Goal: Task Accomplishment & Management: Manage account settings

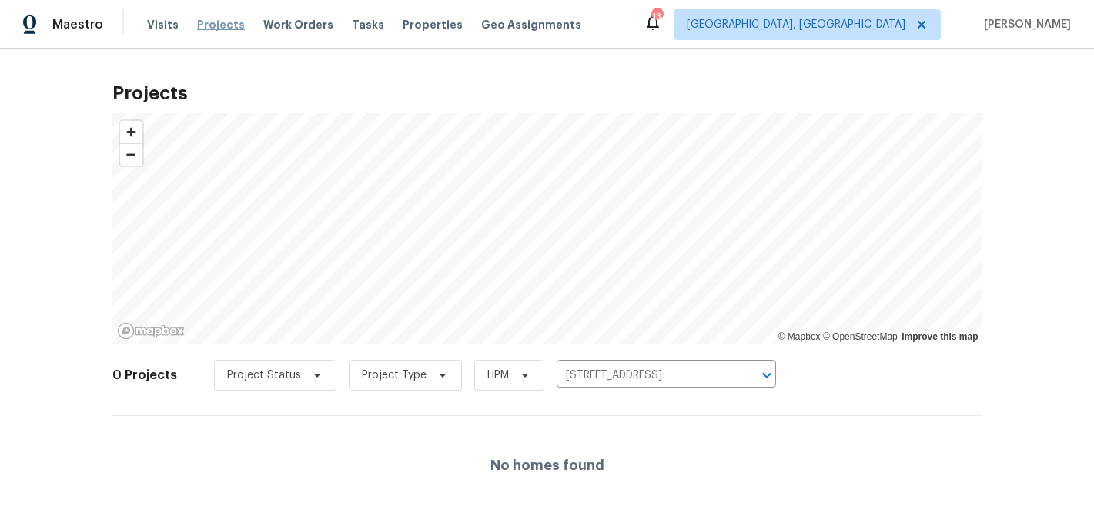
click at [215, 27] on span "Projects" at bounding box center [221, 24] width 48 height 15
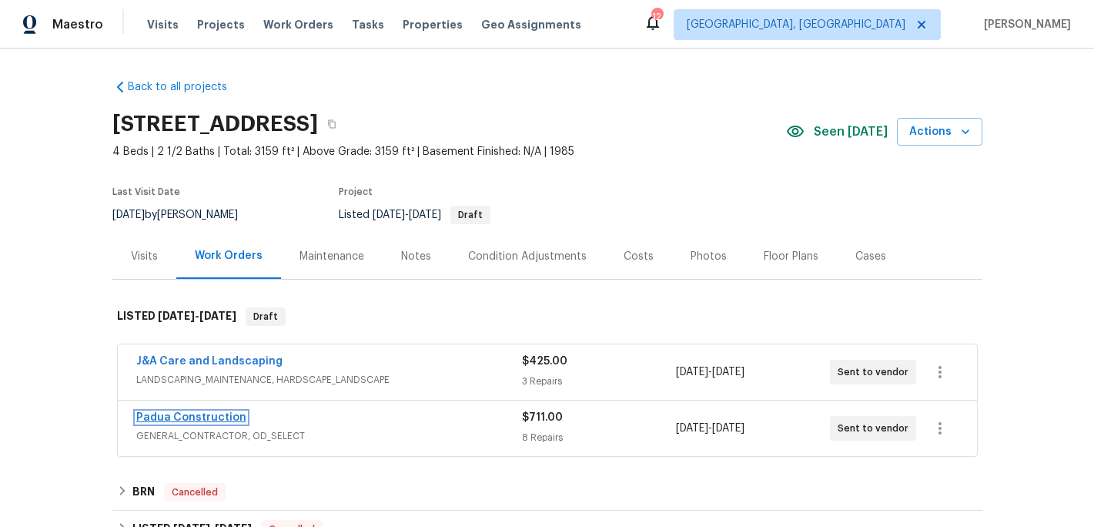
click at [216, 414] on link "Padua Construction" at bounding box center [191, 417] width 110 height 11
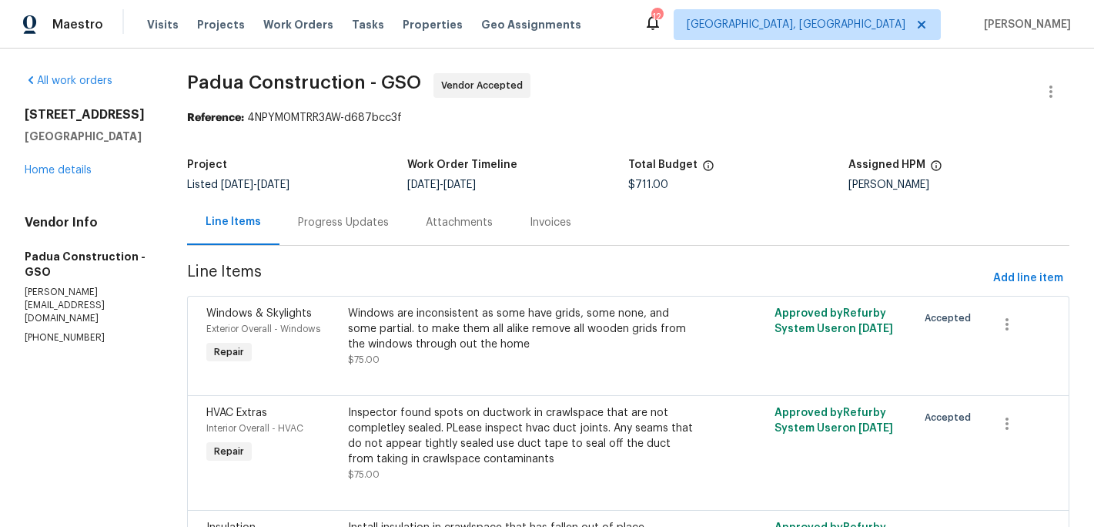
click at [463, 336] on div "Windows are inconsistent as some have grids, some none, and some partial. to ma…" at bounding box center [521, 329] width 346 height 46
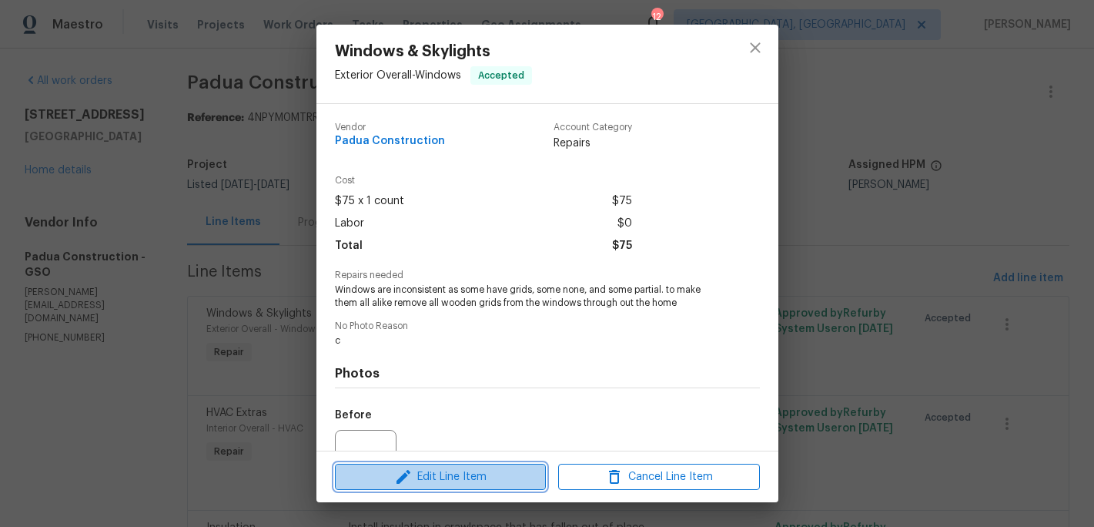
click at [469, 473] on span "Edit Line Item" at bounding box center [441, 476] width 202 height 19
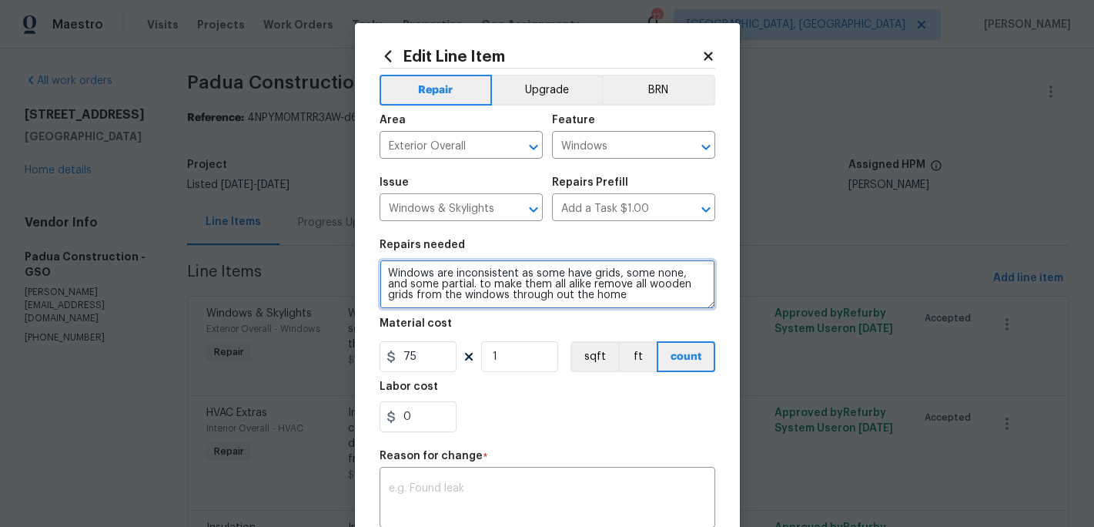
click at [605, 295] on textarea "Windows are inconsistent as some have grids, some none, and some partial. to ma…" at bounding box center [548, 283] width 336 height 49
type textarea "Windows are inconsistent as some have grids, some none, and some partial. to ma…"
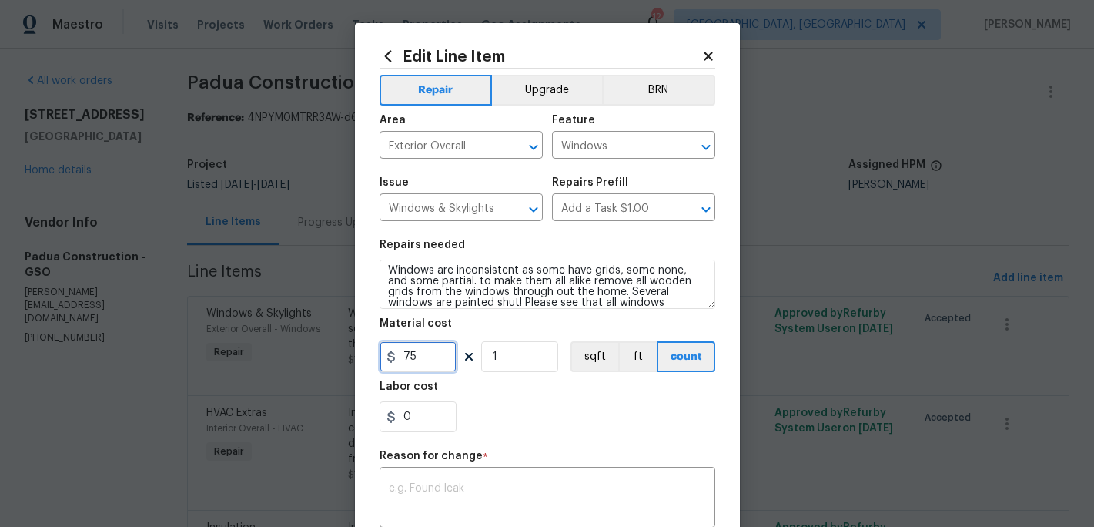
click at [423, 348] on input "75" at bounding box center [418, 356] width 77 height 31
type input "125"
click at [521, 435] on section "Repairs needed Windows are inconsistent as some have grids, some none, and some…" at bounding box center [548, 335] width 336 height 211
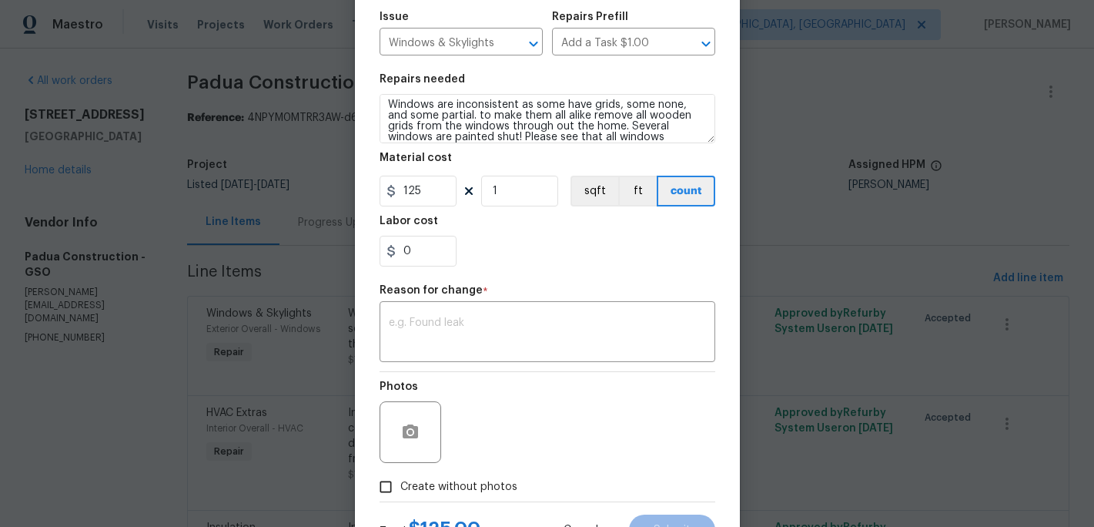
scroll to position [169, 0]
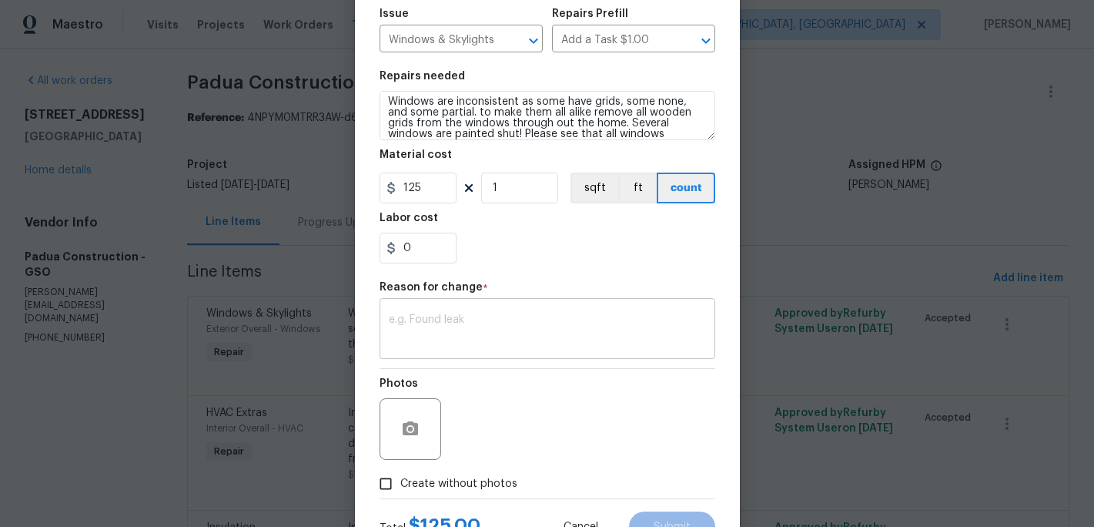
click at [447, 340] on textarea at bounding box center [547, 330] width 317 height 32
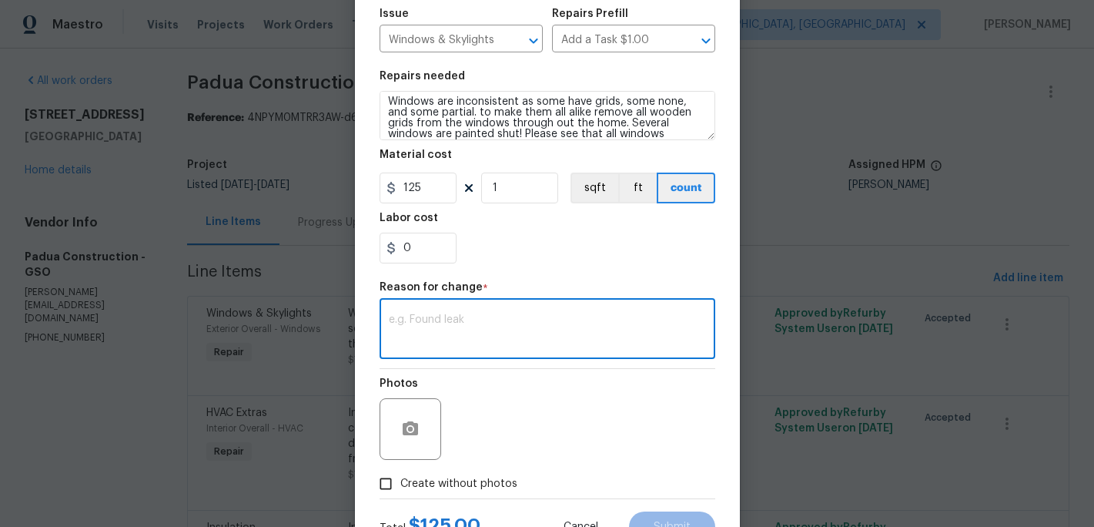
type textarea "c"
type textarea "added unsticking"
click at [563, 471] on div "Create without photos" at bounding box center [548, 483] width 336 height 29
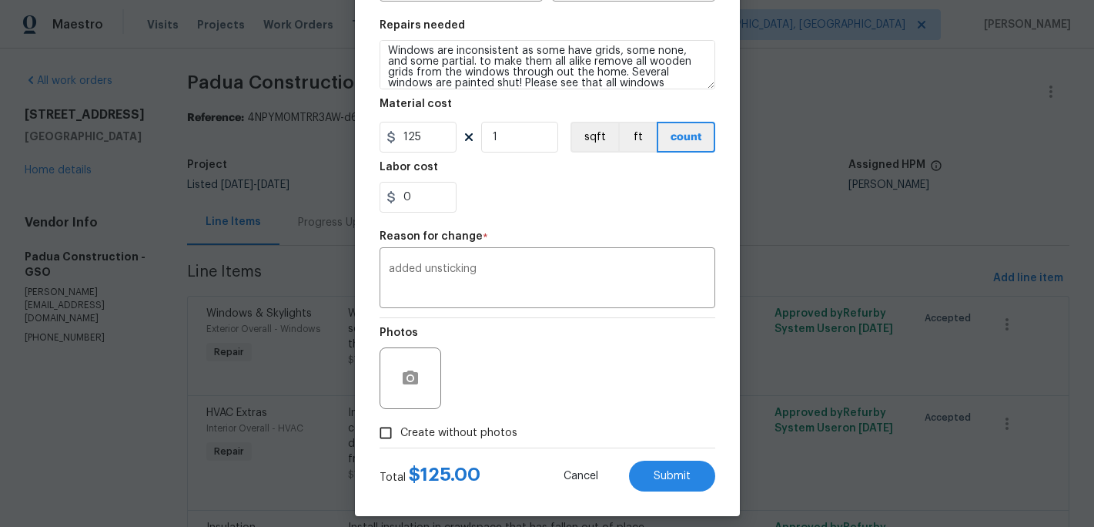
scroll to position [233, 0]
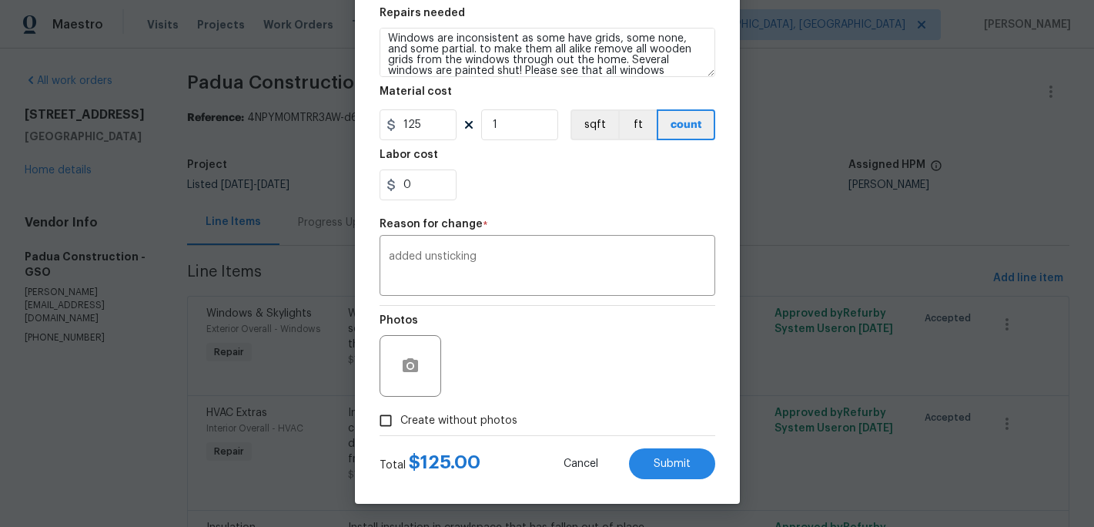
click at [384, 423] on input "Create without photos" at bounding box center [385, 420] width 29 height 29
checkbox input "true"
click at [646, 469] on button "Submit" at bounding box center [672, 463] width 86 height 31
type textarea "Windows are inconsistent as some have grids, some none, and some partial. to ma…"
type input "75"
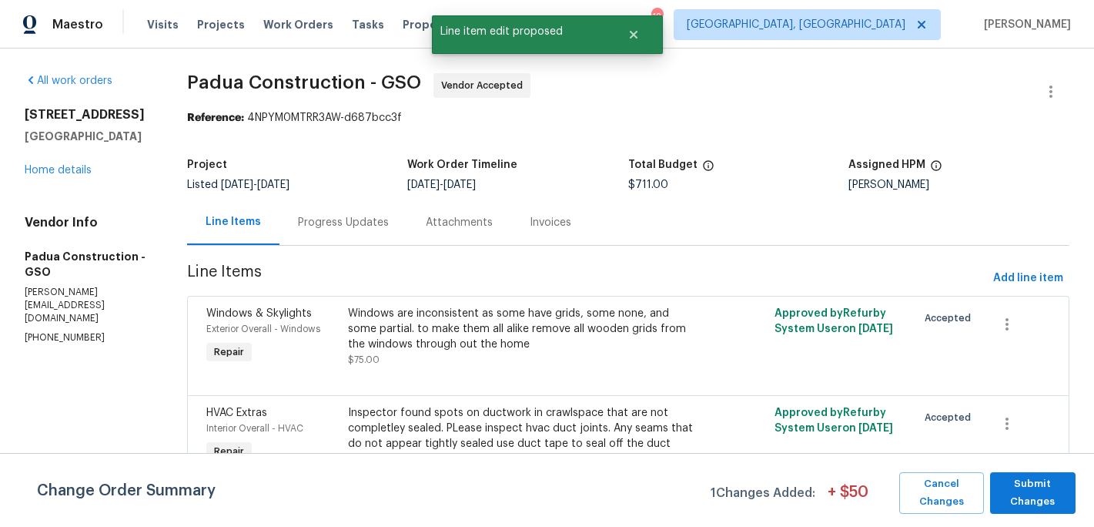
scroll to position [0, 0]
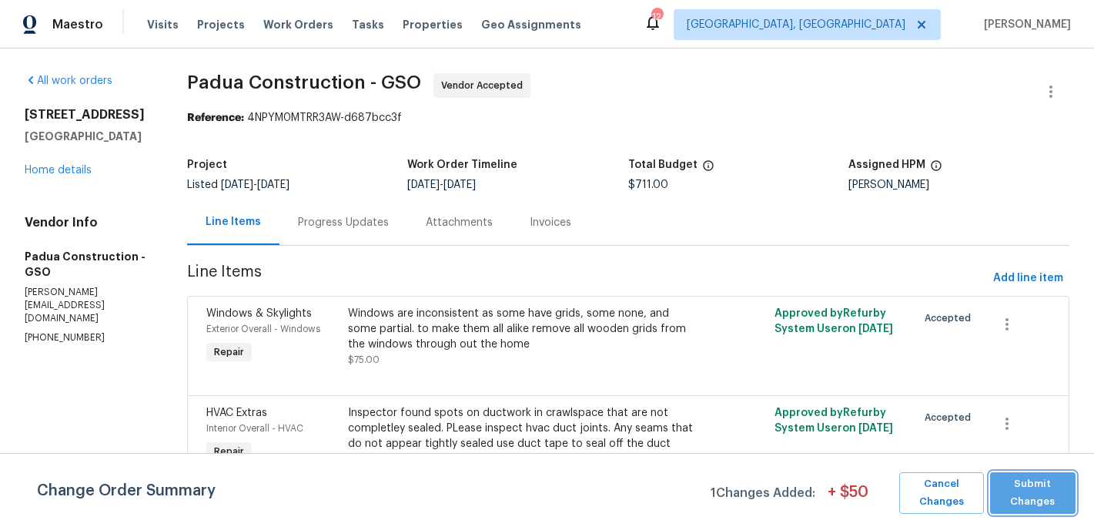
click at [1039, 484] on span "Submit Changes" at bounding box center [1033, 492] width 70 height 35
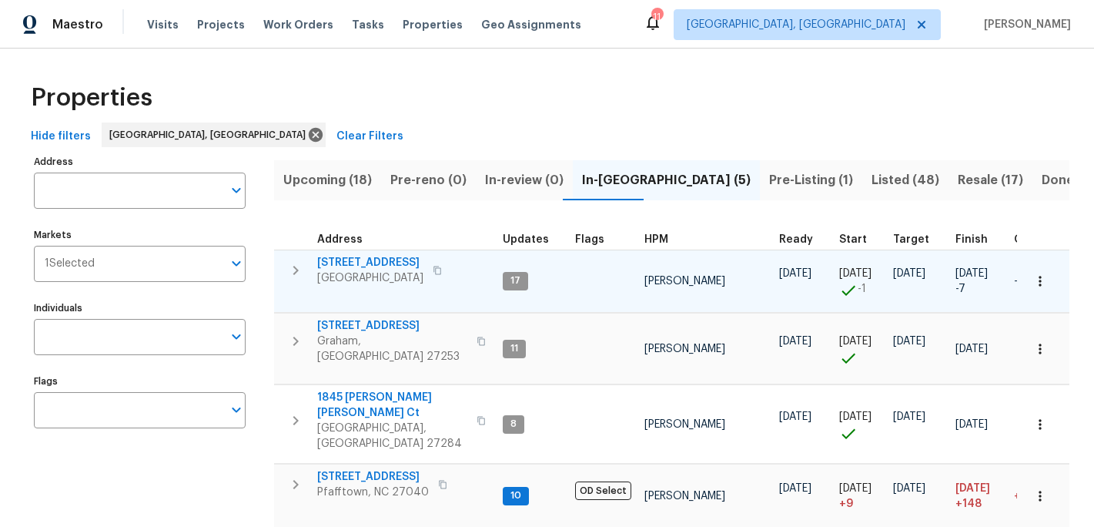
click at [363, 255] on span "12 Silverbrook Ct" at bounding box center [370, 262] width 106 height 15
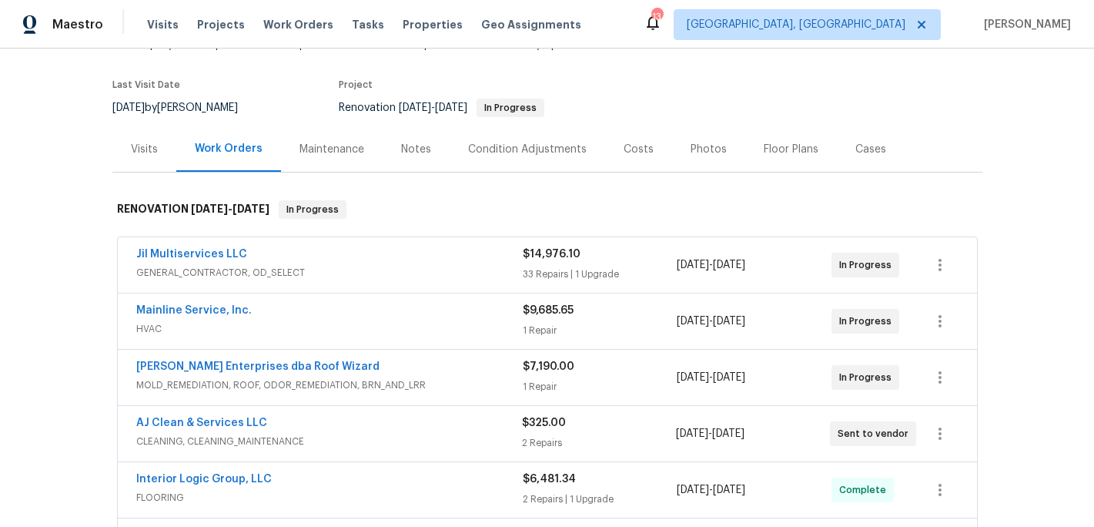
scroll to position [119, 0]
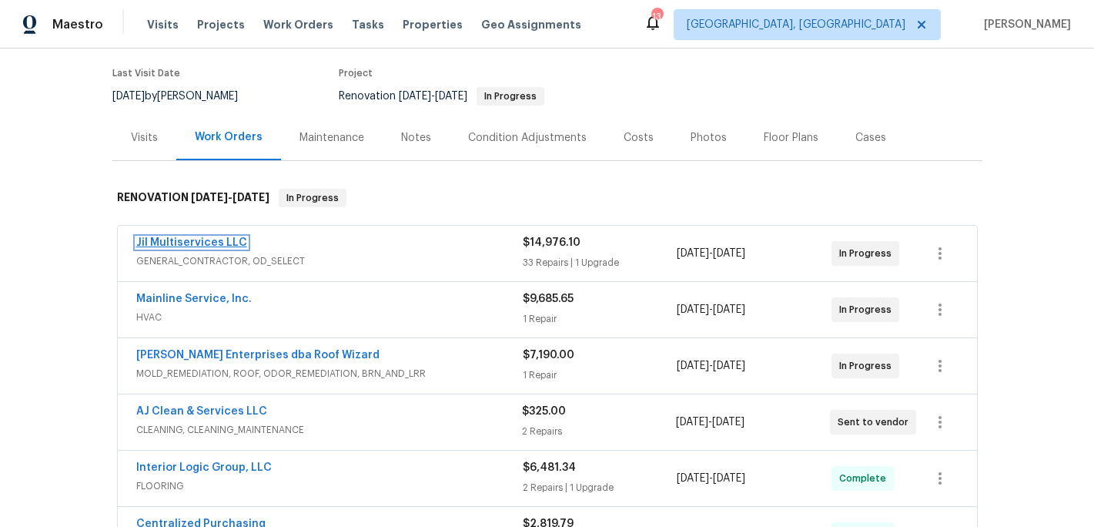
click at [212, 243] on link "Jil Multiservices LLC" at bounding box center [191, 242] width 111 height 11
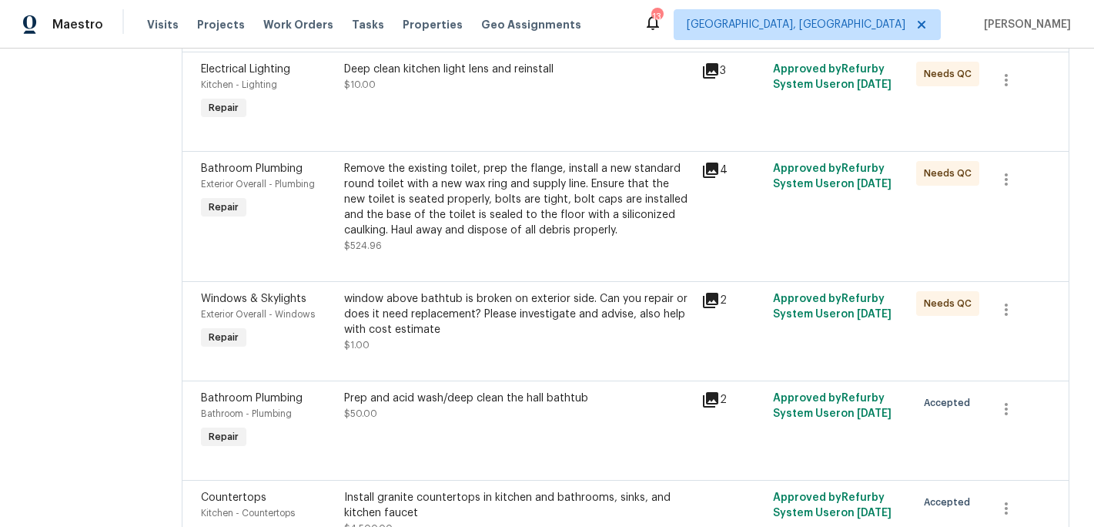
scroll to position [3128, 0]
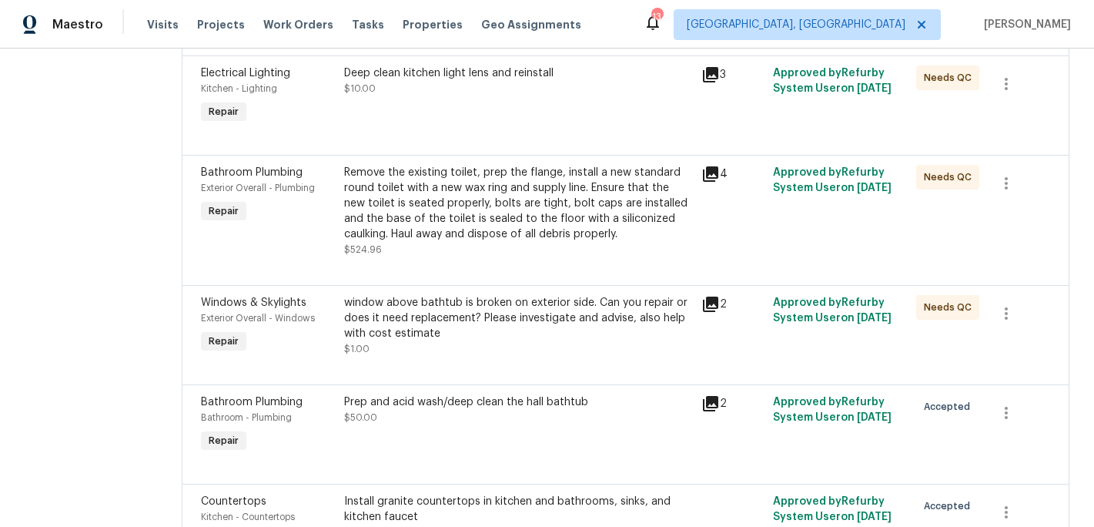
click at [497, 219] on div "Remove the existing toilet, prep the flange, install a new standard round toile…" at bounding box center [518, 203] width 349 height 77
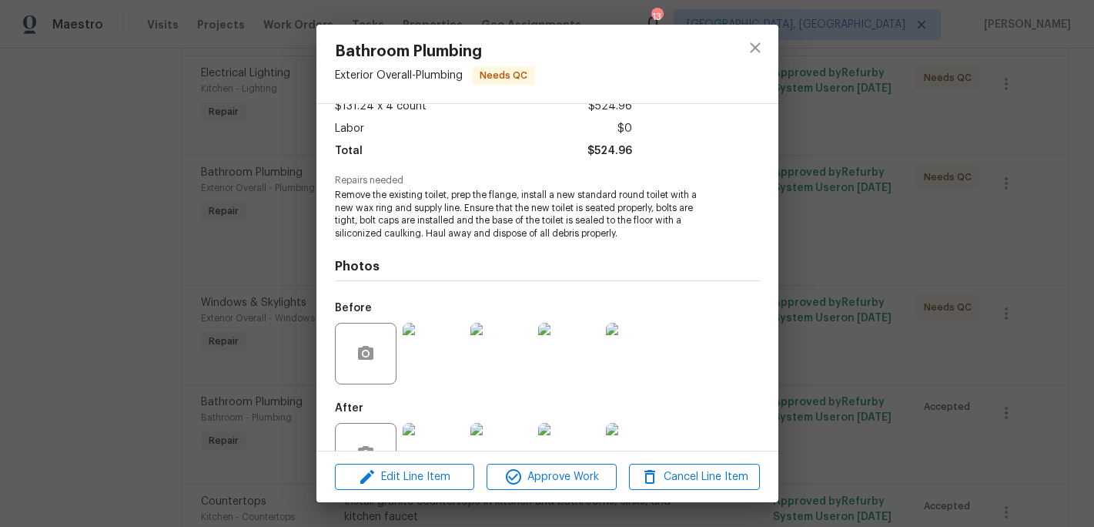
scroll to position [144, 0]
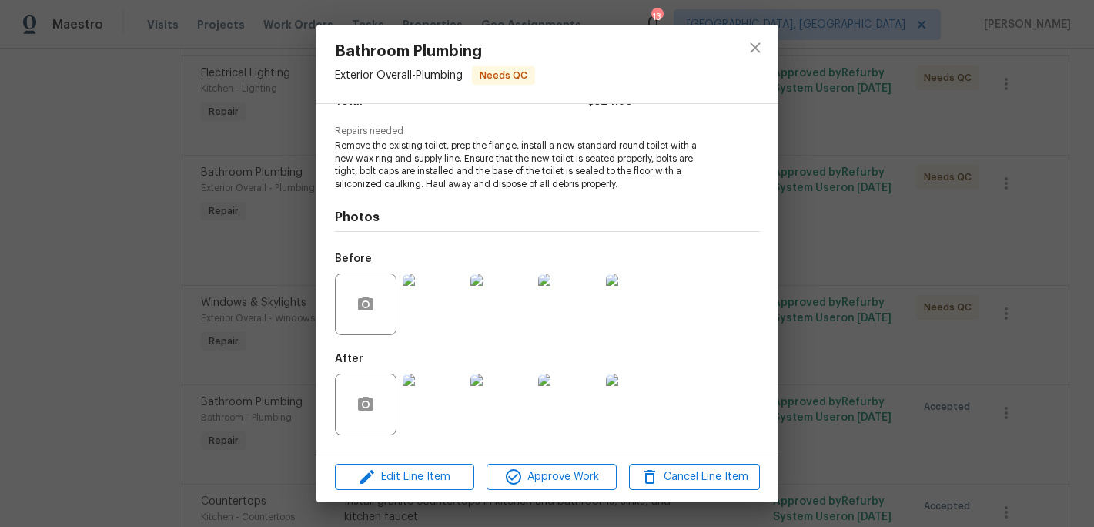
click at [437, 397] on img at bounding box center [434, 404] width 62 height 62
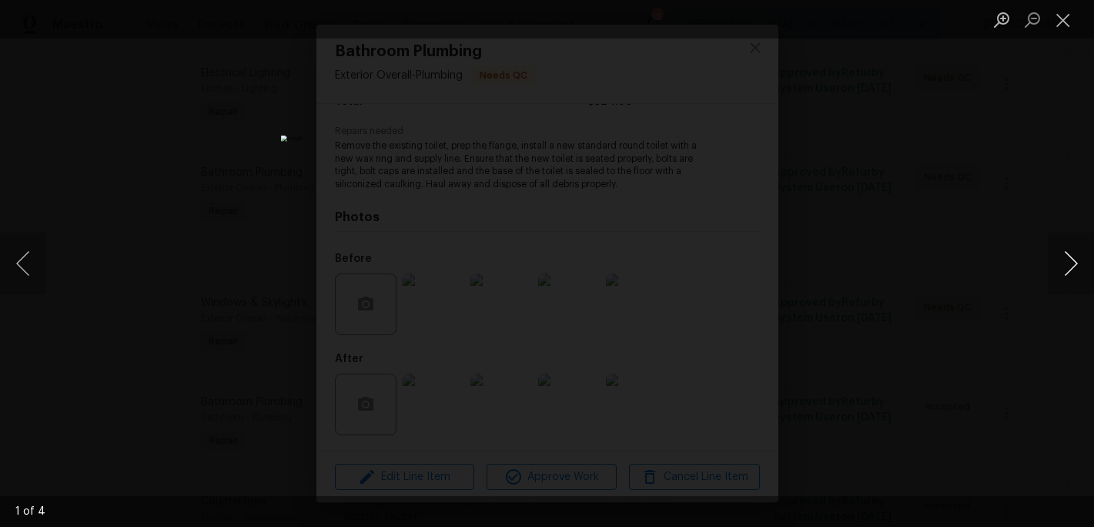
click at [1083, 264] on button "Next image" at bounding box center [1071, 264] width 46 height 62
click at [1056, 18] on button "Close lightbox" at bounding box center [1063, 19] width 31 height 27
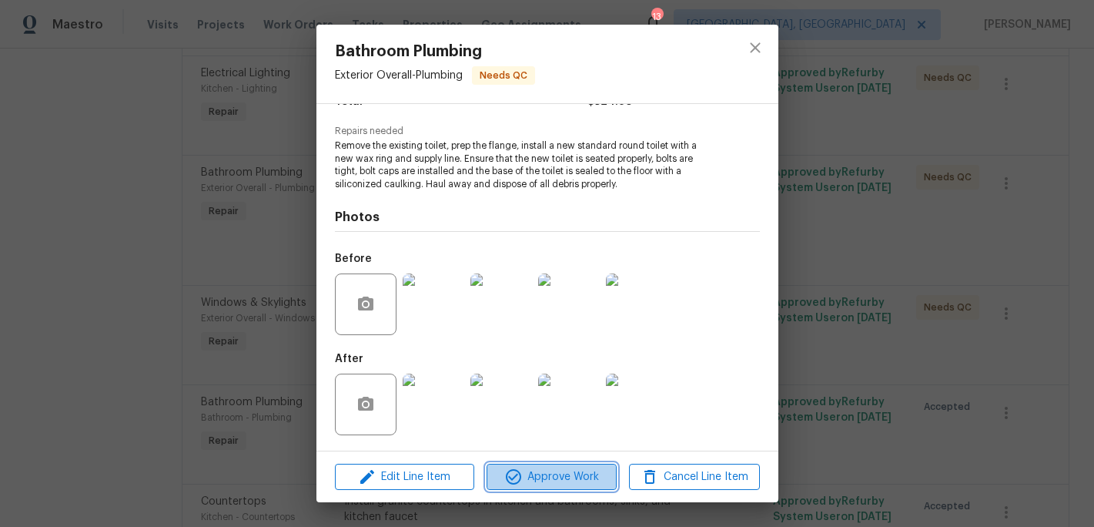
click at [582, 473] on span "Approve Work" at bounding box center [551, 476] width 121 height 19
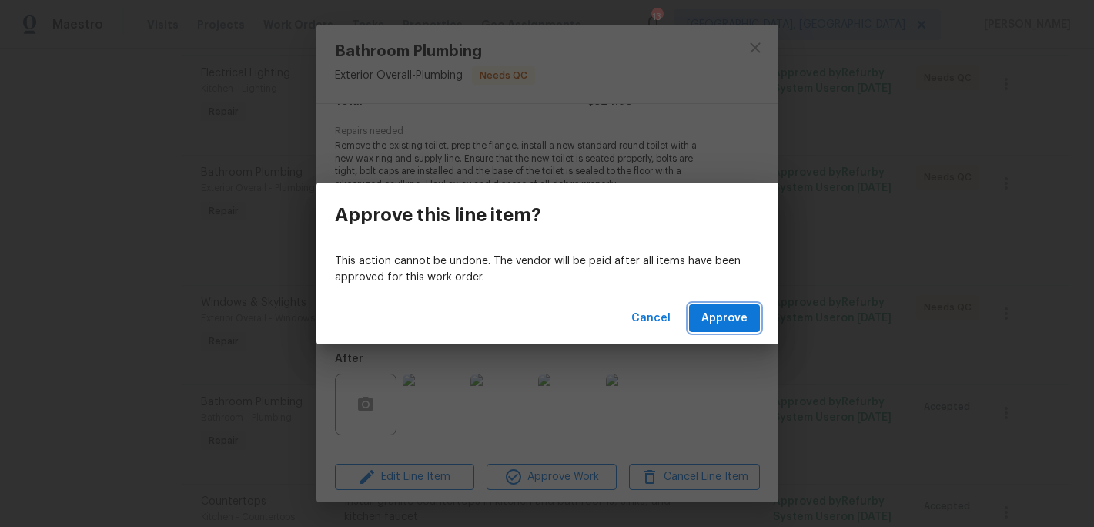
click at [720, 320] on span "Approve" at bounding box center [724, 318] width 46 height 19
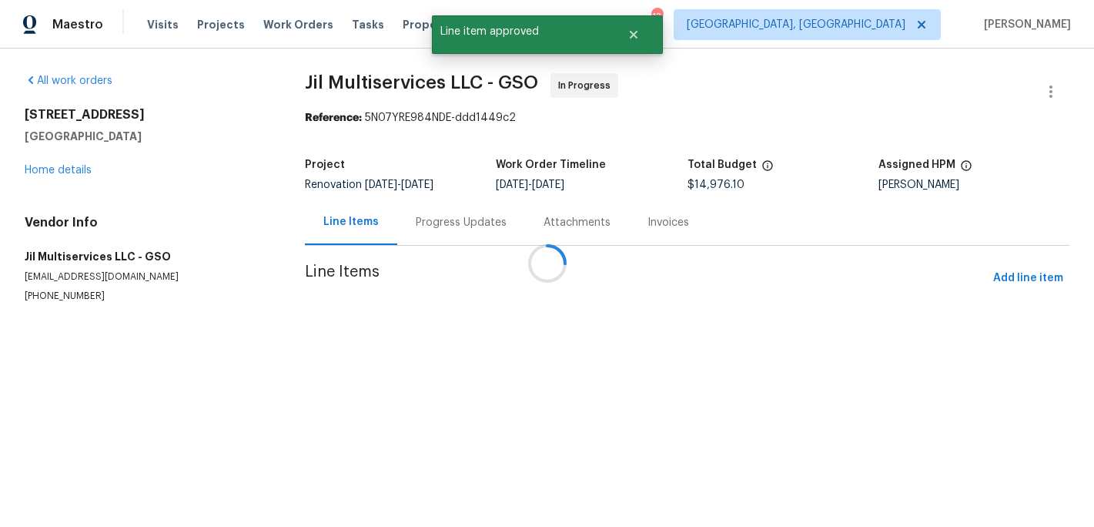
scroll to position [0, 0]
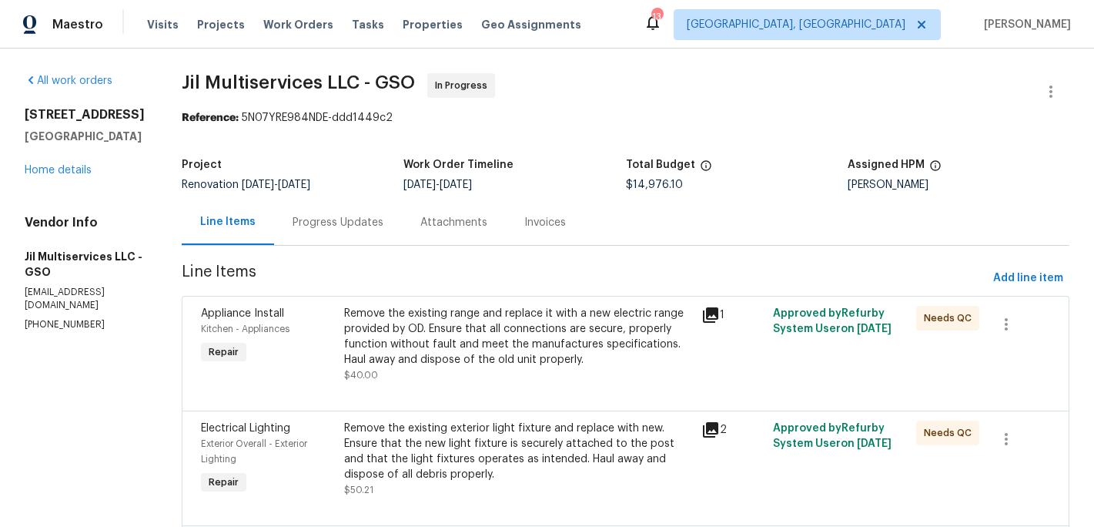
click at [485, 343] on div "Remove the existing range and replace it with a new electric range provided by …" at bounding box center [518, 337] width 349 height 62
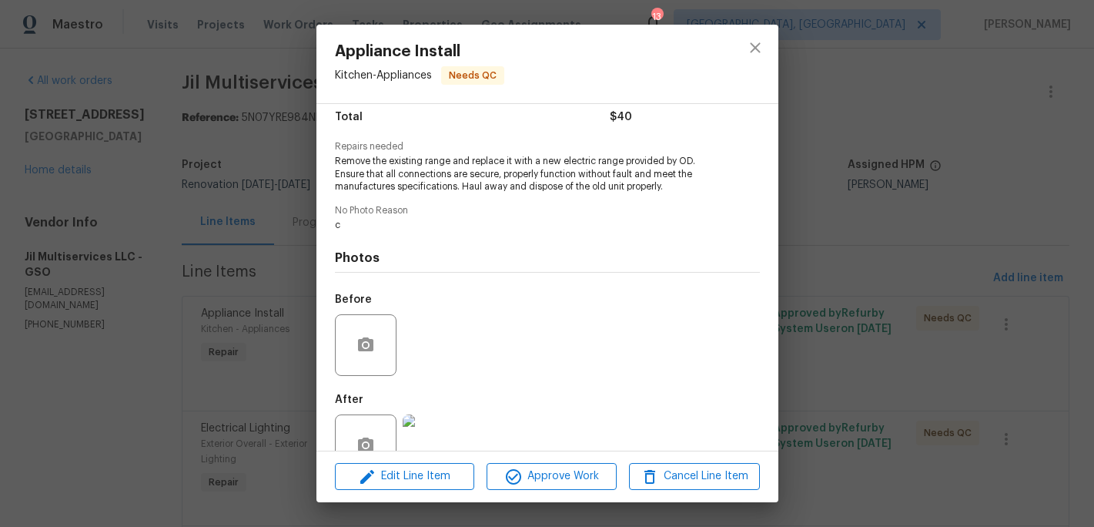
scroll to position [169, 0]
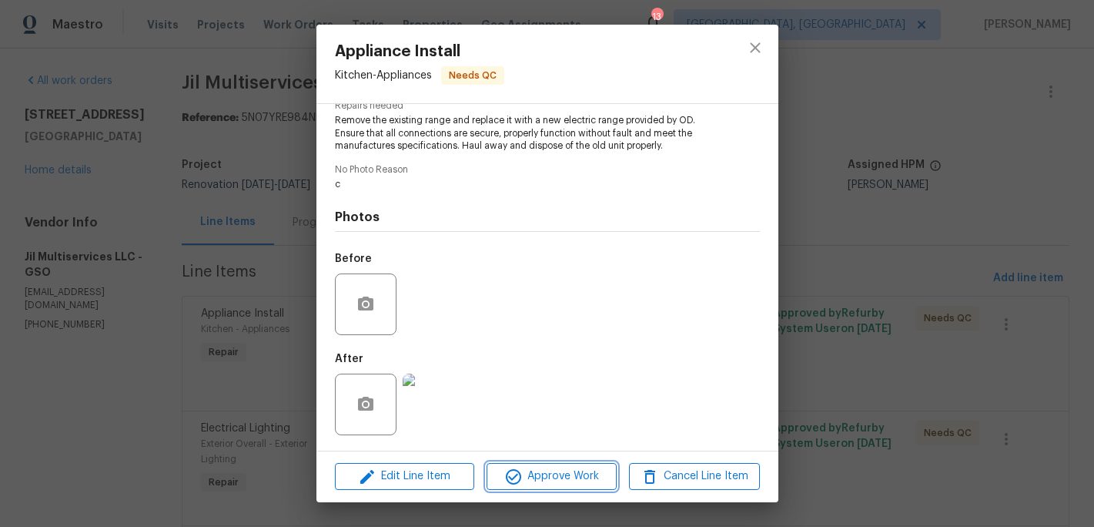
click at [556, 477] on span "Approve Work" at bounding box center [551, 476] width 121 height 19
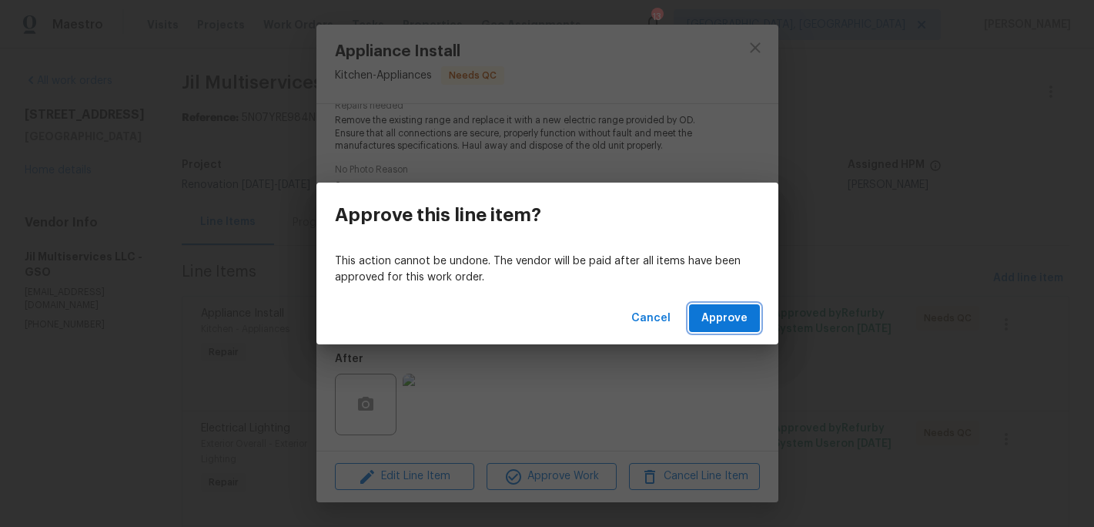
click at [709, 328] on button "Approve" at bounding box center [724, 318] width 71 height 28
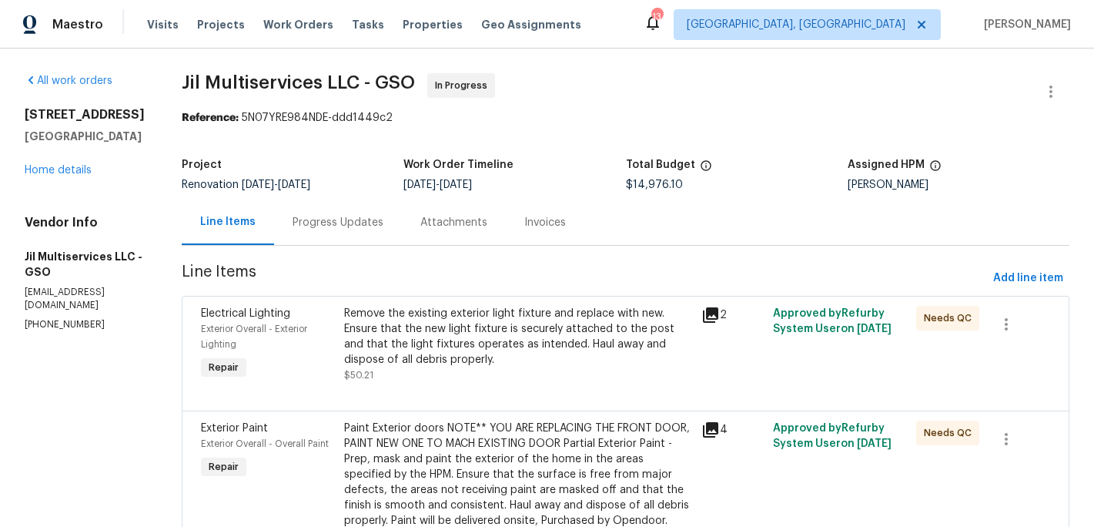
click at [492, 336] on div "Remove the existing exterior light fixture and replace with new. Ensure that th…" at bounding box center [518, 337] width 349 height 62
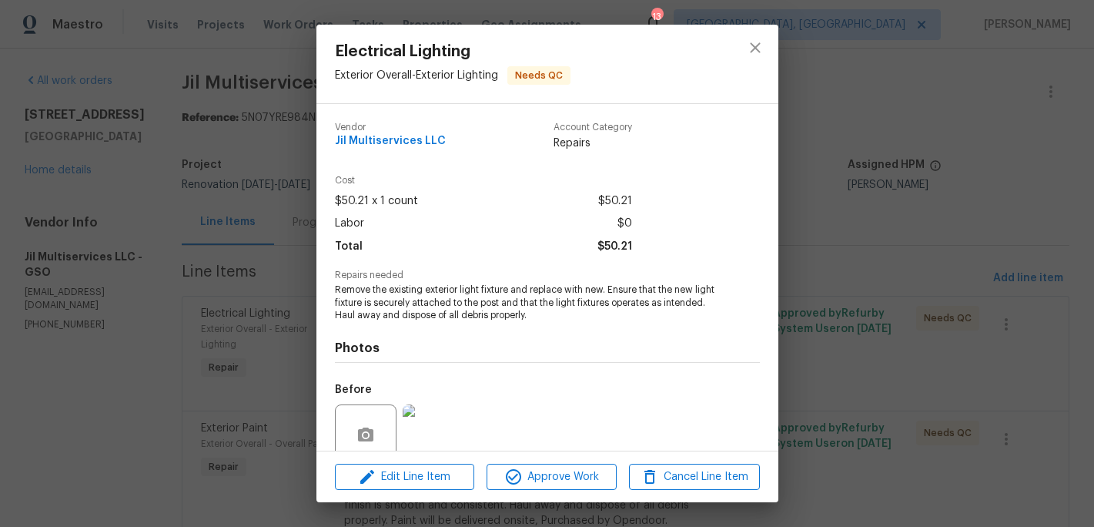
scroll to position [131, 0]
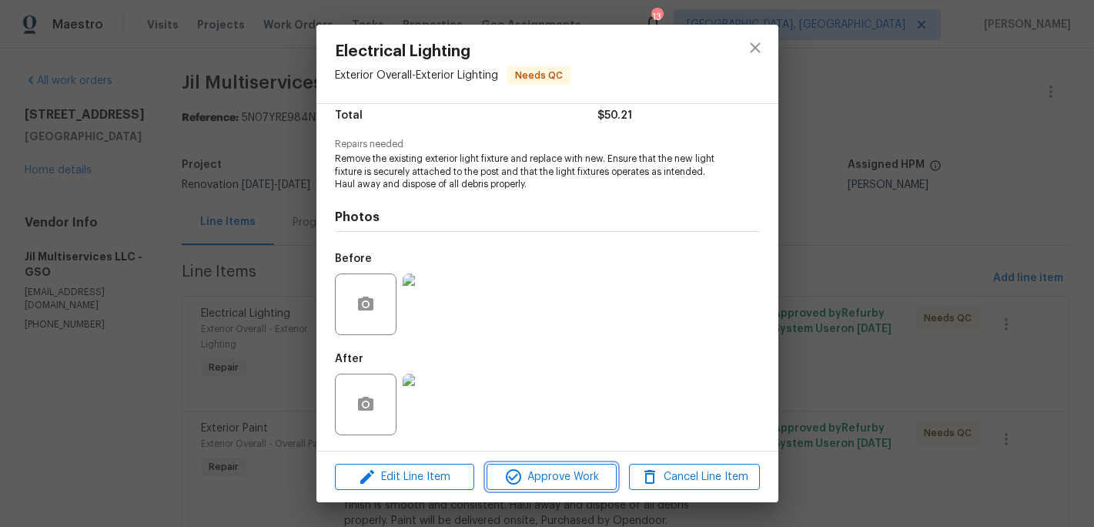
click at [550, 467] on span "Approve Work" at bounding box center [551, 476] width 121 height 19
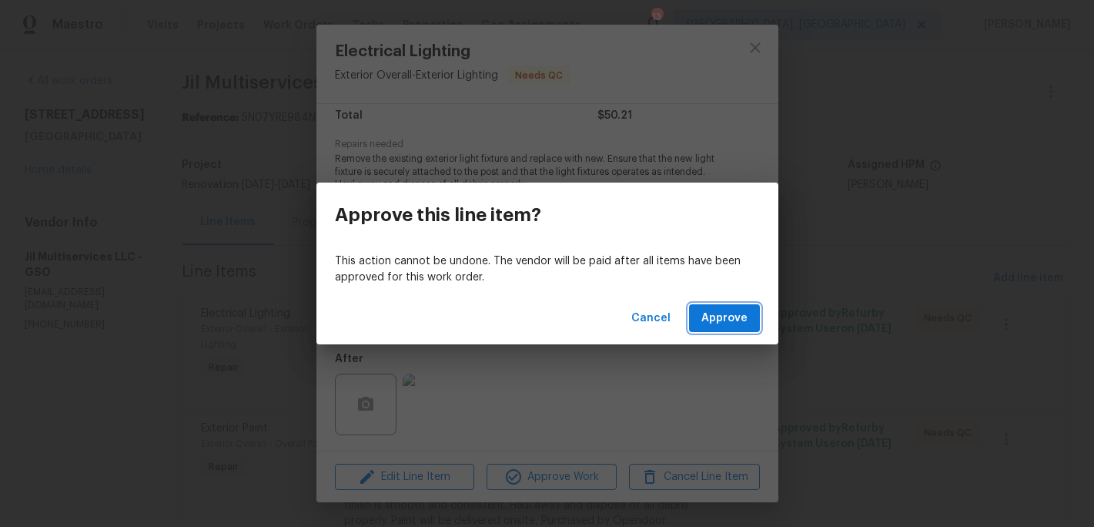
click at [711, 315] on span "Approve" at bounding box center [724, 318] width 46 height 19
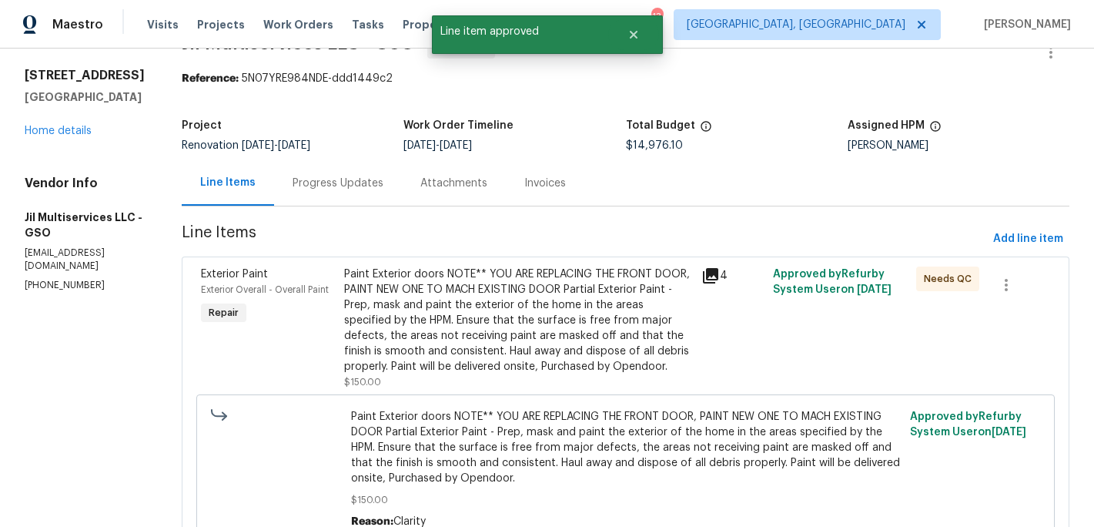
scroll to position [42, 0]
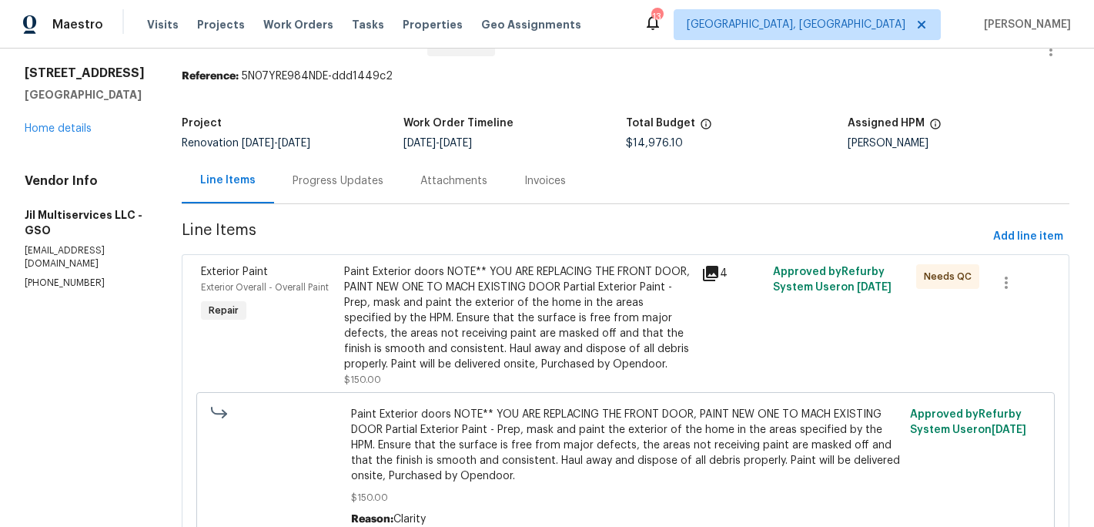
click at [500, 333] on div "Paint Exterior doors NOTE** YOU ARE REPLACING THE FRONT DOOR, PAINT NEW ONE TO …" at bounding box center [518, 318] width 349 height 108
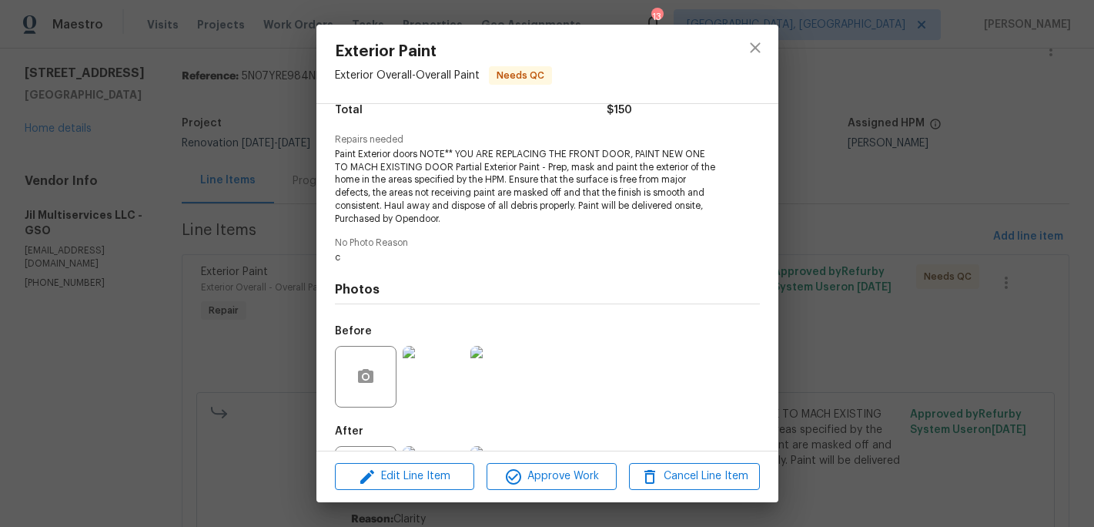
scroll to position [208, 0]
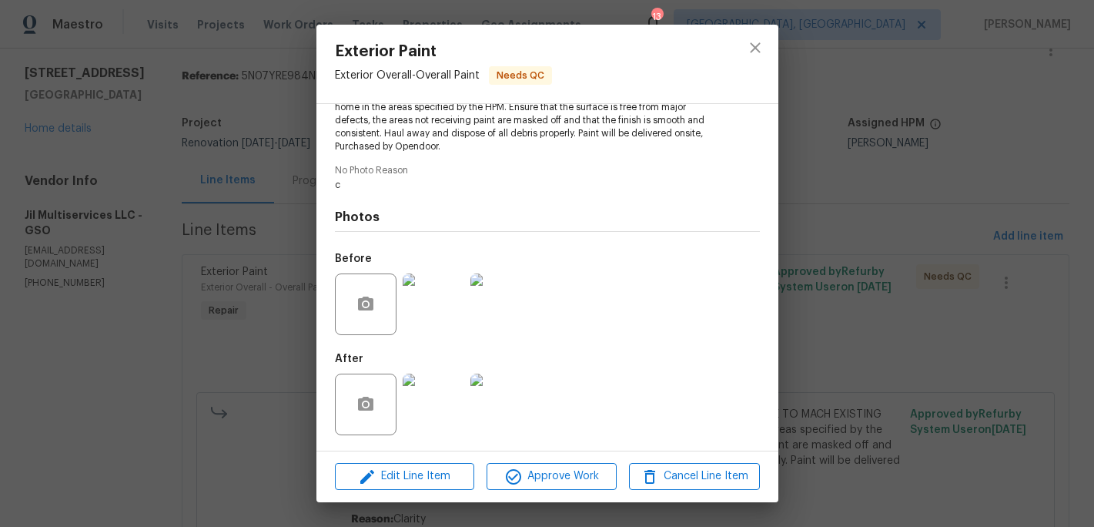
click at [516, 403] on img at bounding box center [501, 404] width 62 height 62
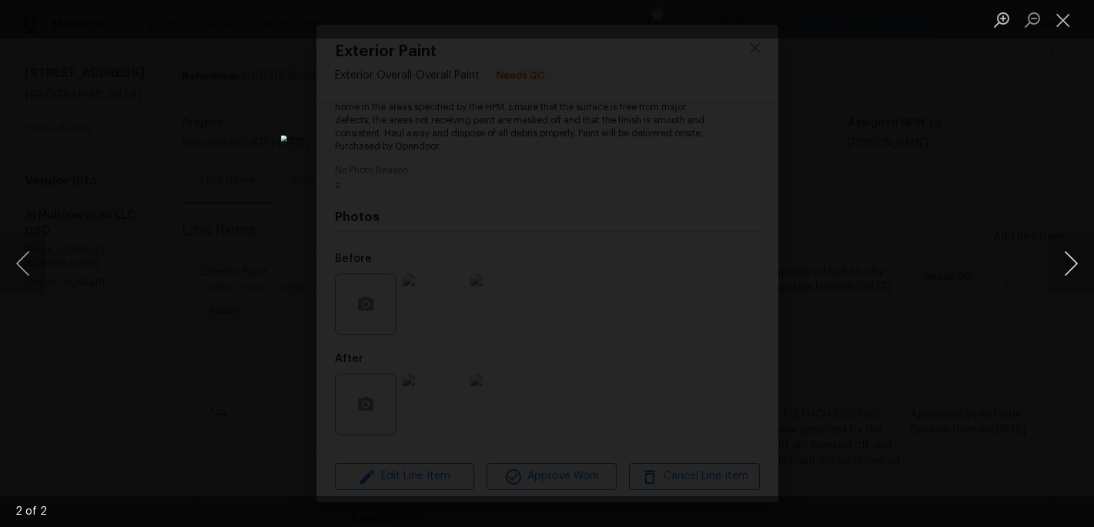
click at [1066, 263] on button "Next image" at bounding box center [1071, 264] width 46 height 62
click at [1059, 20] on button "Close lightbox" at bounding box center [1063, 19] width 31 height 27
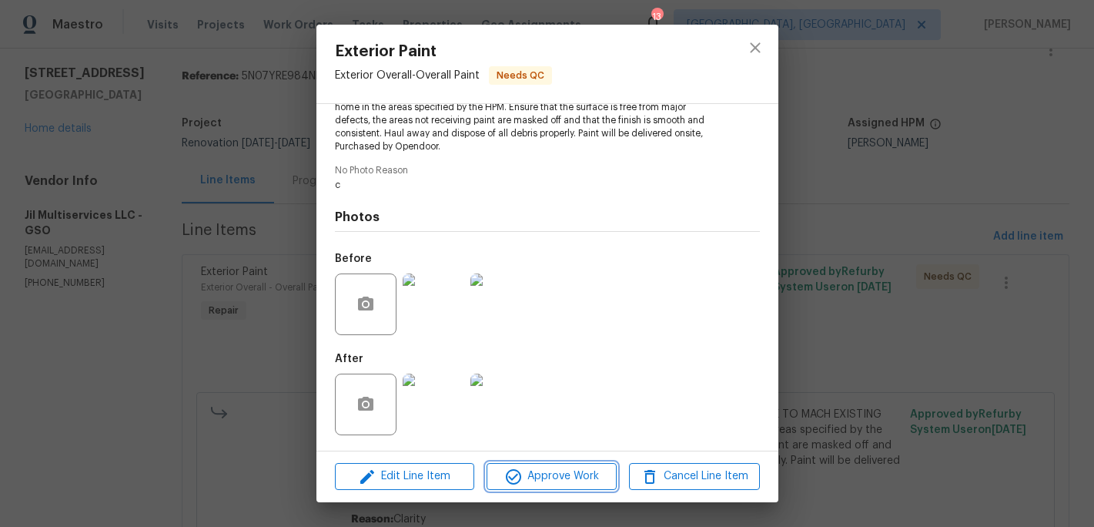
click at [568, 473] on span "Approve Work" at bounding box center [551, 476] width 121 height 19
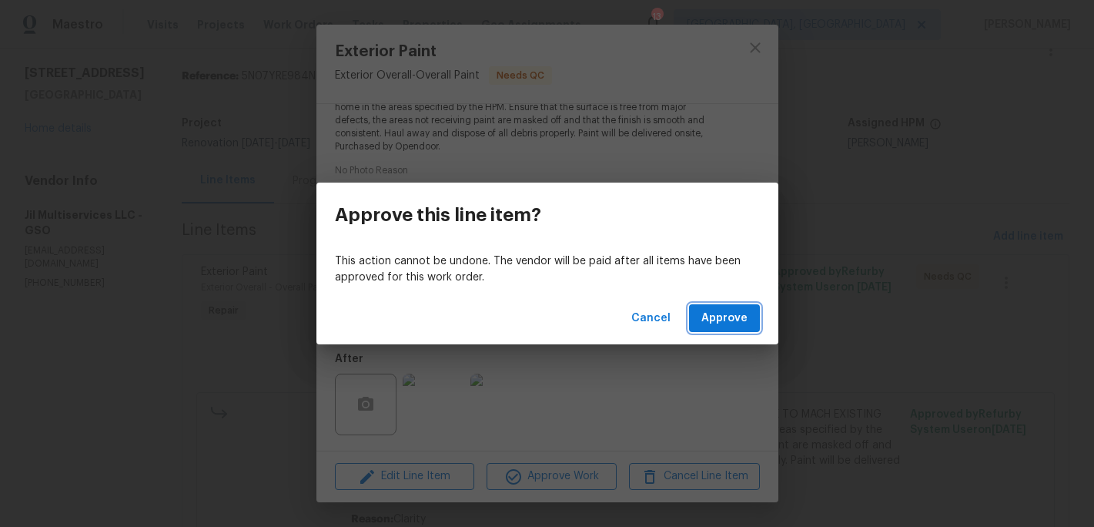
click at [718, 320] on span "Approve" at bounding box center [724, 318] width 46 height 19
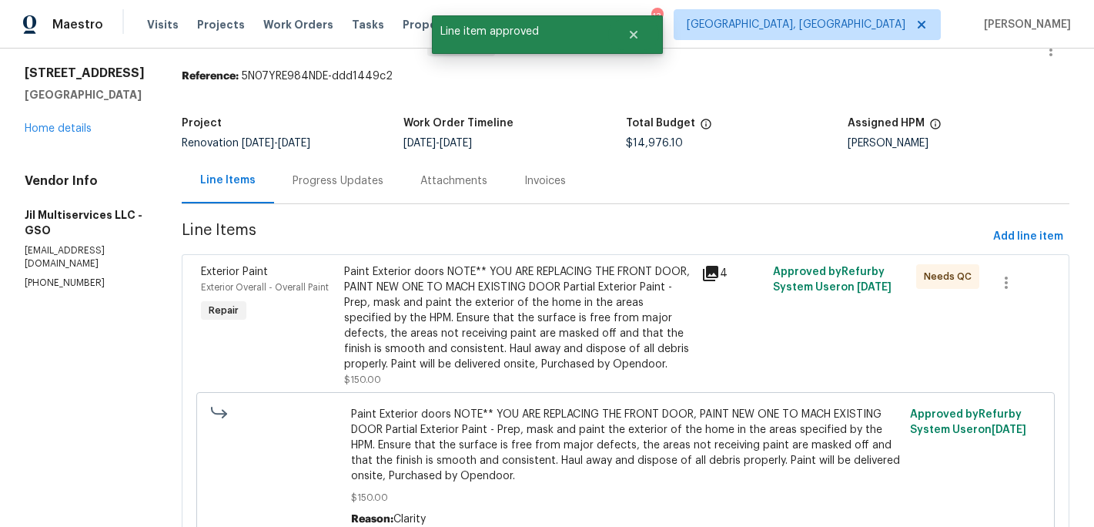
scroll to position [0, 0]
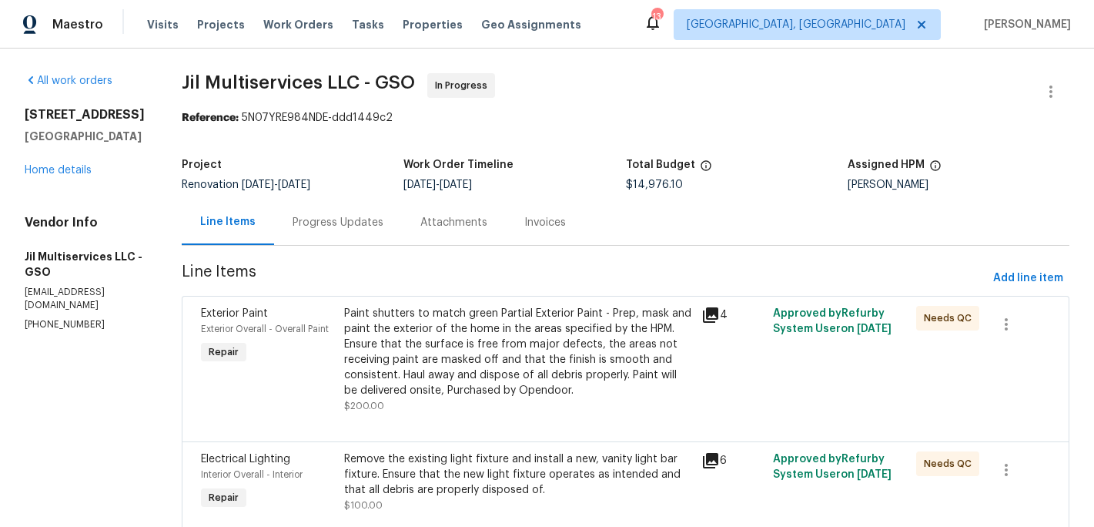
click at [505, 380] on div "Paint shutters to match green Partial Exterior Paint - Prep, mask and paint the…" at bounding box center [518, 352] width 349 height 92
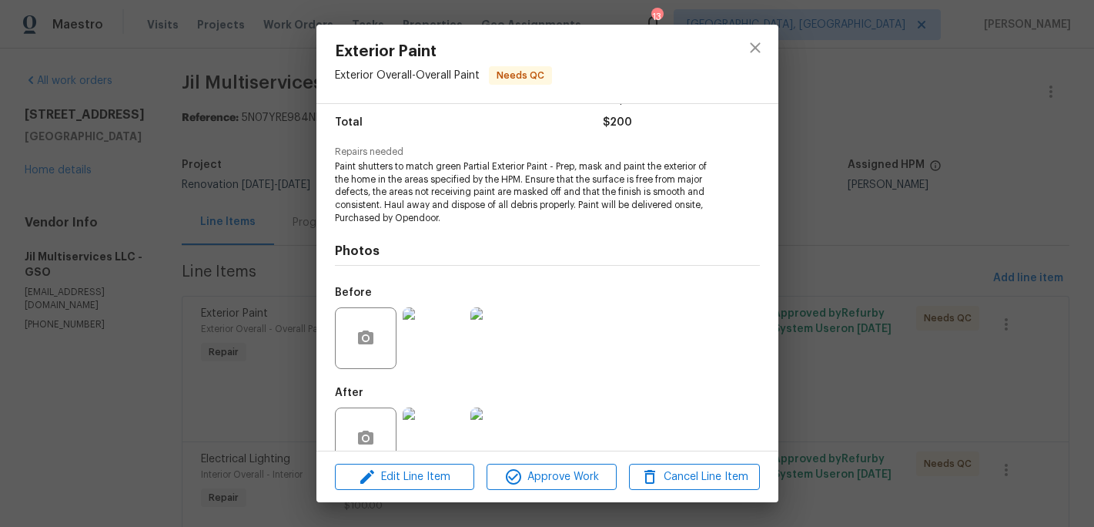
scroll to position [157, 0]
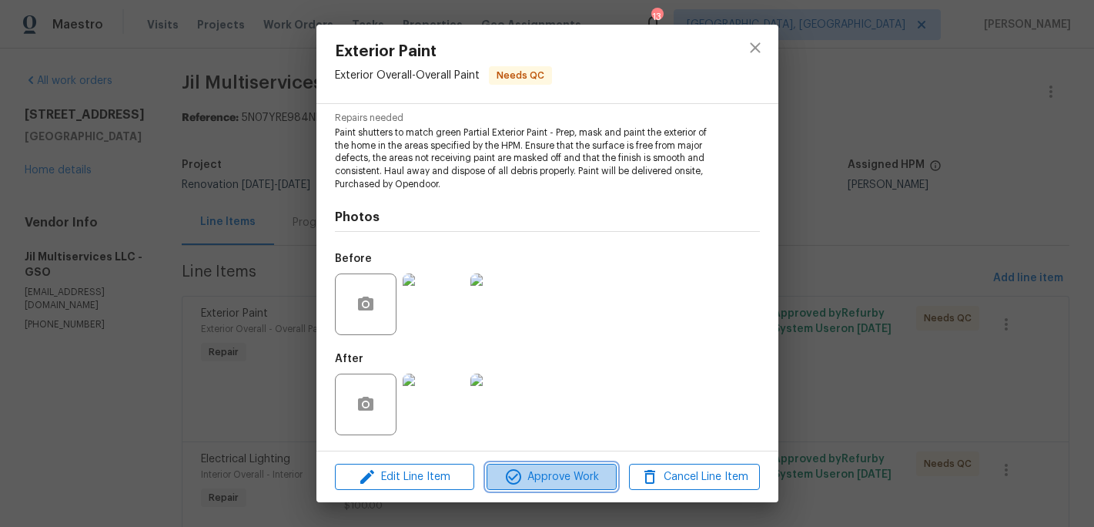
click at [547, 477] on span "Approve Work" at bounding box center [551, 476] width 121 height 19
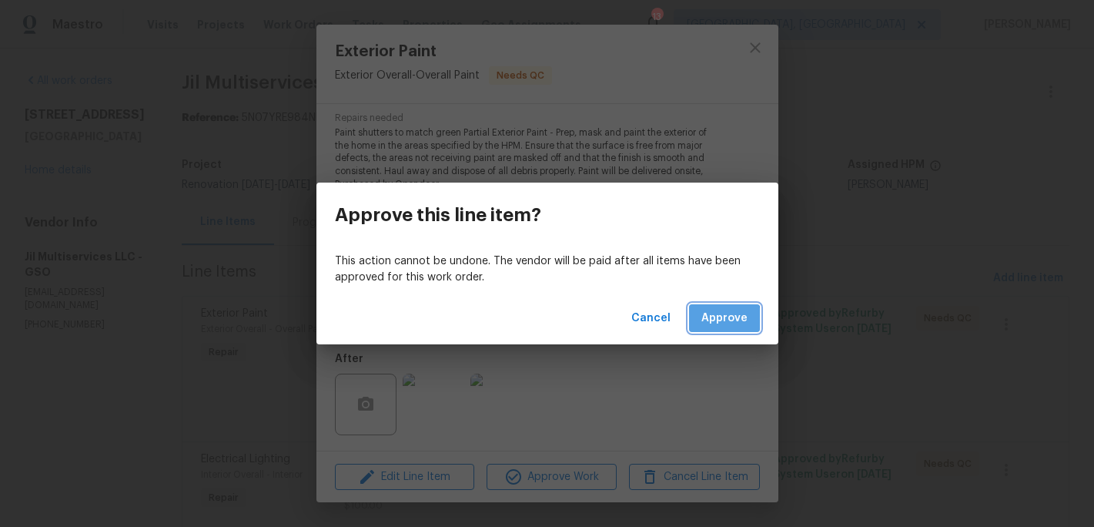
click at [720, 322] on span "Approve" at bounding box center [724, 318] width 46 height 19
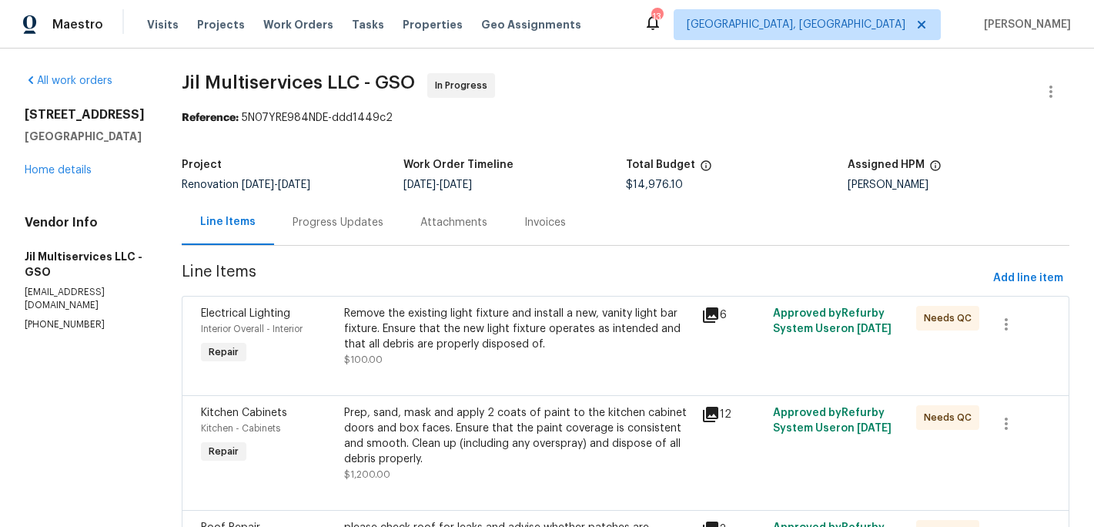
click at [498, 335] on div "Remove the existing light fixture and install a new, vanity light bar fixture. …" at bounding box center [518, 329] width 349 height 46
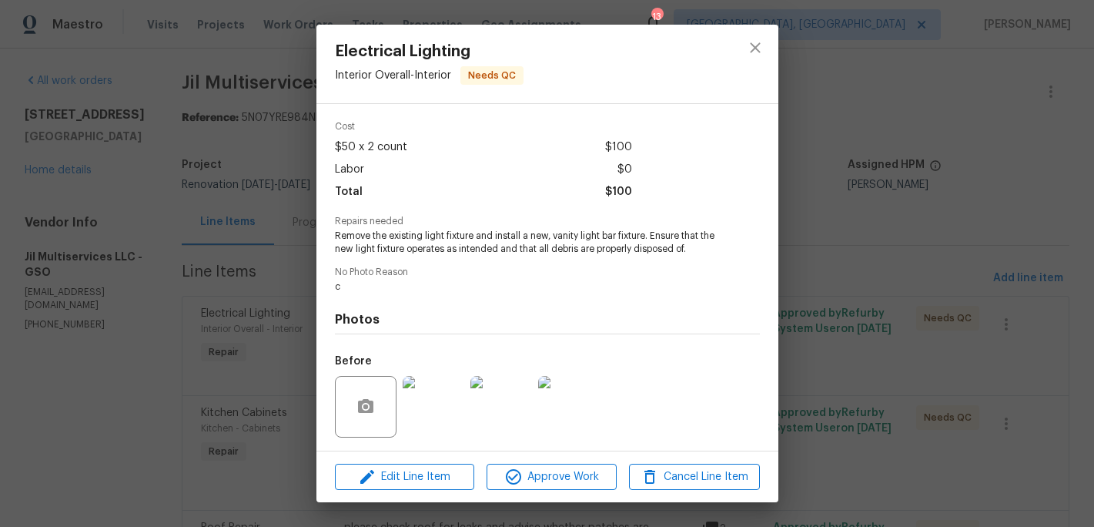
scroll to position [156, 0]
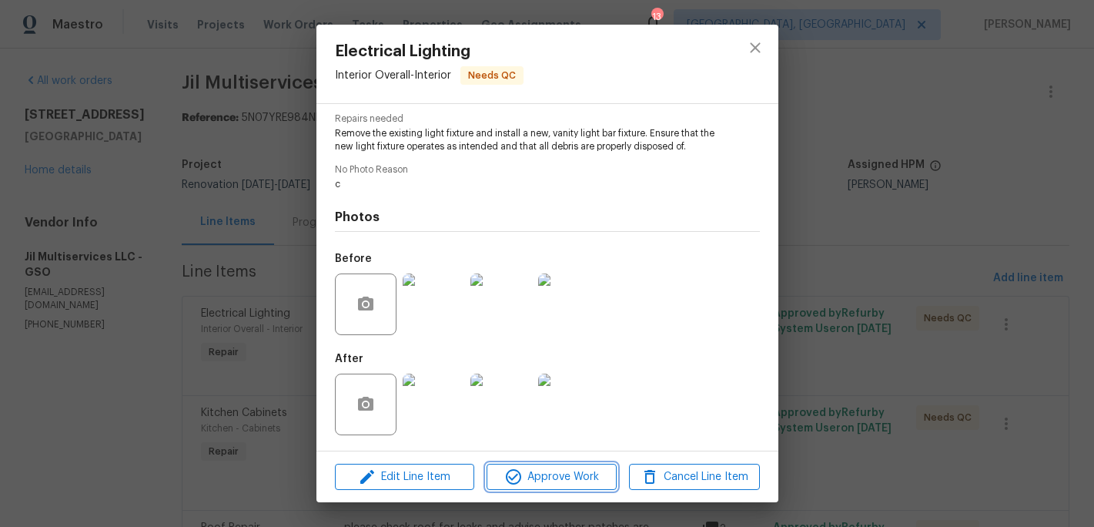
click at [574, 486] on button "Approve Work" at bounding box center [552, 476] width 130 height 27
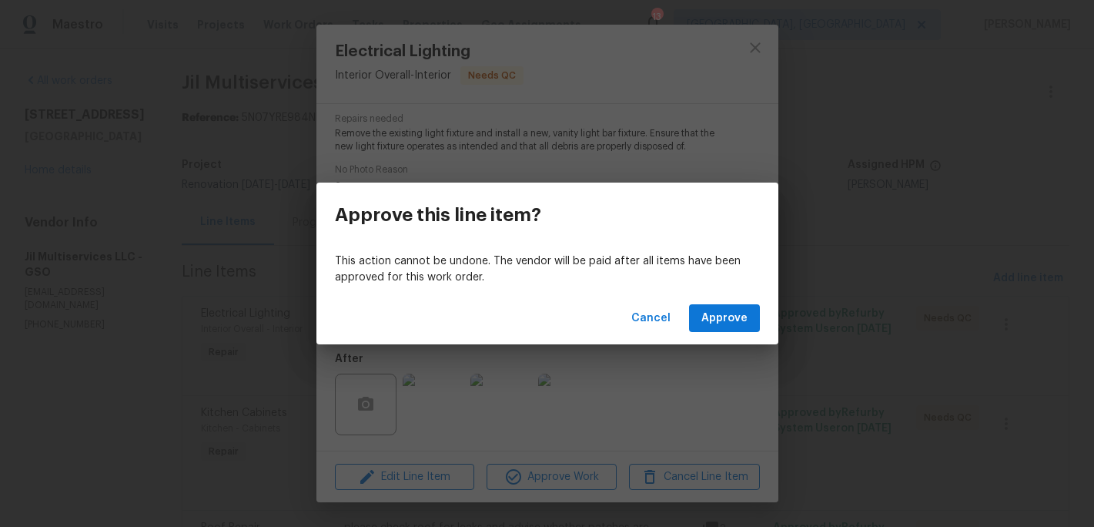
click at [716, 341] on div "Cancel Approve" at bounding box center [547, 318] width 462 height 53
click at [723, 320] on span "Approve" at bounding box center [724, 318] width 46 height 19
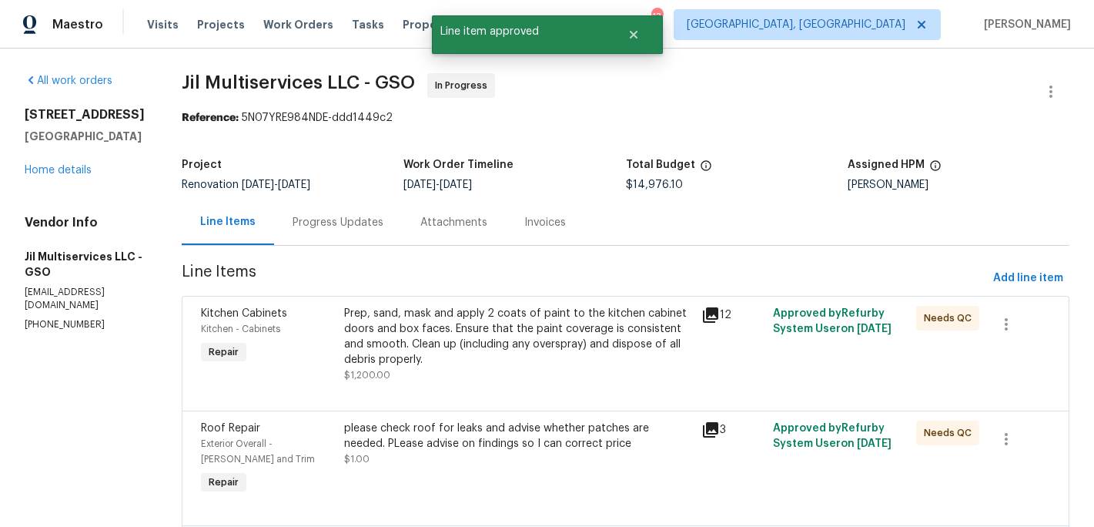
click at [508, 340] on div "Prep, sand, mask and apply 2 coats of paint to the kitchen cabinet doors and bo…" at bounding box center [518, 337] width 349 height 62
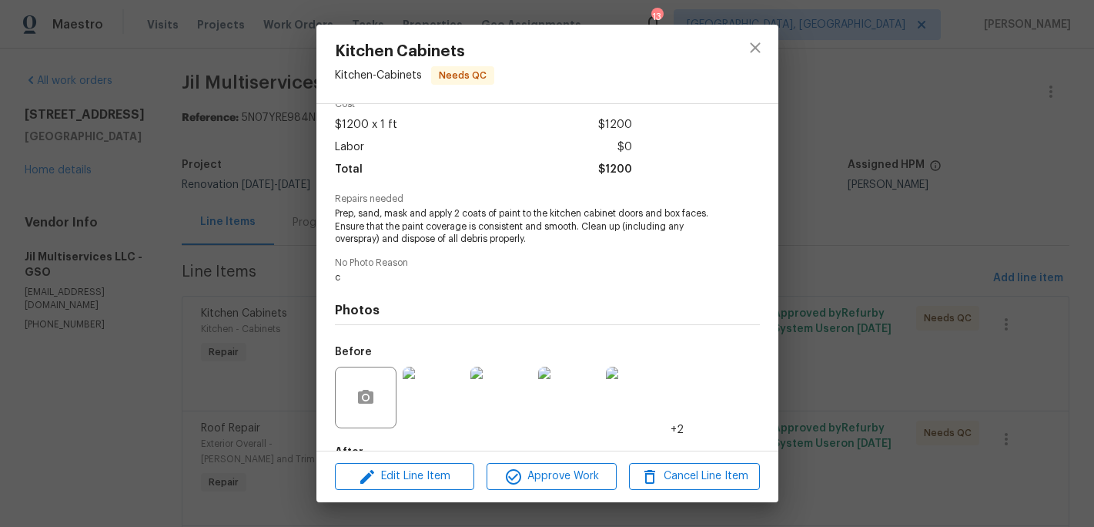
scroll to position [169, 0]
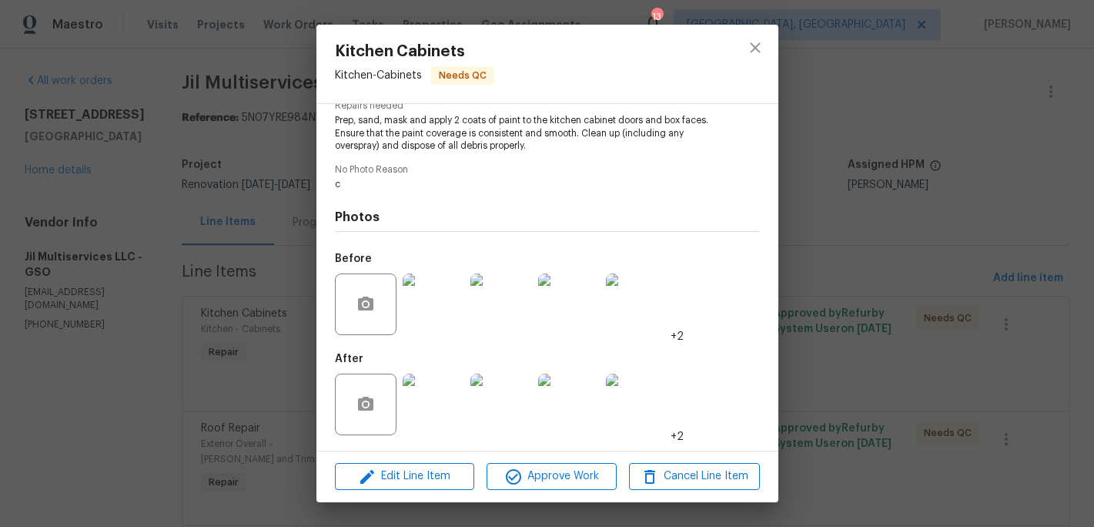
click at [452, 420] on img at bounding box center [434, 404] width 62 height 62
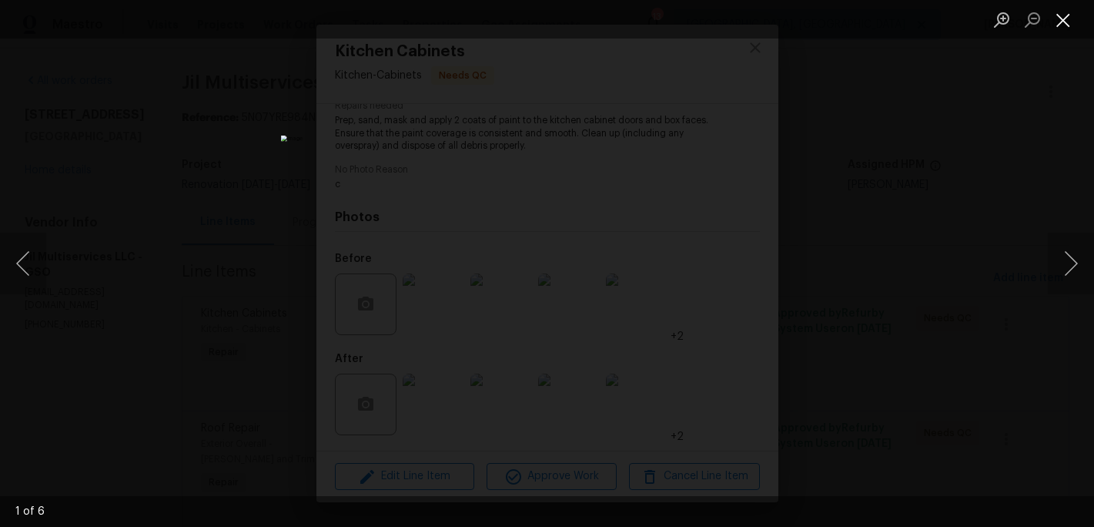
click at [1066, 21] on button "Close lightbox" at bounding box center [1063, 19] width 31 height 27
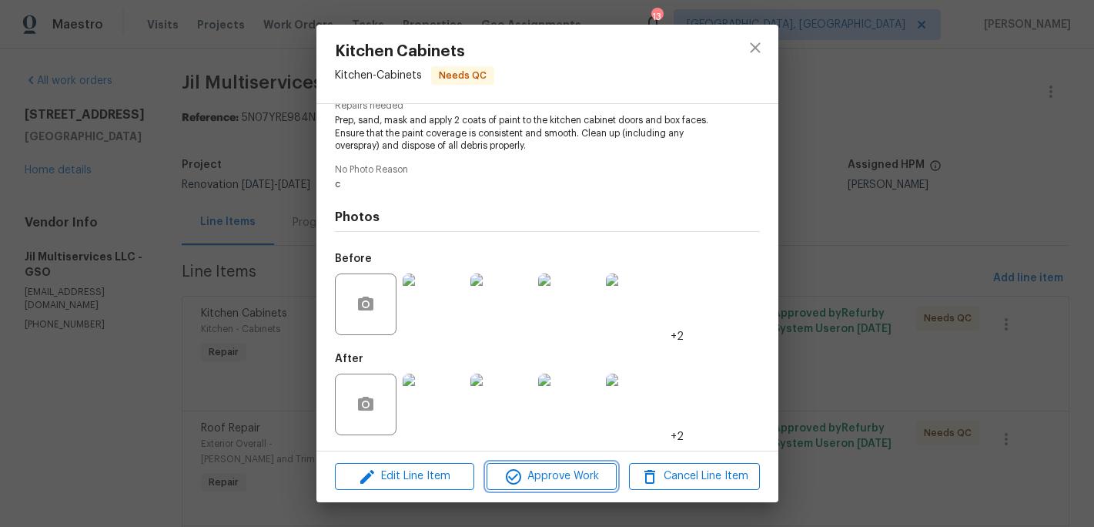
click at [577, 474] on span "Approve Work" at bounding box center [551, 476] width 121 height 19
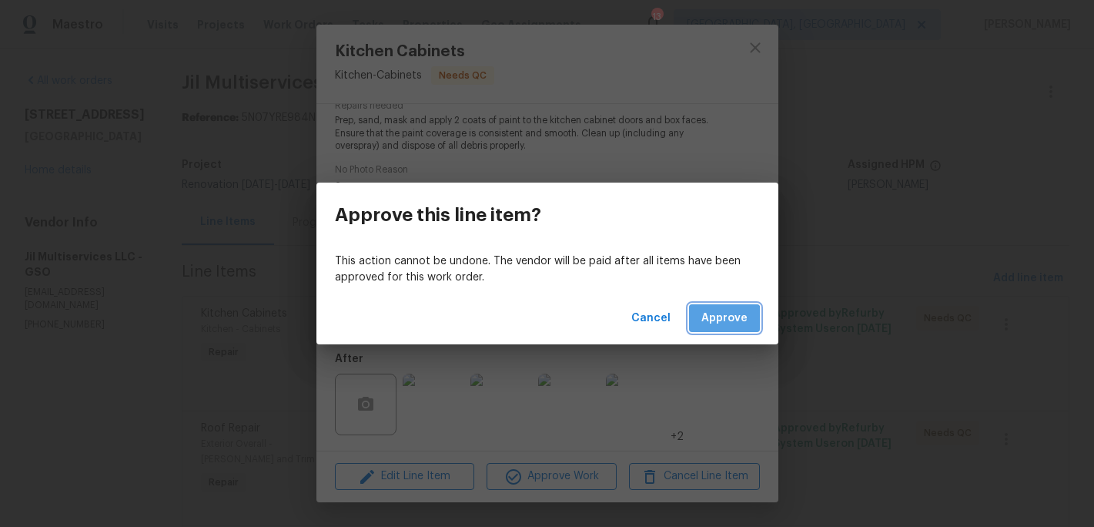
click at [714, 329] on button "Approve" at bounding box center [724, 318] width 71 height 28
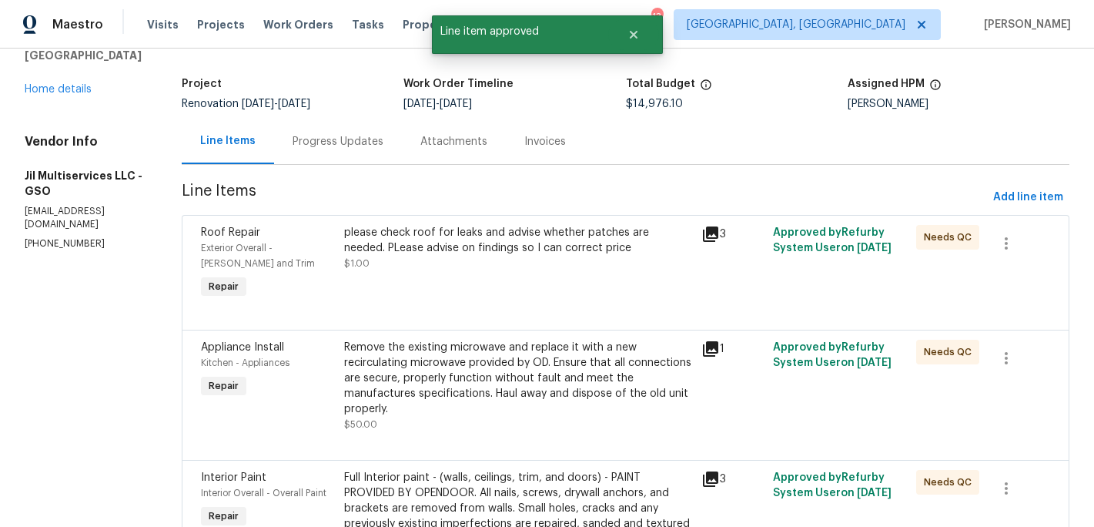
scroll to position [75, 0]
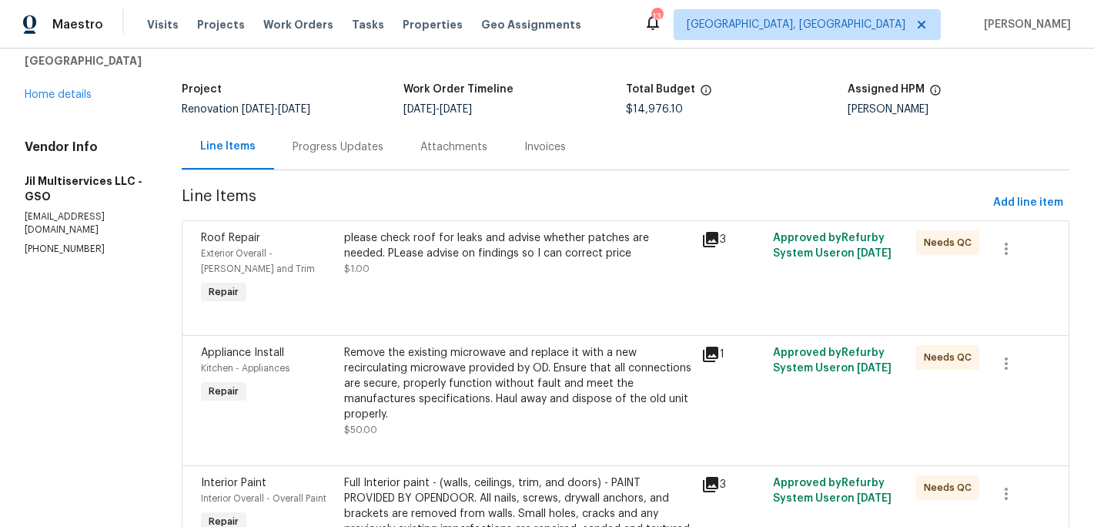
click at [533, 259] on div "please check roof for leaks and advise whether patches are needed. PLease advis…" at bounding box center [518, 245] width 349 height 31
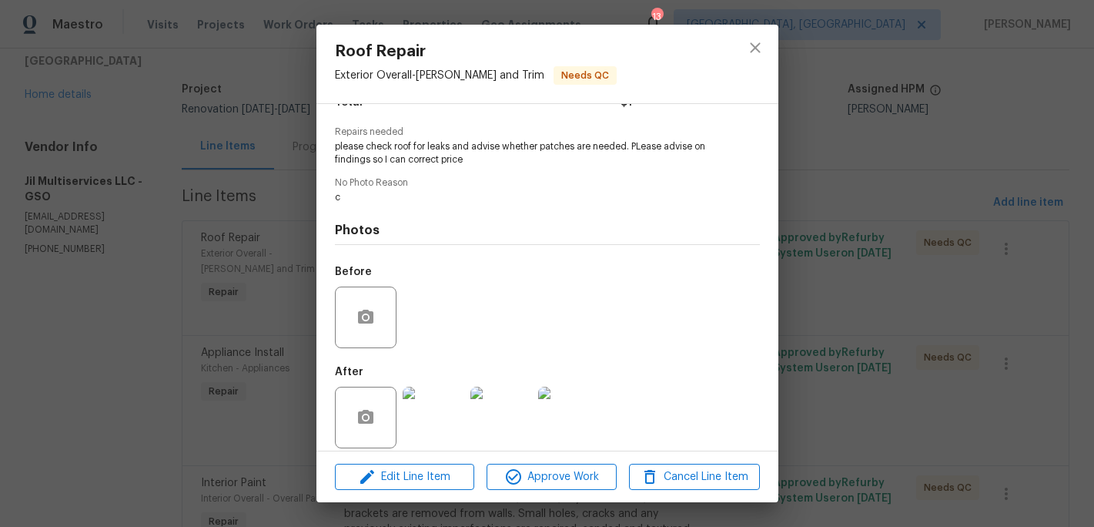
scroll to position [156, 0]
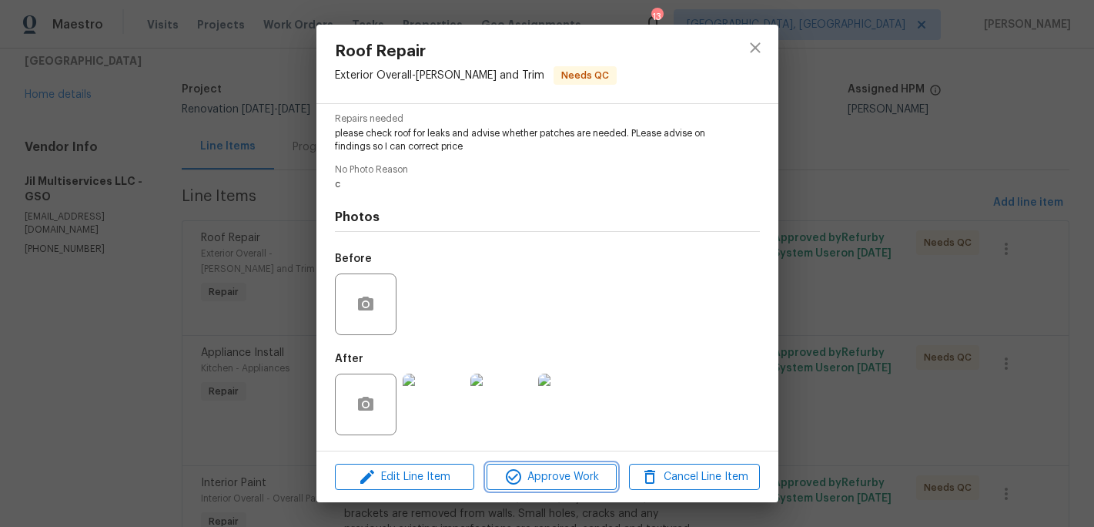
click at [545, 474] on span "Approve Work" at bounding box center [551, 476] width 121 height 19
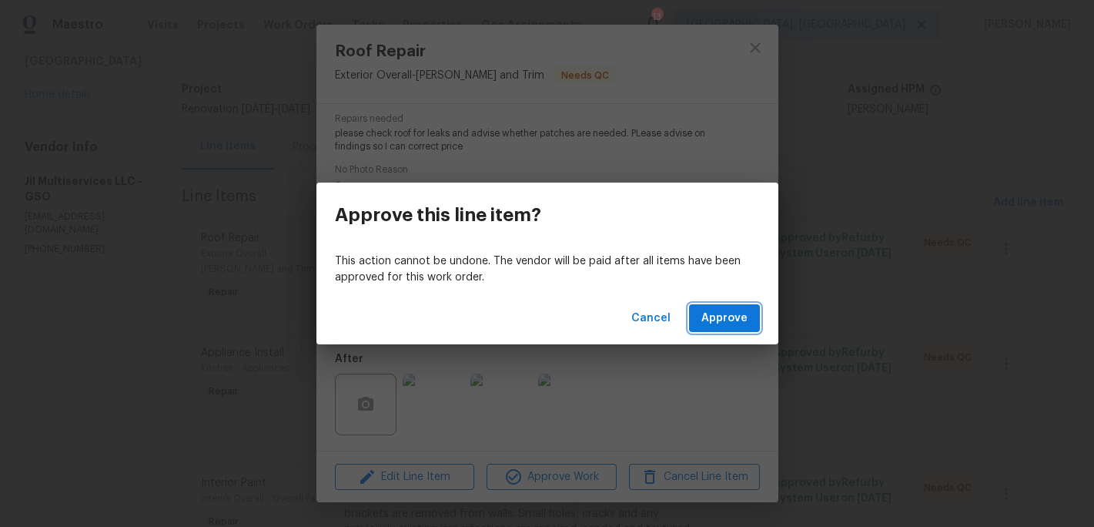
click at [704, 312] on span "Approve" at bounding box center [724, 318] width 46 height 19
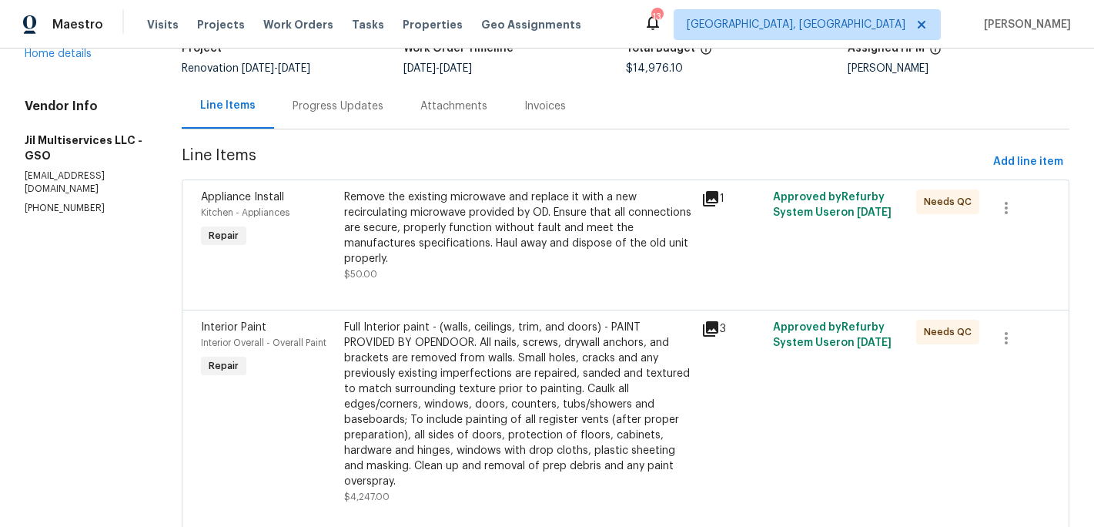
scroll to position [119, 0]
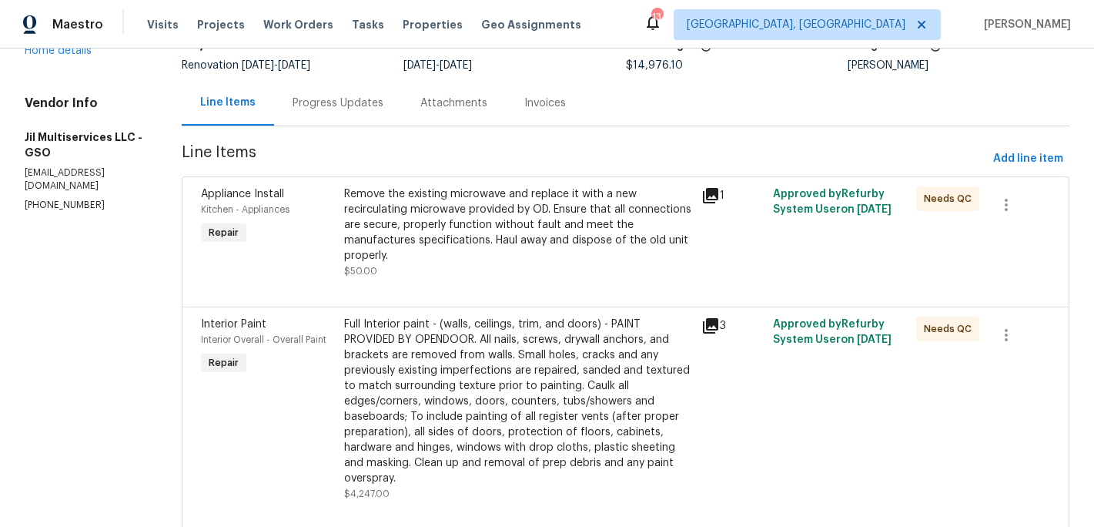
click at [492, 232] on div "Remove the existing microwave and replace it with a new recirculating microwave…" at bounding box center [518, 224] width 349 height 77
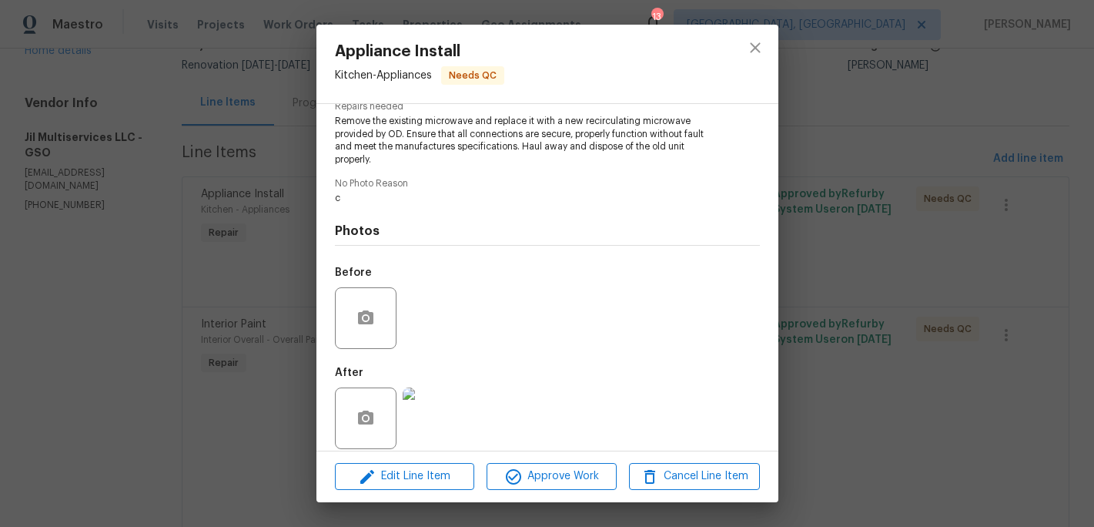
scroll to position [182, 0]
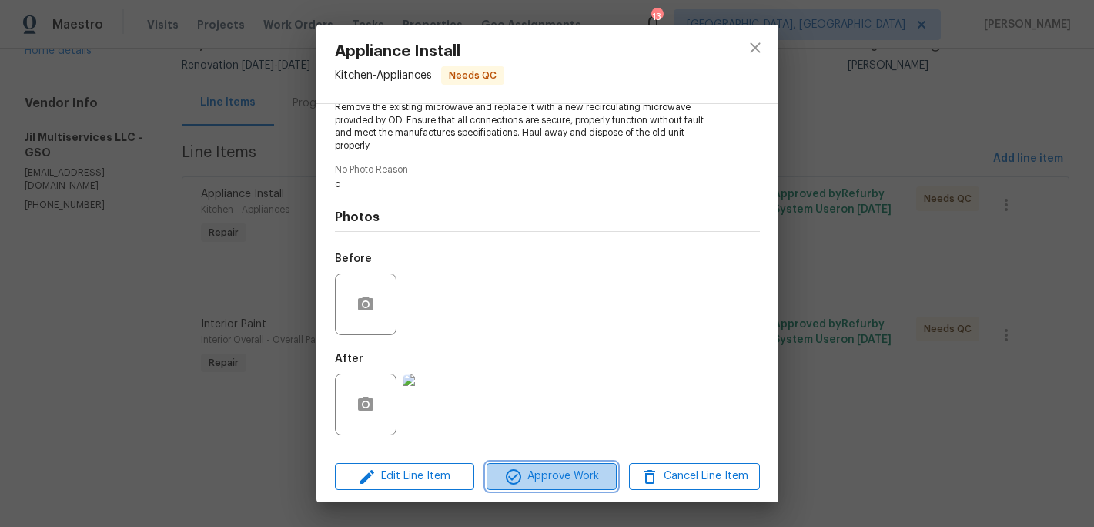
click at [552, 473] on span "Approve Work" at bounding box center [551, 476] width 121 height 19
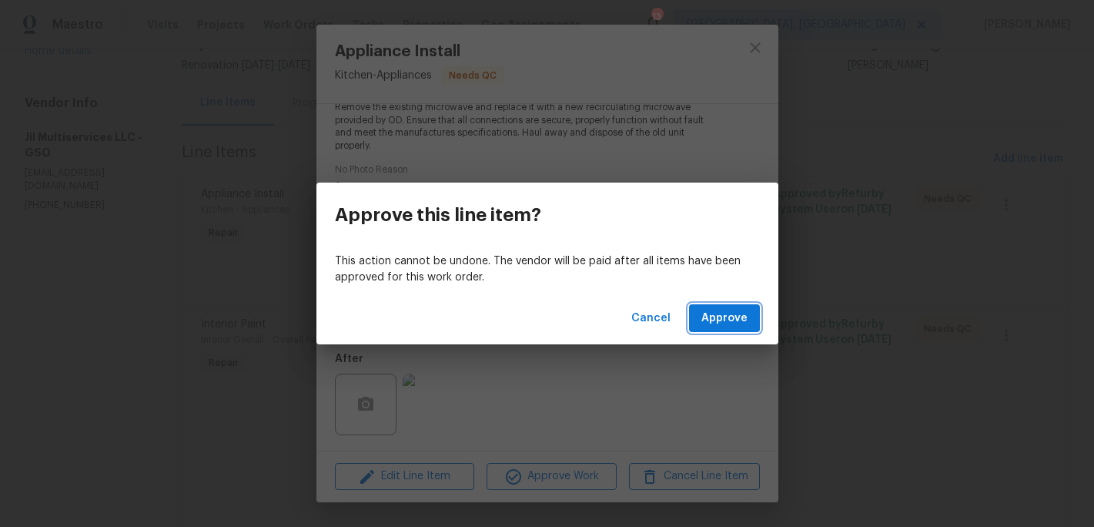
click at [733, 310] on span "Approve" at bounding box center [724, 318] width 46 height 19
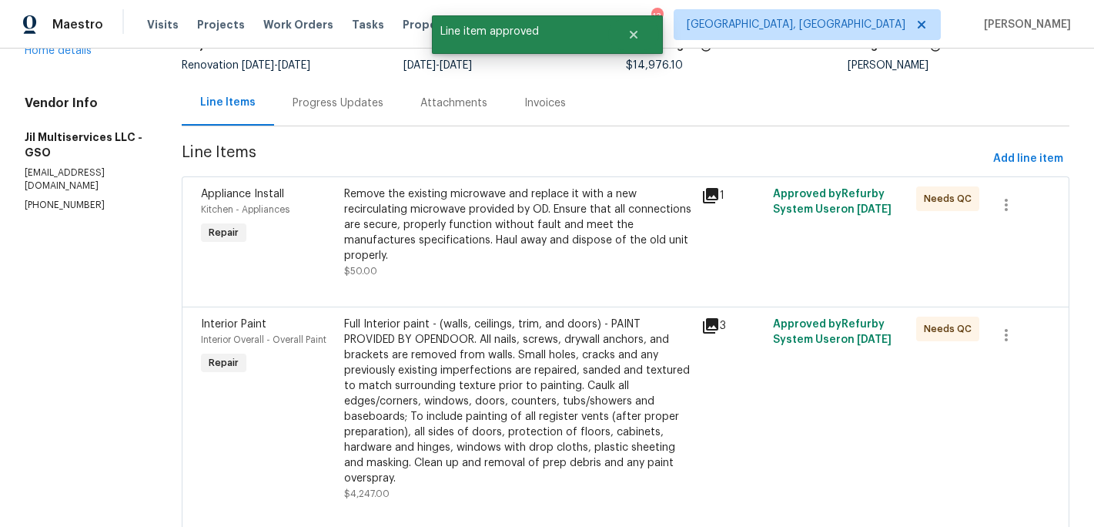
scroll to position [0, 0]
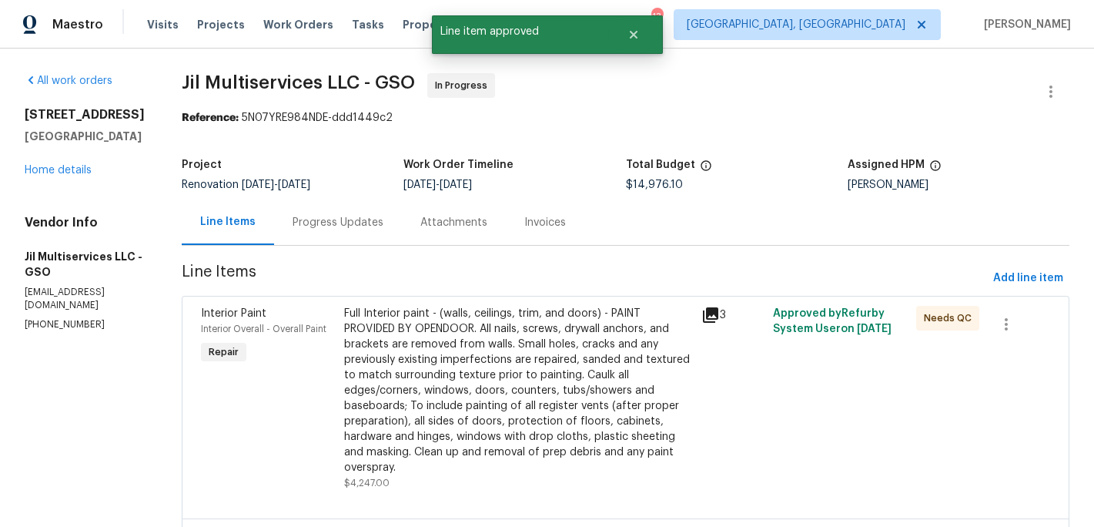
click at [517, 368] on div "Full Interior paint - (walls, ceilings, trim, and doors) - PAINT PROVIDED BY OP…" at bounding box center [518, 390] width 349 height 169
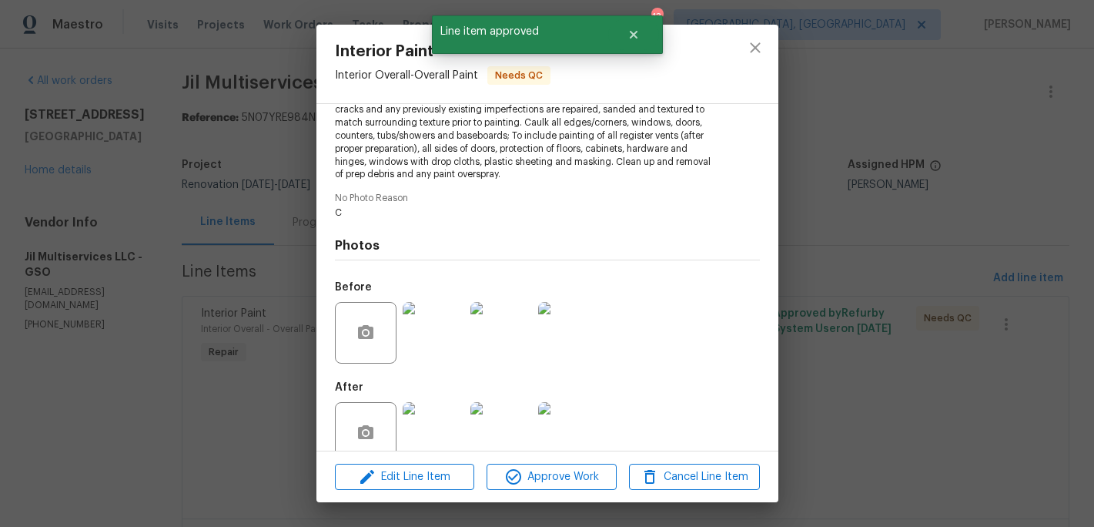
scroll to position [234, 0]
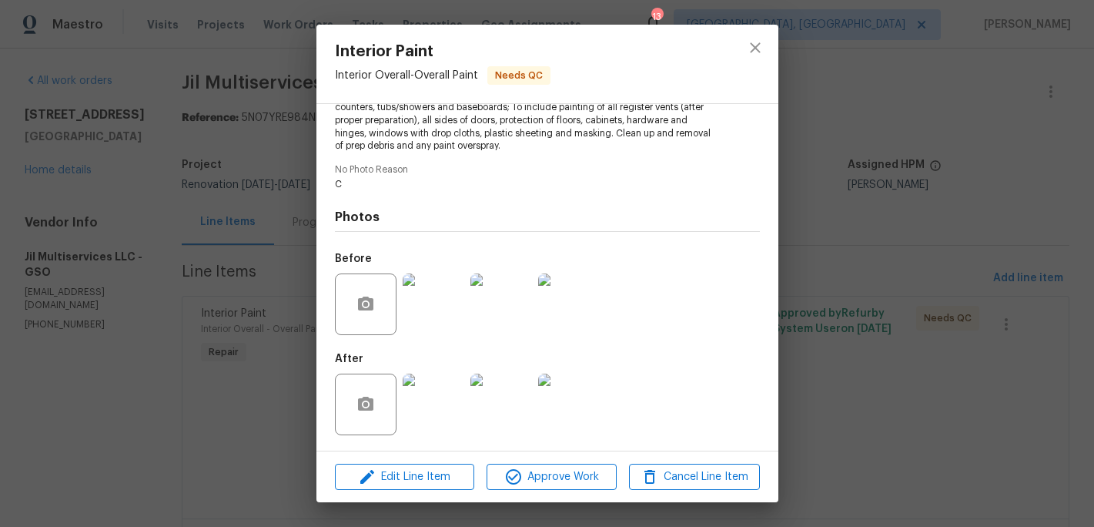
click at [454, 418] on img at bounding box center [434, 404] width 62 height 62
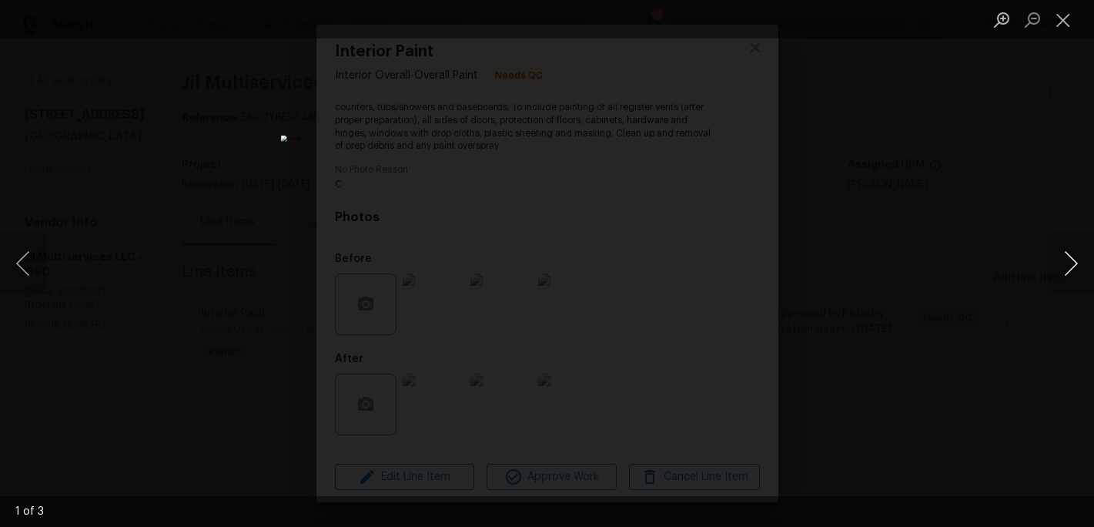
click at [1073, 266] on button "Next image" at bounding box center [1071, 264] width 46 height 62
click at [1061, 22] on button "Close lightbox" at bounding box center [1063, 19] width 31 height 27
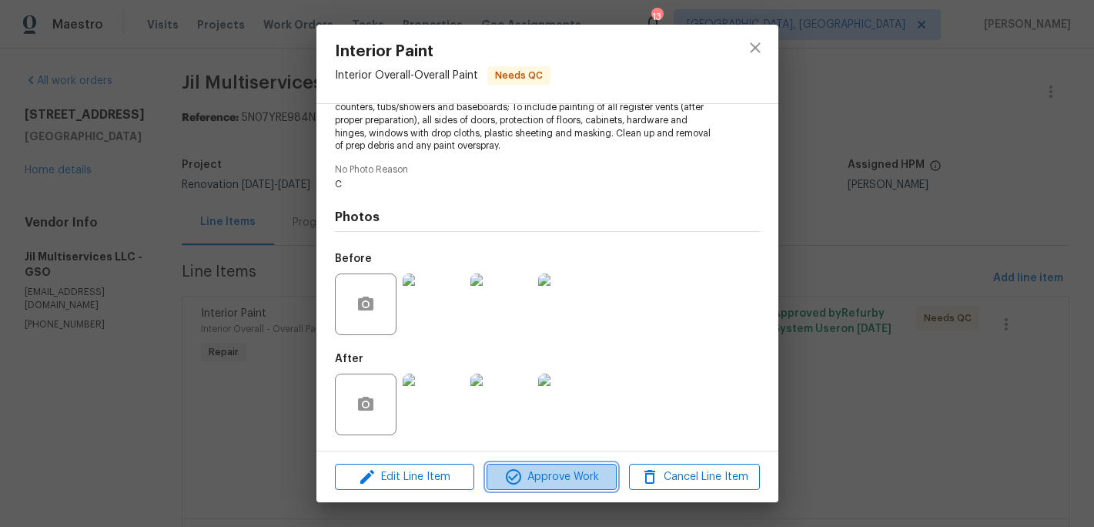
click at [572, 473] on span "Approve Work" at bounding box center [551, 476] width 121 height 19
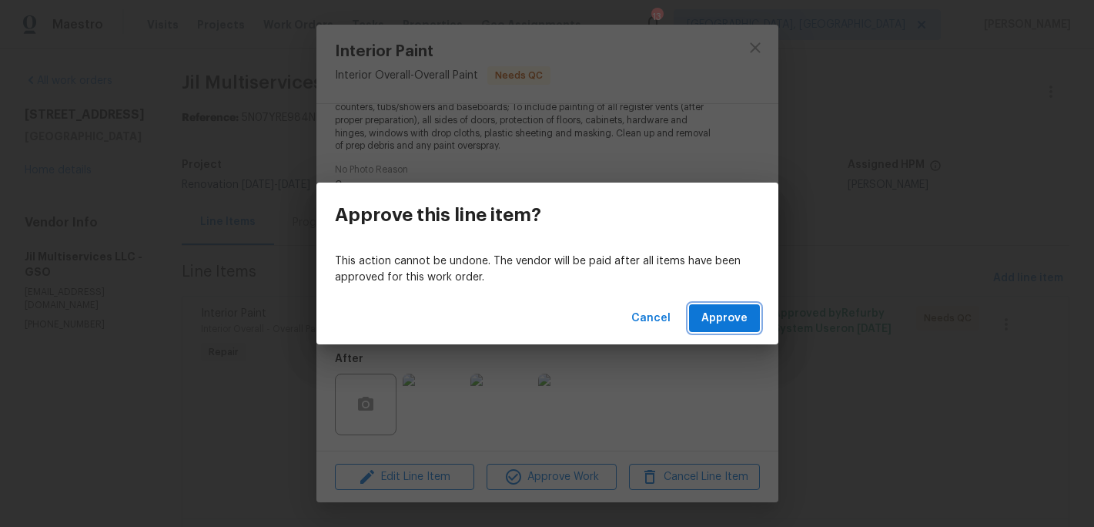
click at [711, 319] on span "Approve" at bounding box center [724, 318] width 46 height 19
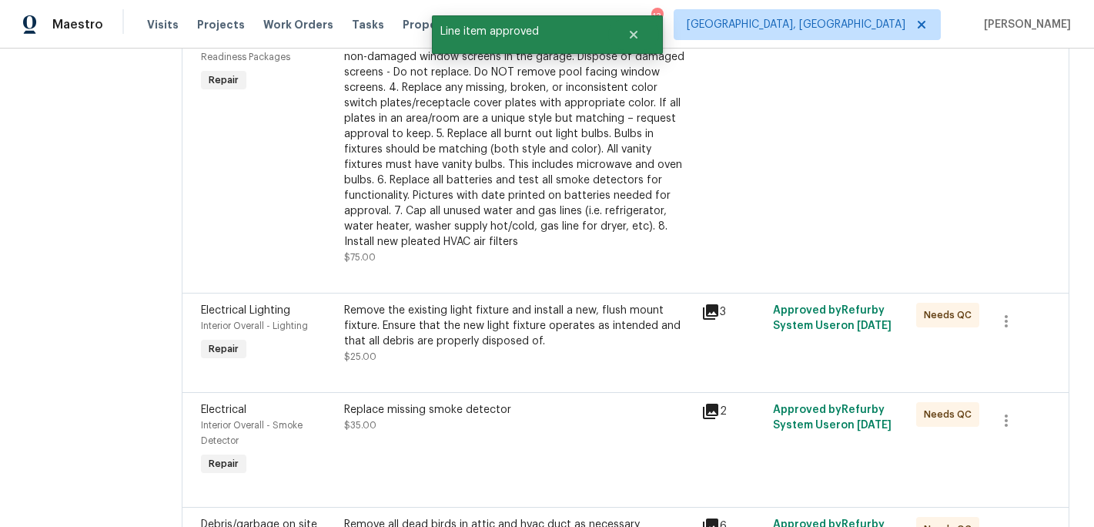
scroll to position [288, 0]
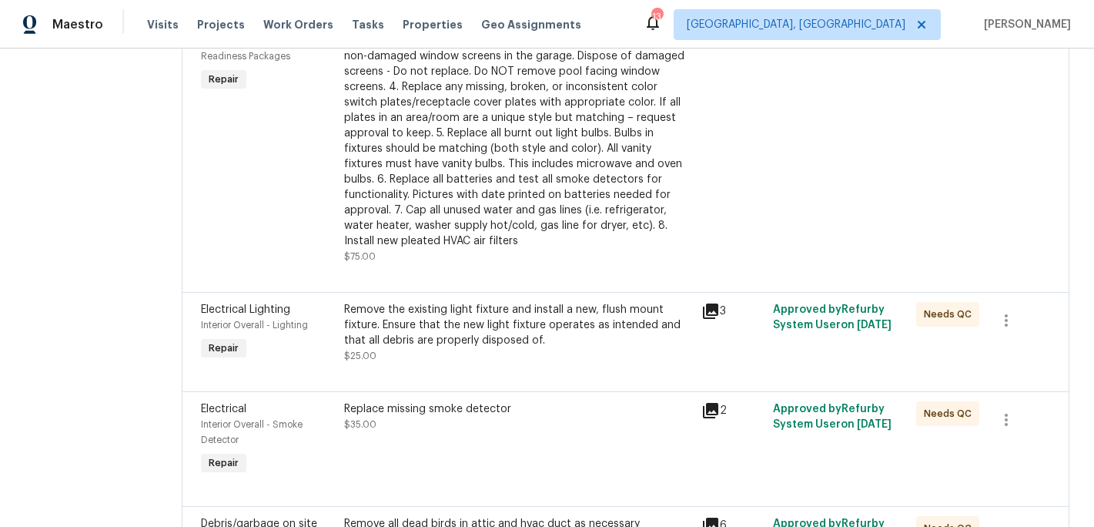
click at [523, 182] on div "1. Replace all missing and/or damaged door stops and strike plates. 2. Remove a…" at bounding box center [518, 133] width 349 height 231
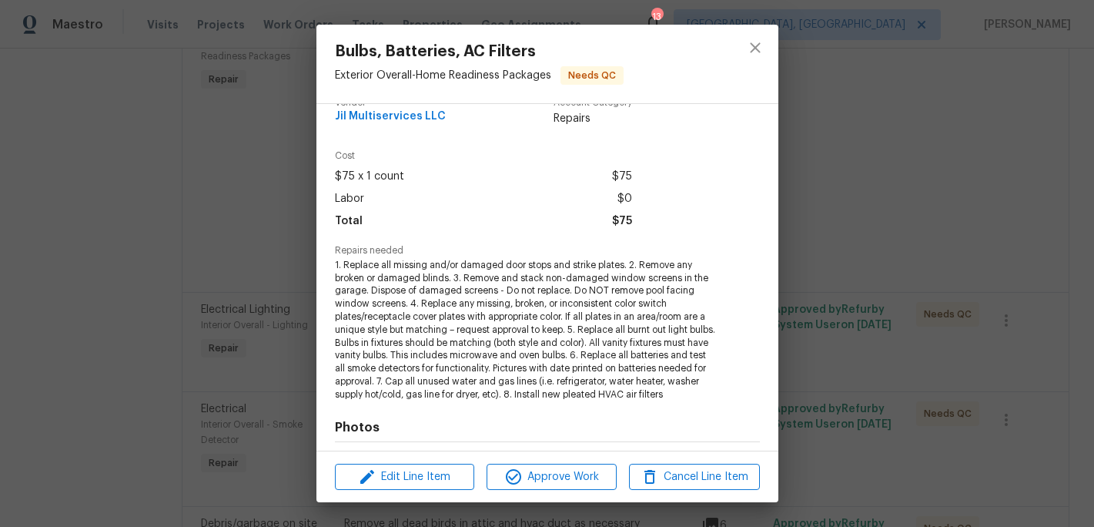
scroll to position [19, 0]
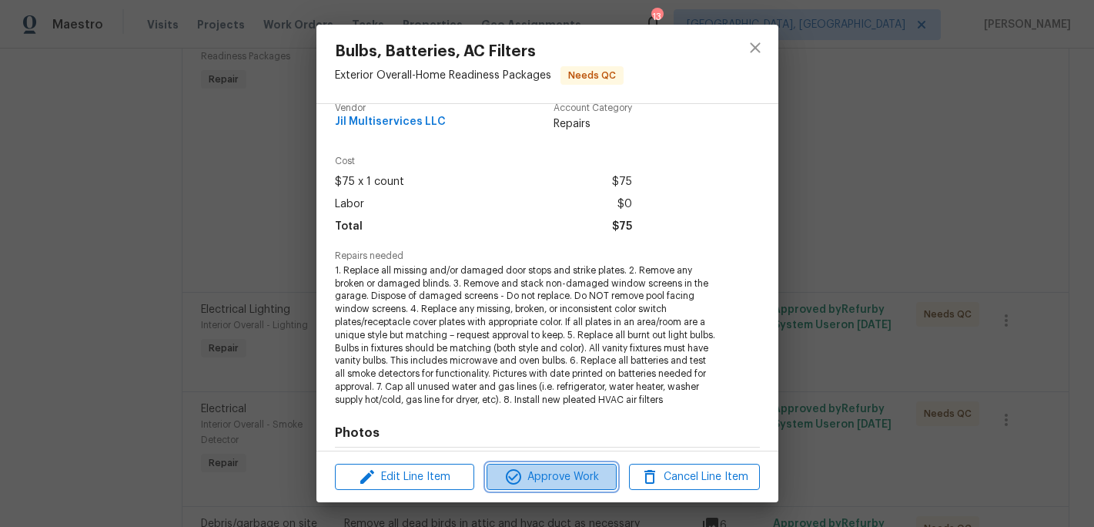
click at [560, 472] on span "Approve Work" at bounding box center [551, 476] width 121 height 19
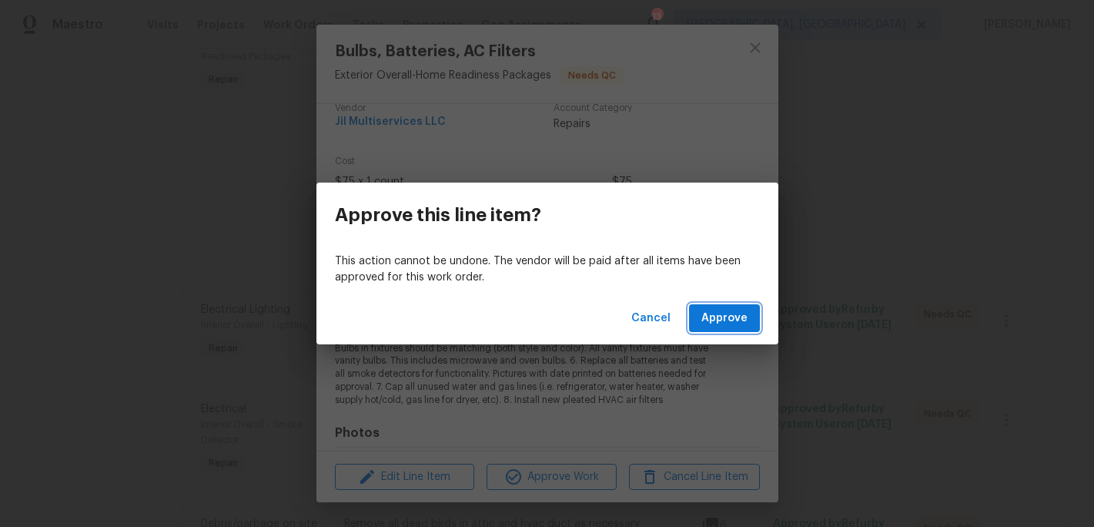
click at [695, 328] on button "Approve" at bounding box center [724, 318] width 71 height 28
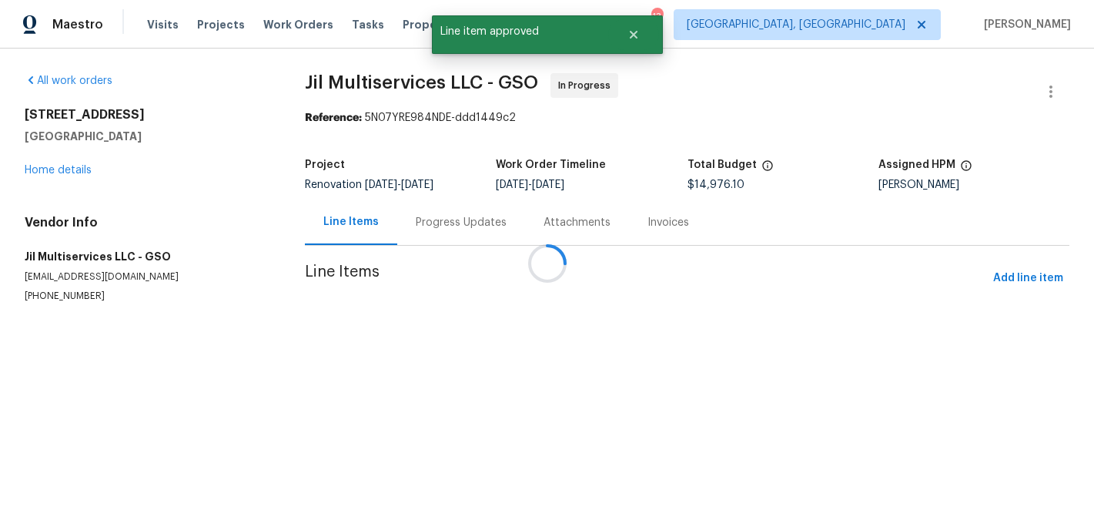
scroll to position [0, 0]
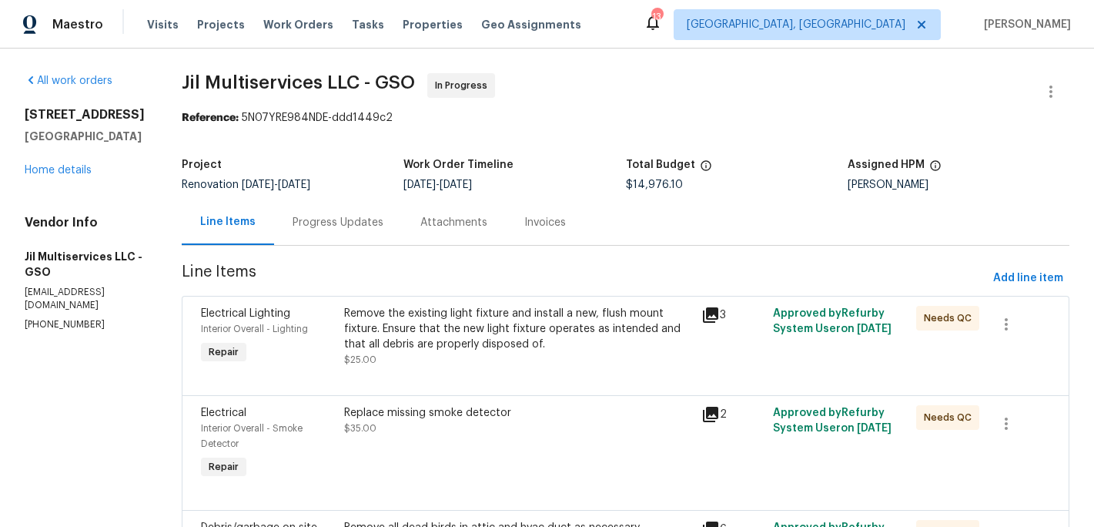
click at [476, 339] on div "Remove the existing light fixture and install a new, flush mount fixture. Ensur…" at bounding box center [518, 329] width 349 height 46
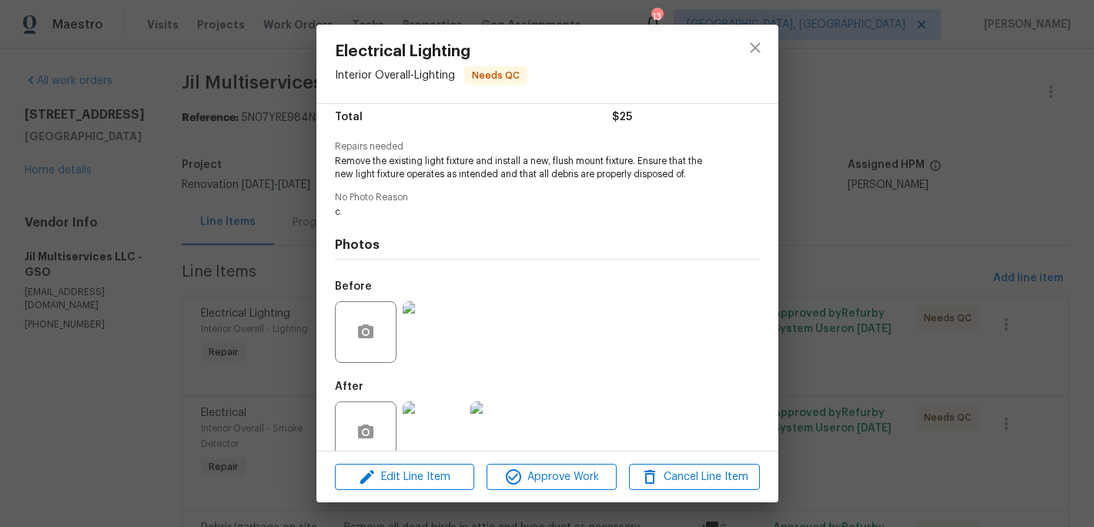
scroll to position [156, 0]
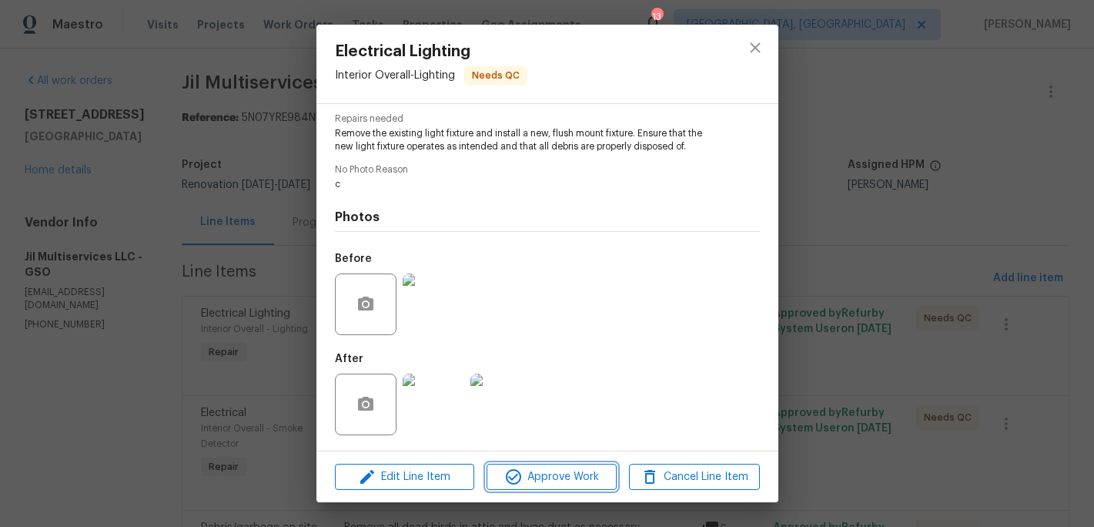
click at [550, 475] on span "Approve Work" at bounding box center [551, 476] width 121 height 19
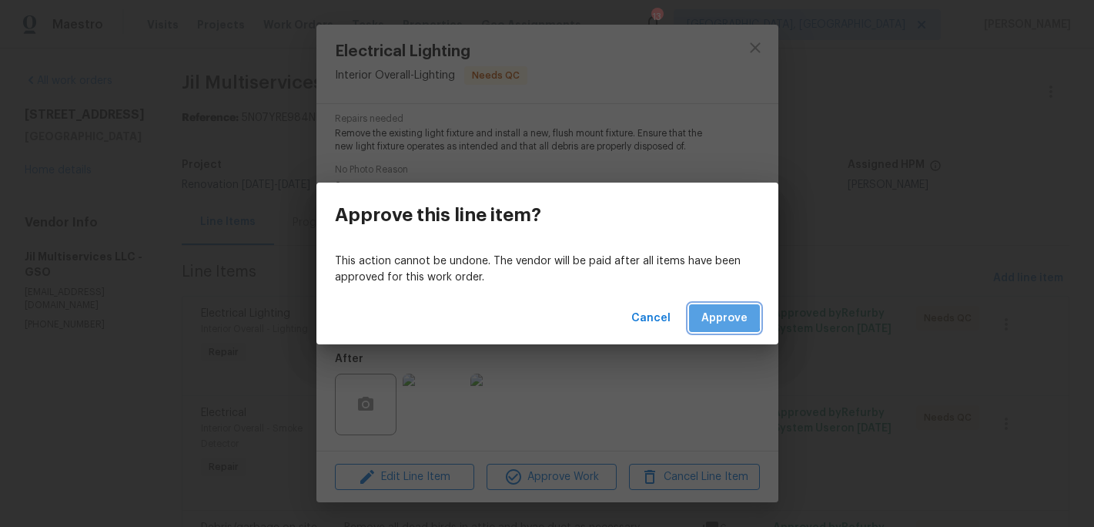
click at [724, 316] on span "Approve" at bounding box center [724, 318] width 46 height 19
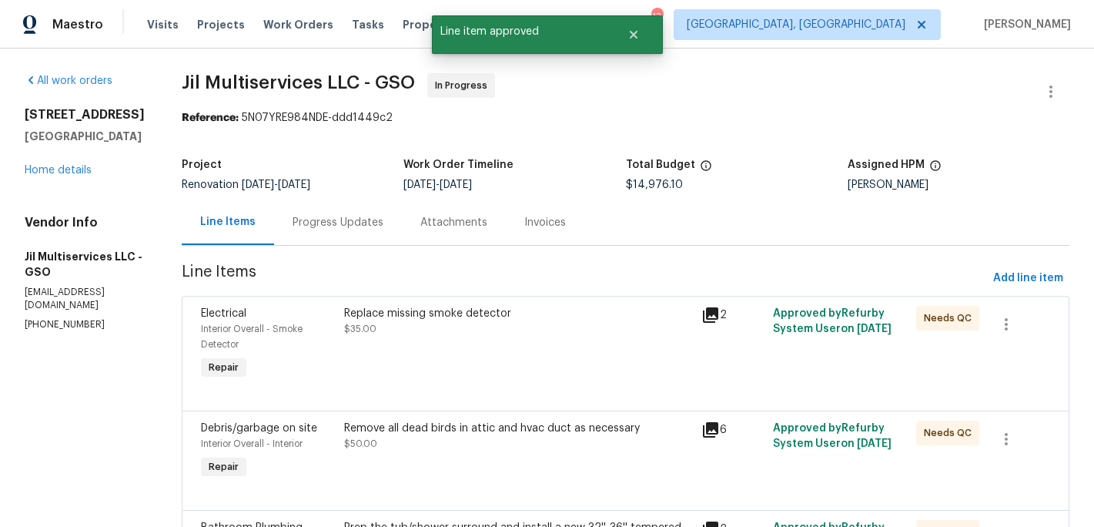
click at [447, 322] on div "Replace missing smoke detector $35.00" at bounding box center [518, 321] width 349 height 31
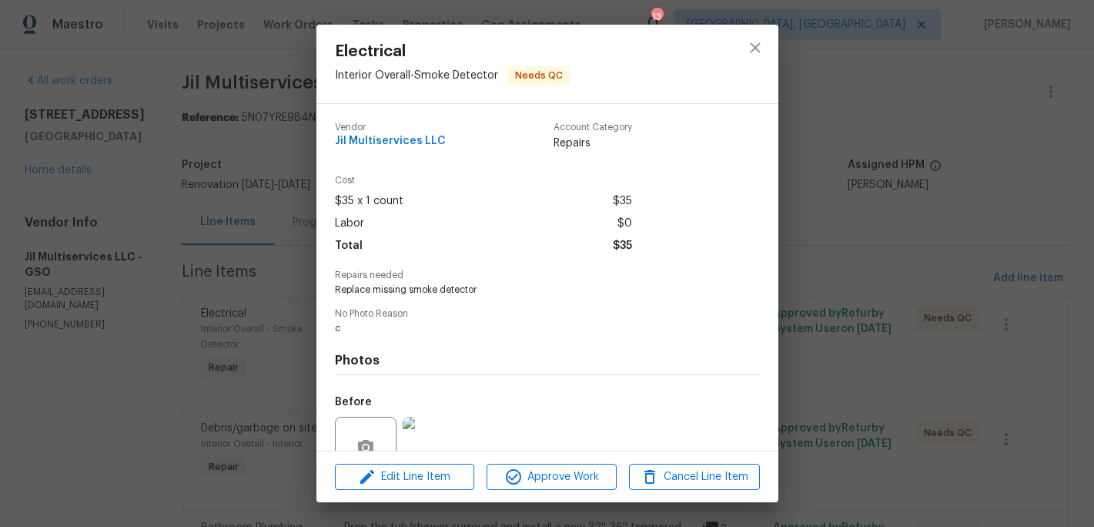
scroll to position [143, 0]
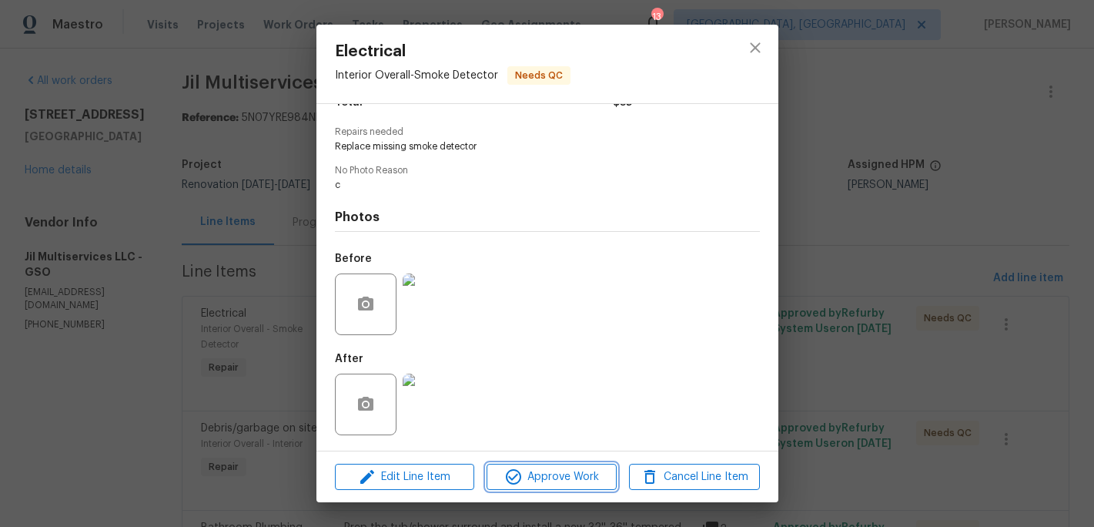
click at [543, 475] on span "Approve Work" at bounding box center [551, 476] width 121 height 19
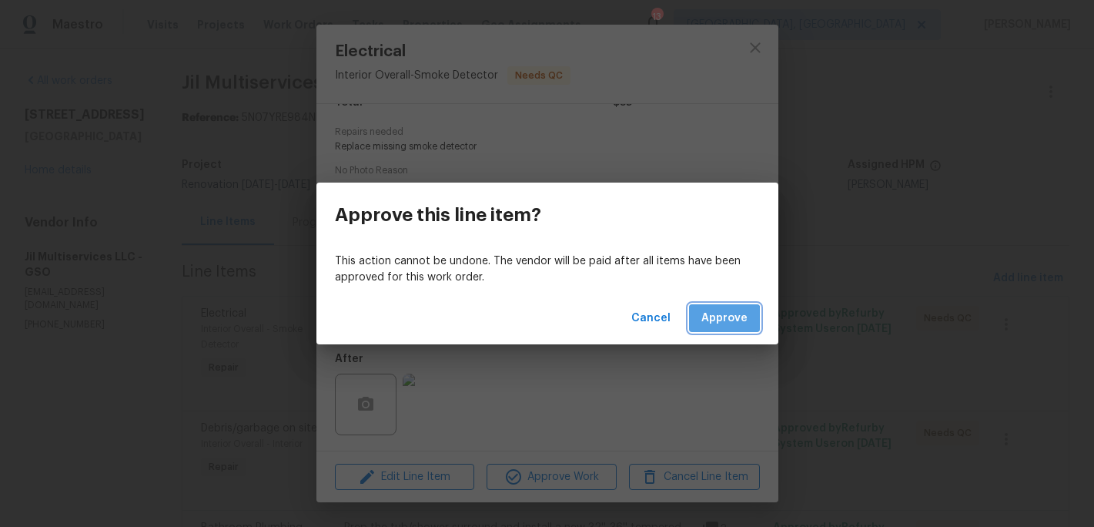
click at [719, 324] on span "Approve" at bounding box center [724, 318] width 46 height 19
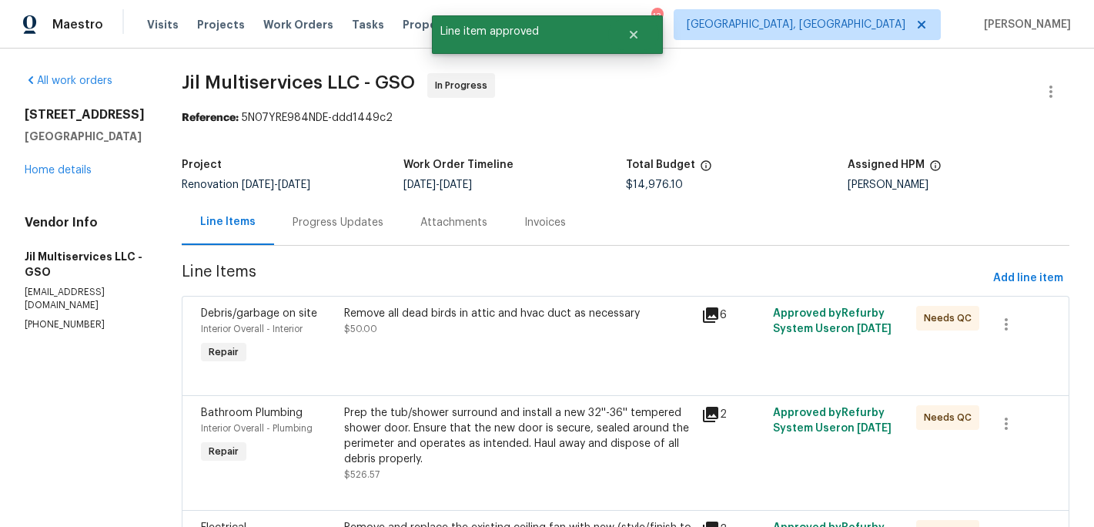
click at [492, 320] on div "Remove all dead birds in attic and hvac duct as necessary" at bounding box center [518, 313] width 349 height 15
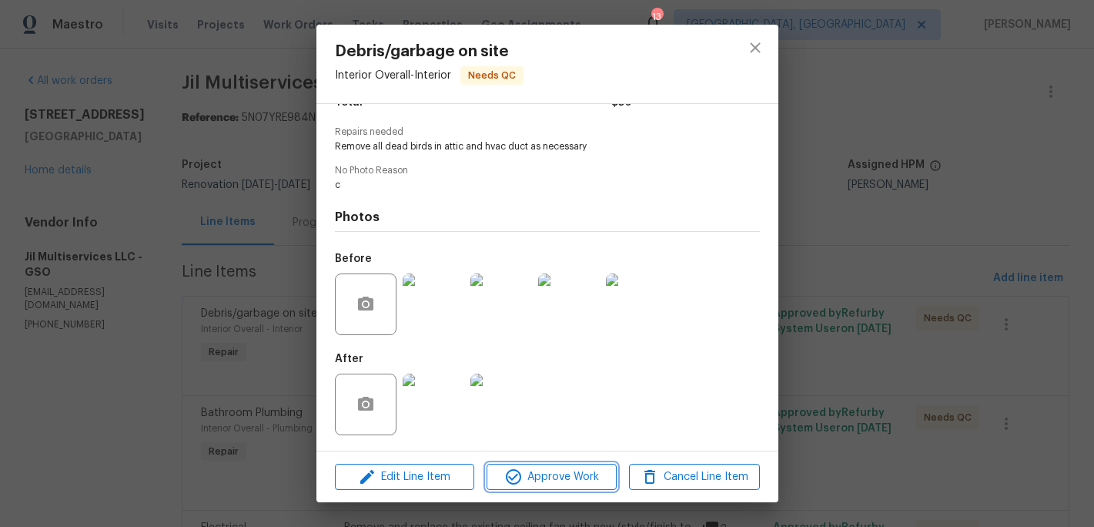
click at [557, 473] on span "Approve Work" at bounding box center [551, 476] width 121 height 19
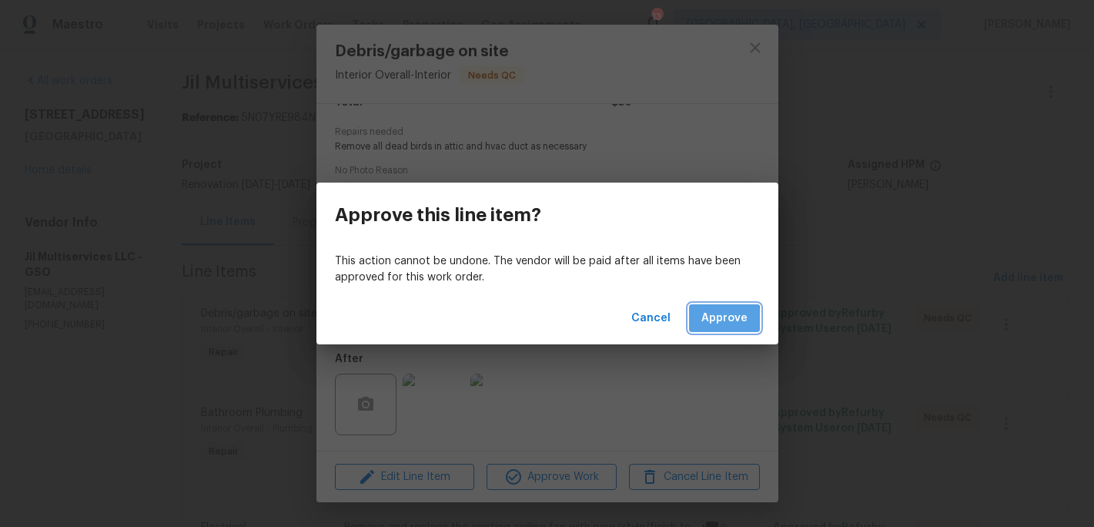
click at [713, 326] on span "Approve" at bounding box center [724, 318] width 46 height 19
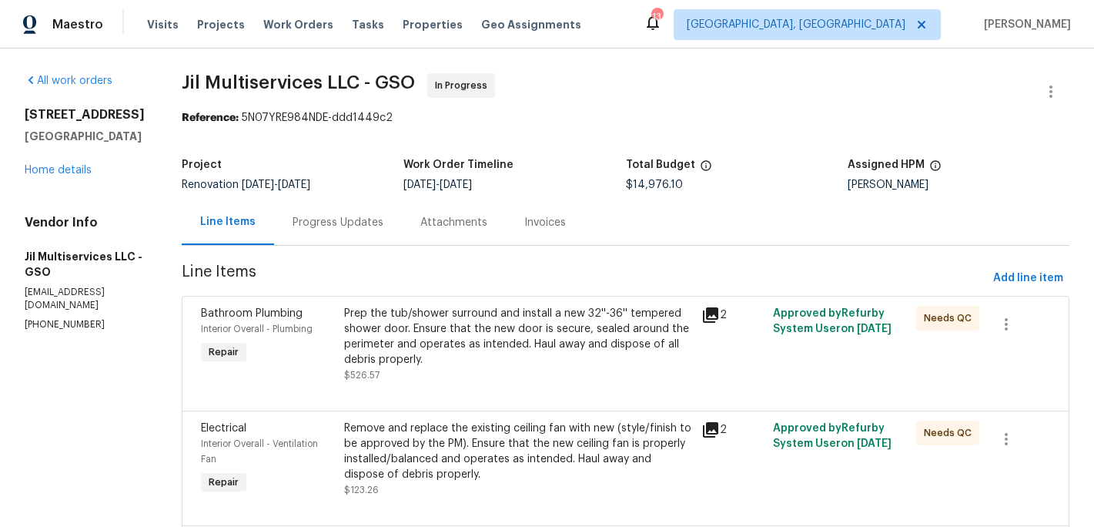
click at [512, 327] on div "Prep the tub/shower surround and install a new 32''-36'' tempered shower door. …" at bounding box center [518, 337] width 349 height 62
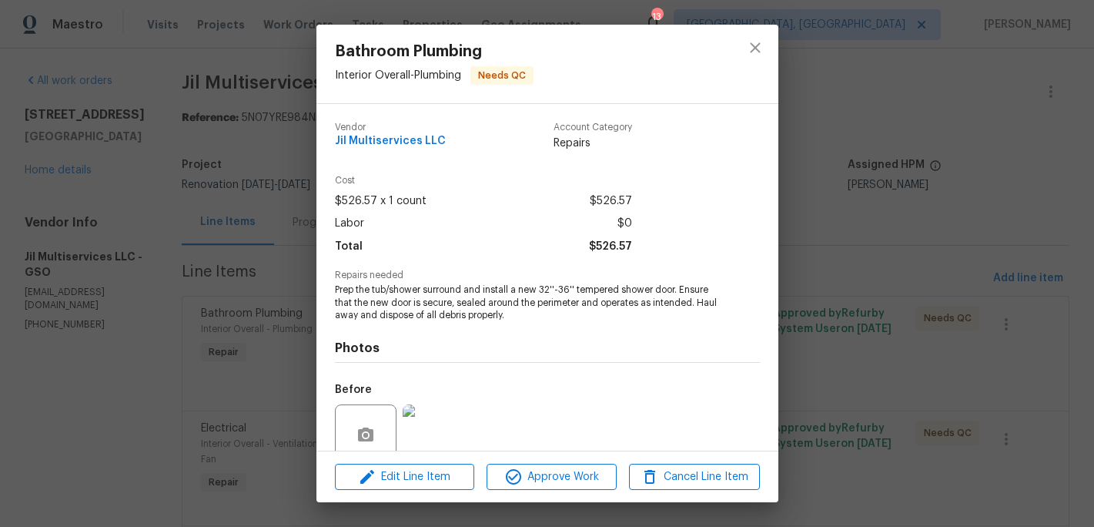
scroll to position [131, 0]
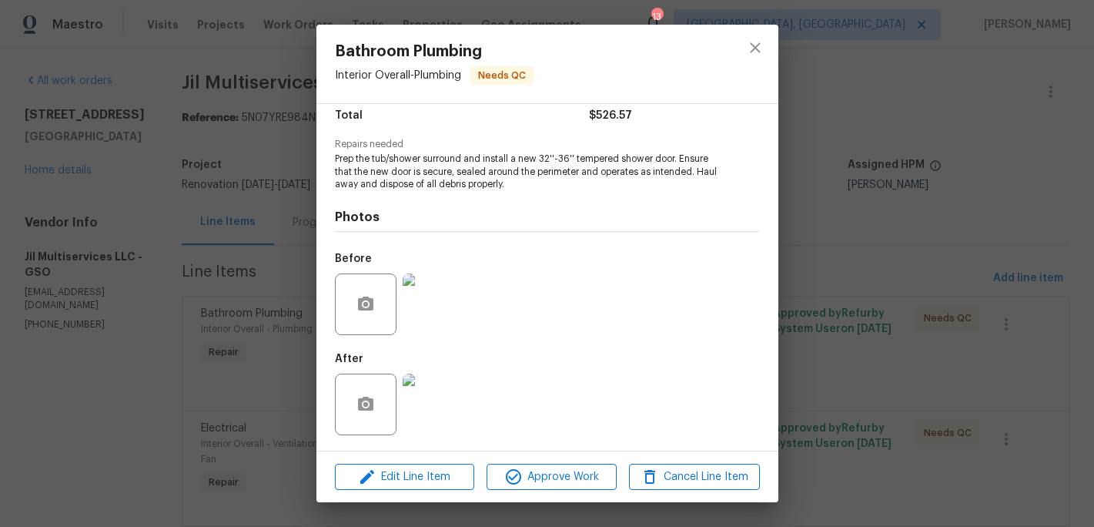
click at [419, 427] on img at bounding box center [434, 404] width 62 height 62
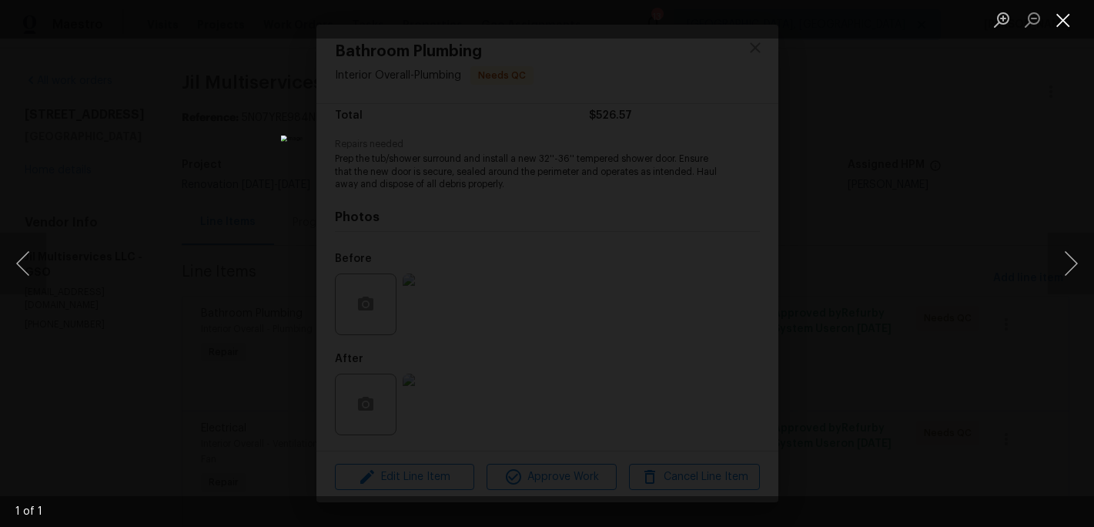
click at [1066, 22] on button "Close lightbox" at bounding box center [1063, 19] width 31 height 27
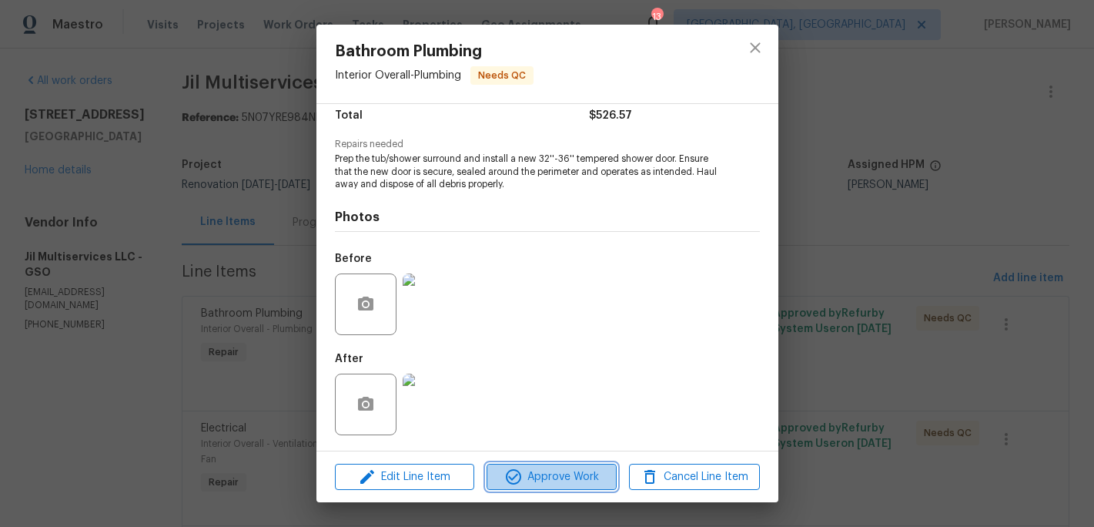
click at [571, 480] on span "Approve Work" at bounding box center [551, 476] width 121 height 19
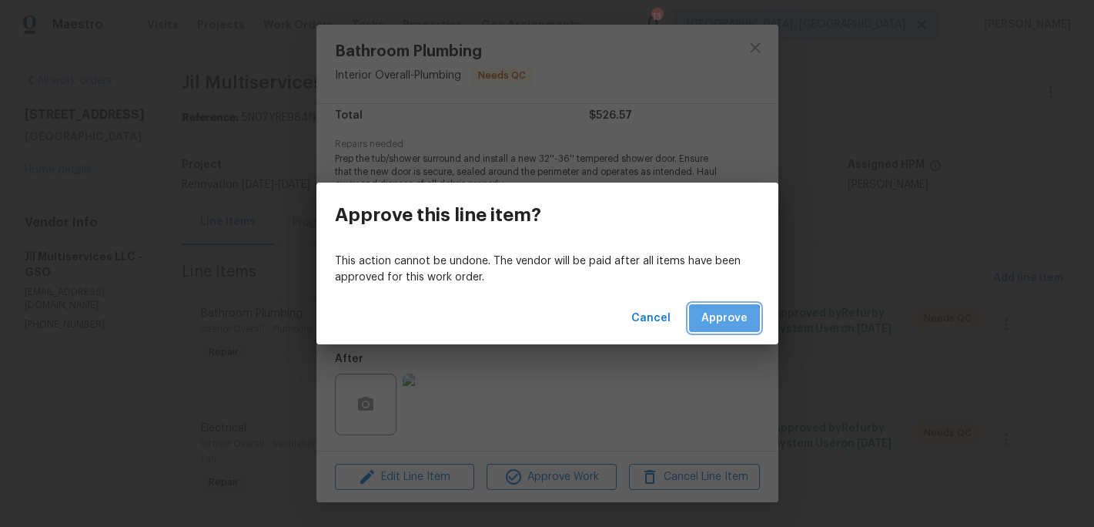
click at [716, 322] on span "Approve" at bounding box center [724, 318] width 46 height 19
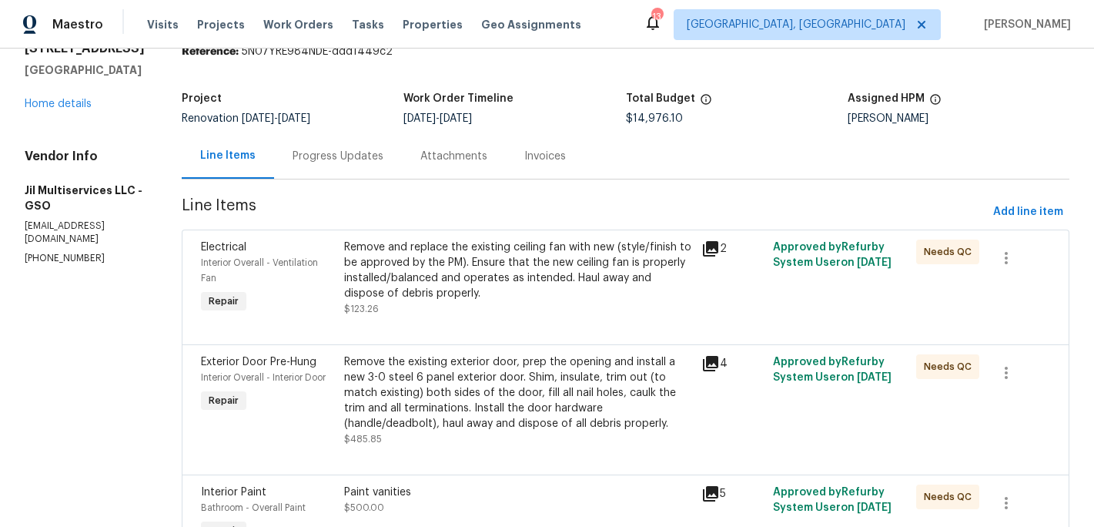
scroll to position [104, 0]
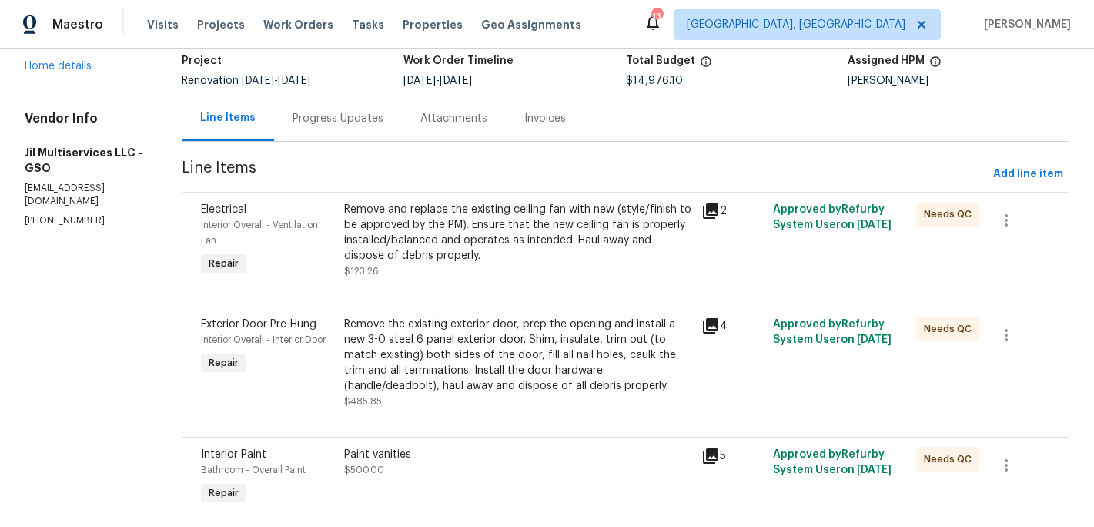
click at [517, 249] on div "Remove and replace the existing ceiling fan with new (style/finish to be approv…" at bounding box center [518, 233] width 349 height 62
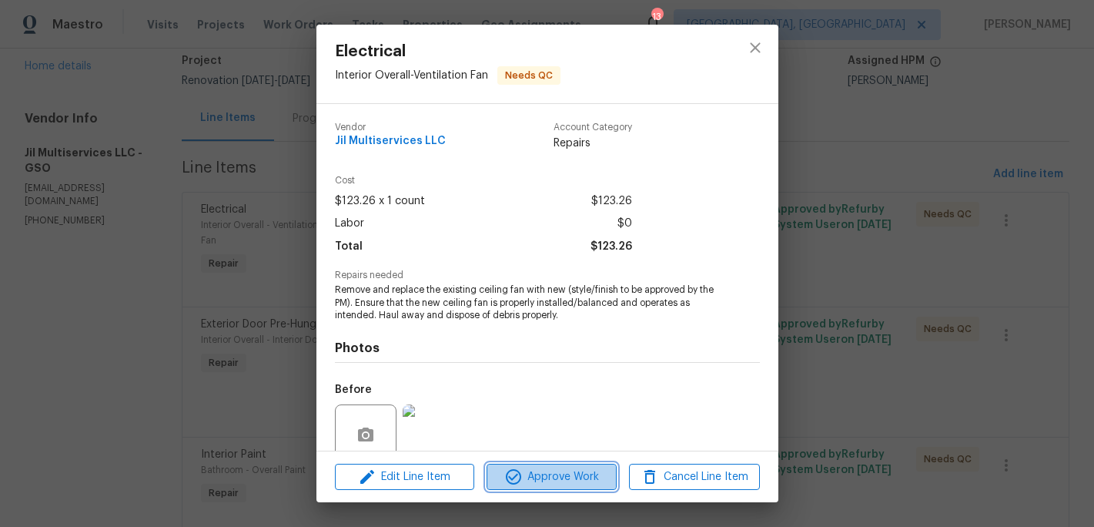
click at [564, 472] on span "Approve Work" at bounding box center [551, 476] width 121 height 19
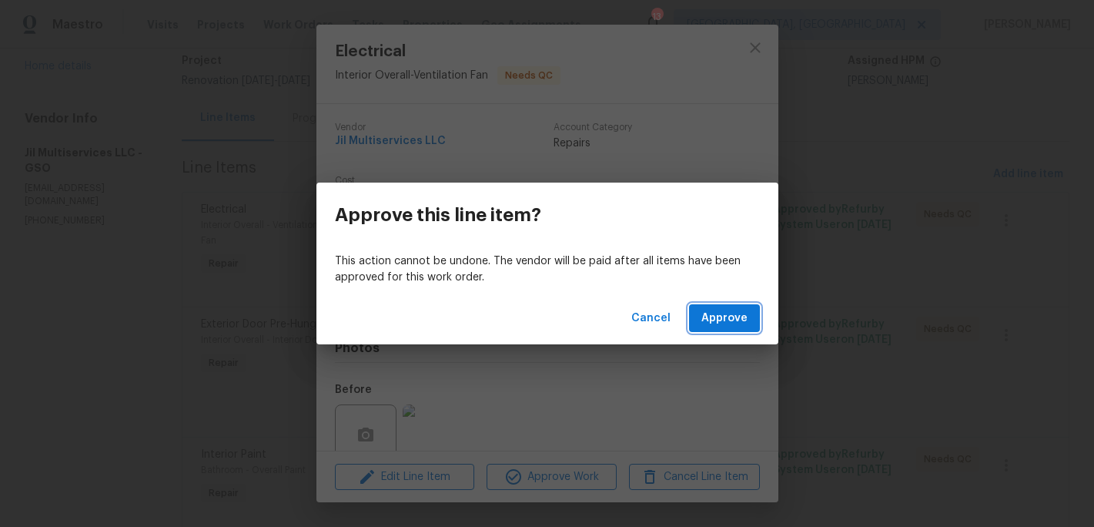
click at [718, 326] on span "Approve" at bounding box center [724, 318] width 46 height 19
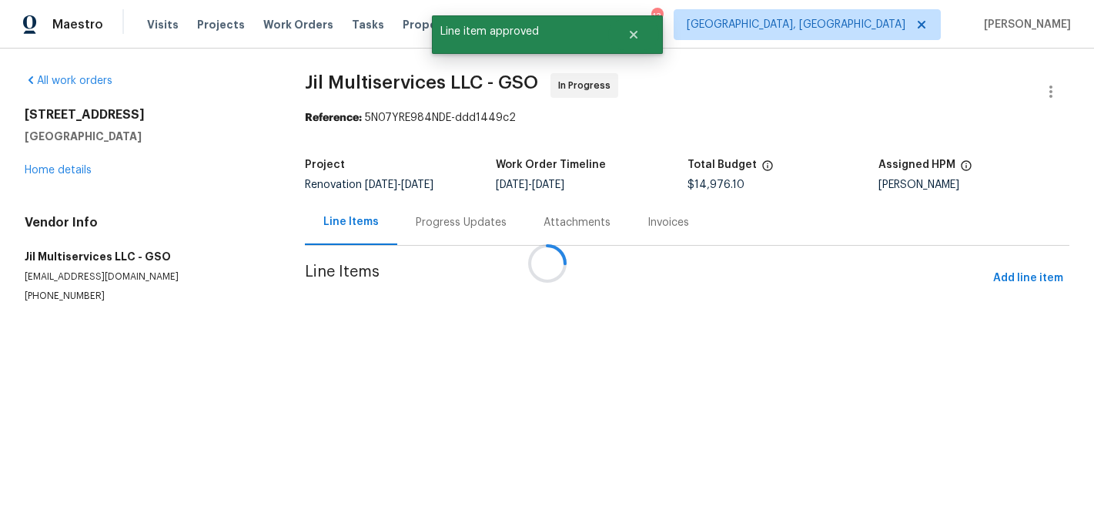
scroll to position [0, 0]
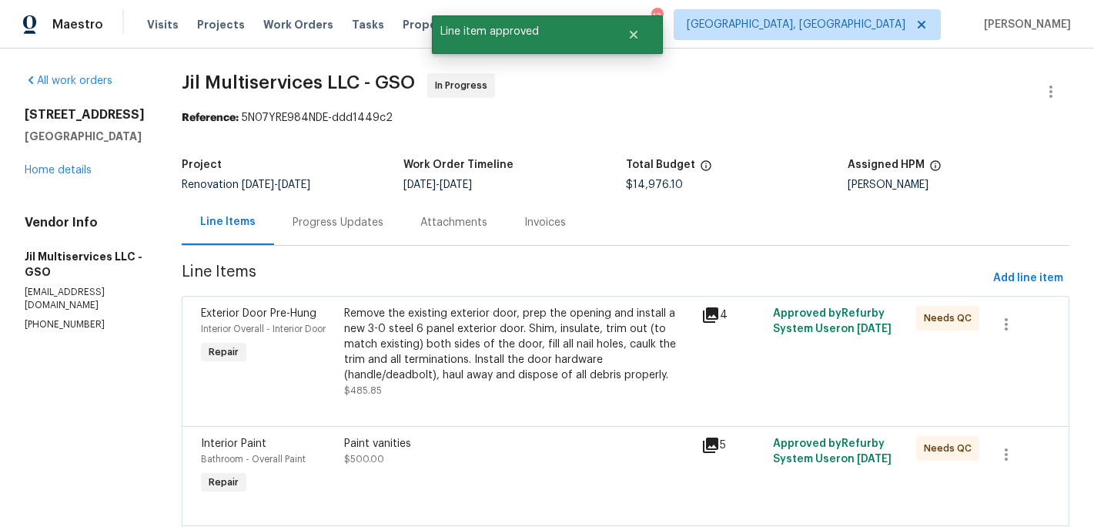
click at [465, 448] on div "Paint vanities" at bounding box center [518, 443] width 349 height 15
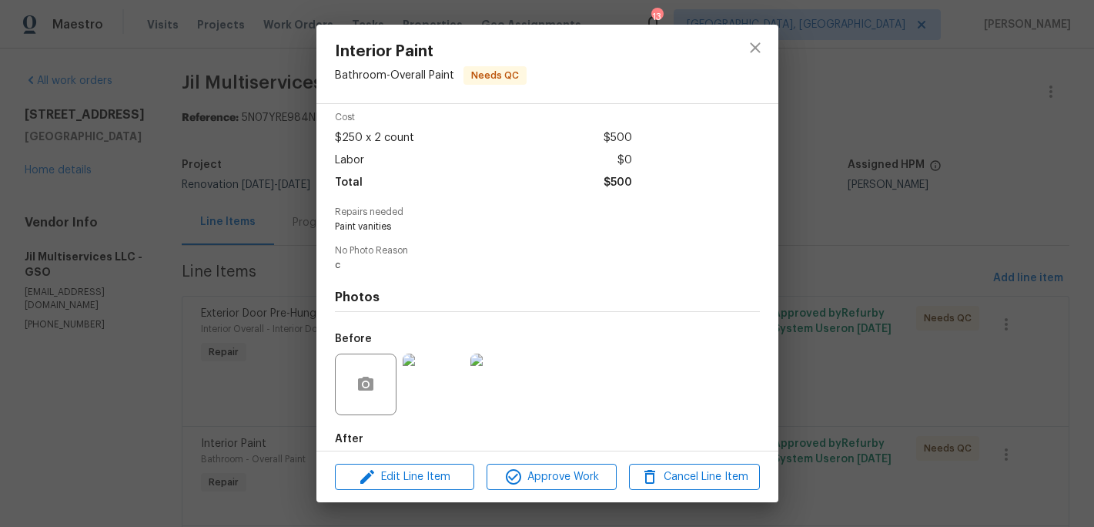
scroll to position [143, 0]
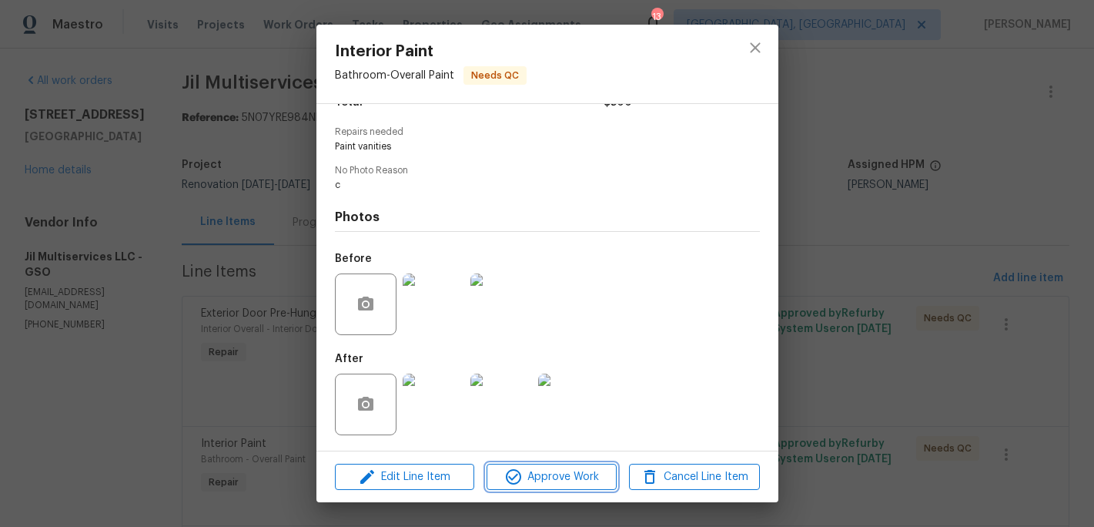
click at [563, 481] on span "Approve Work" at bounding box center [551, 476] width 121 height 19
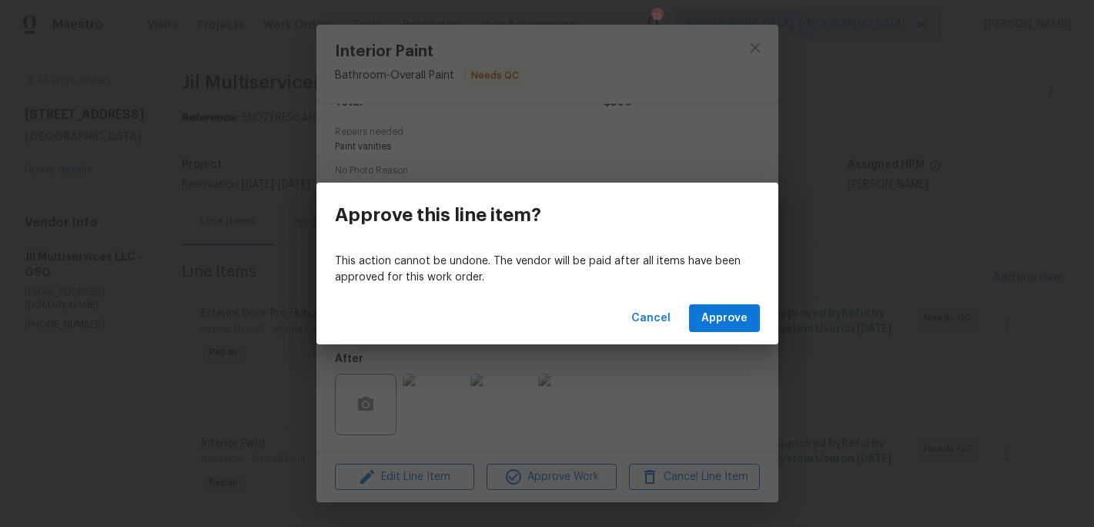
click at [758, 274] on p "This action cannot be undone. The vendor will be paid after all items have been…" at bounding box center [547, 269] width 425 height 32
click at [724, 316] on span "Approve" at bounding box center [724, 318] width 46 height 19
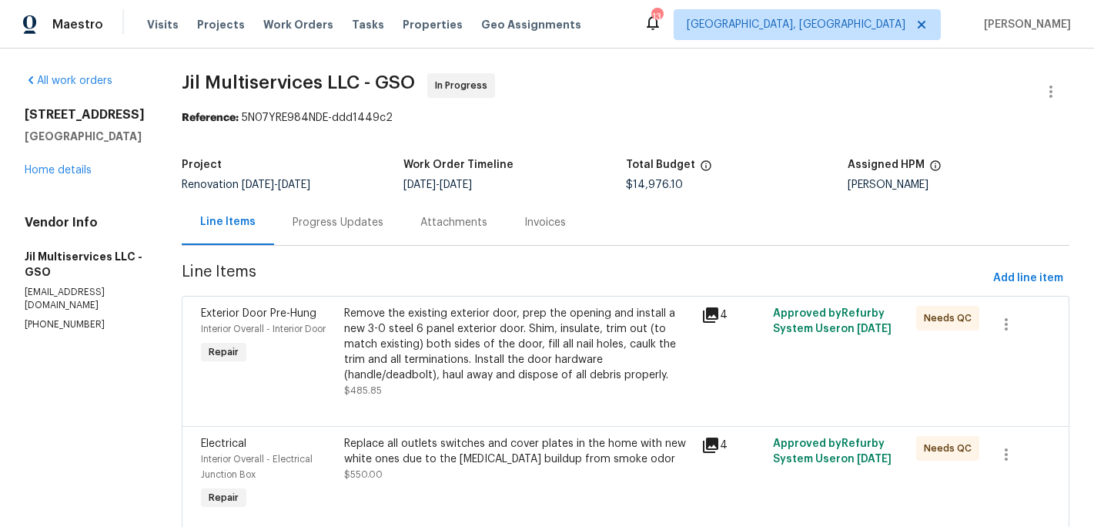
click at [481, 350] on div "Remove the existing exterior door, prep the opening and install a new 3-0 steel…" at bounding box center [518, 344] width 349 height 77
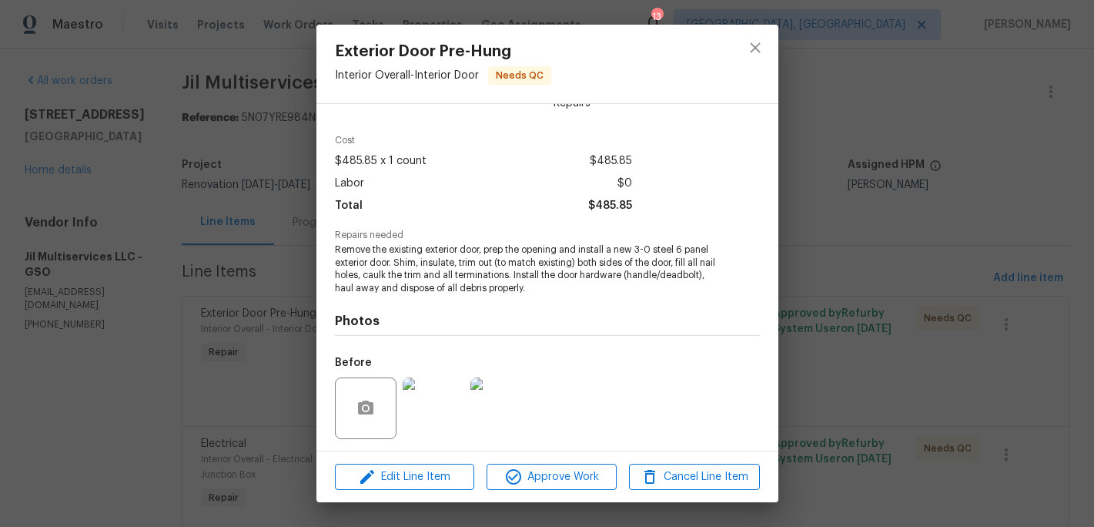
scroll to position [0, 0]
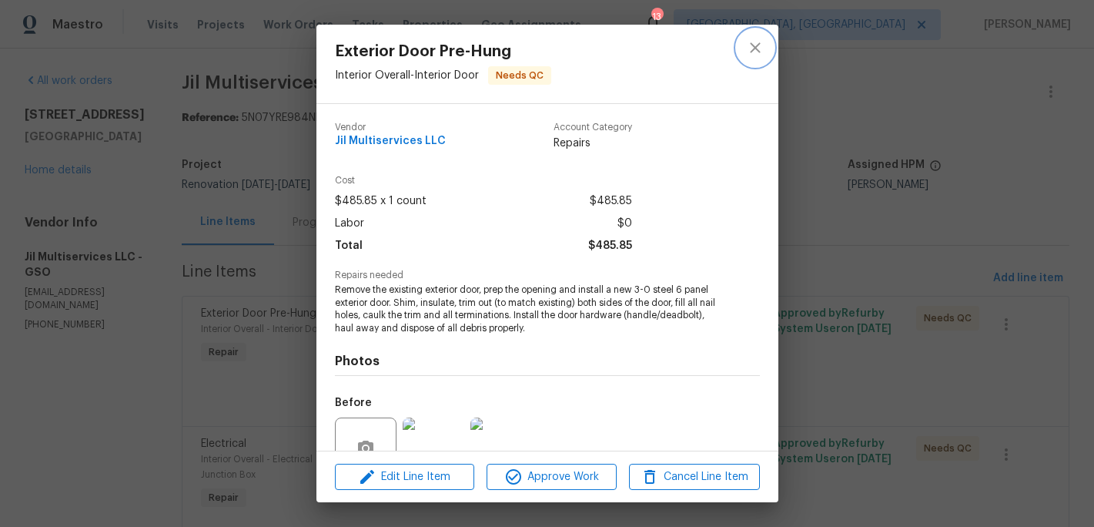
click at [758, 47] on icon "close" at bounding box center [755, 47] width 18 height 18
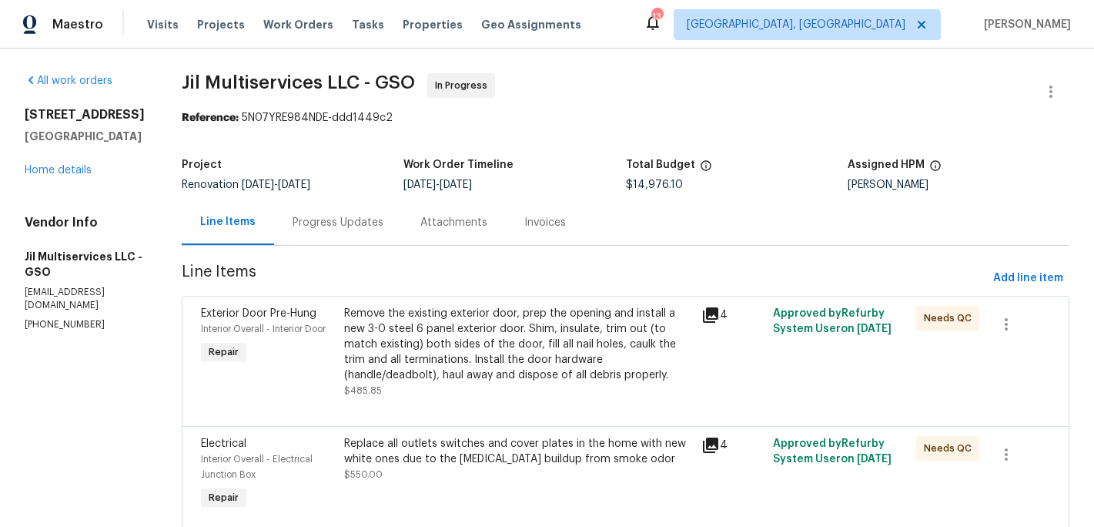
click at [587, 340] on div "Remove the existing exterior door, prep the opening and install a new 3-0 steel…" at bounding box center [518, 344] width 349 height 77
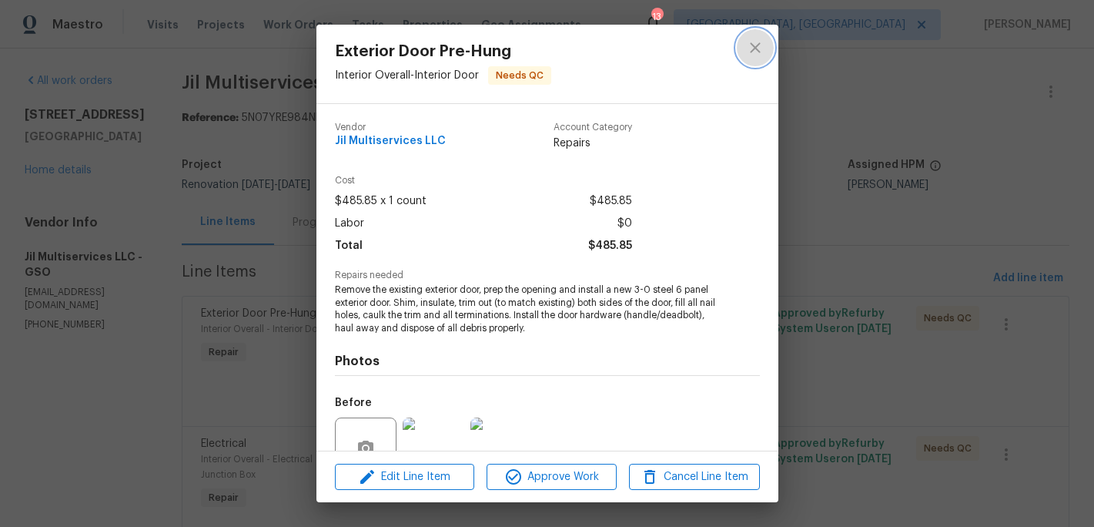
click at [761, 49] on icon "close" at bounding box center [755, 47] width 18 height 18
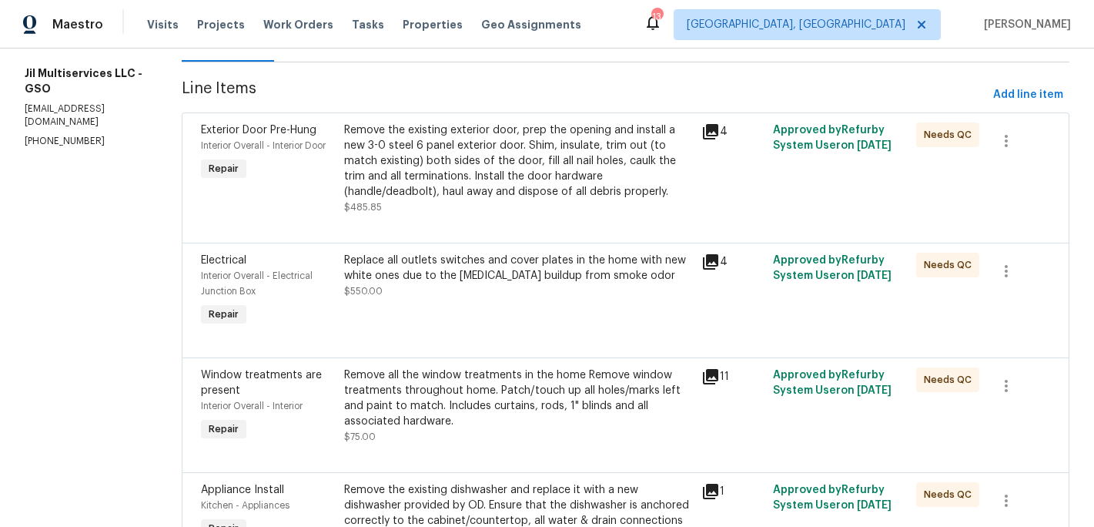
scroll to position [206, 0]
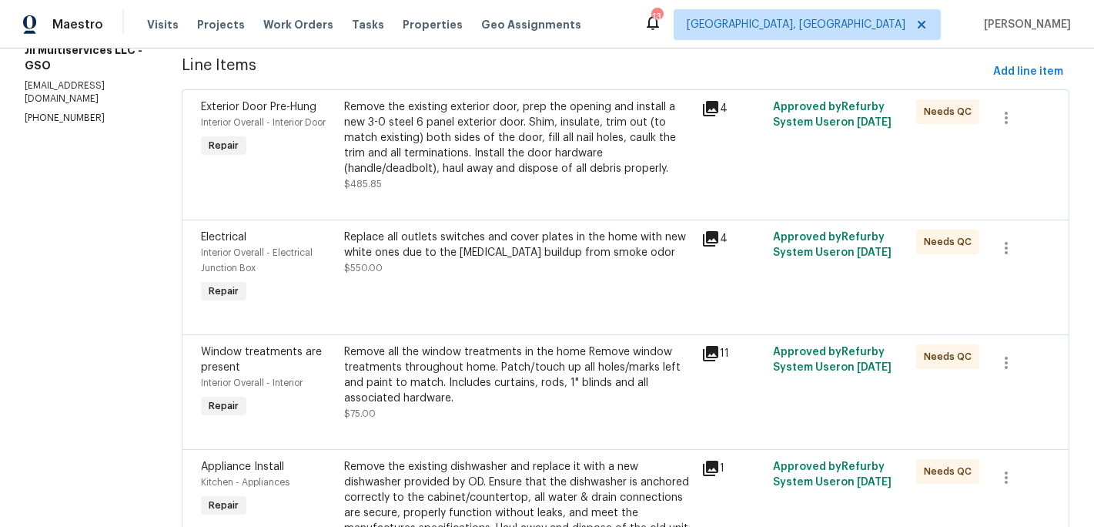
click at [590, 256] on div "Replace all outlets switches and cover plates in the home with new white ones d…" at bounding box center [518, 244] width 349 height 31
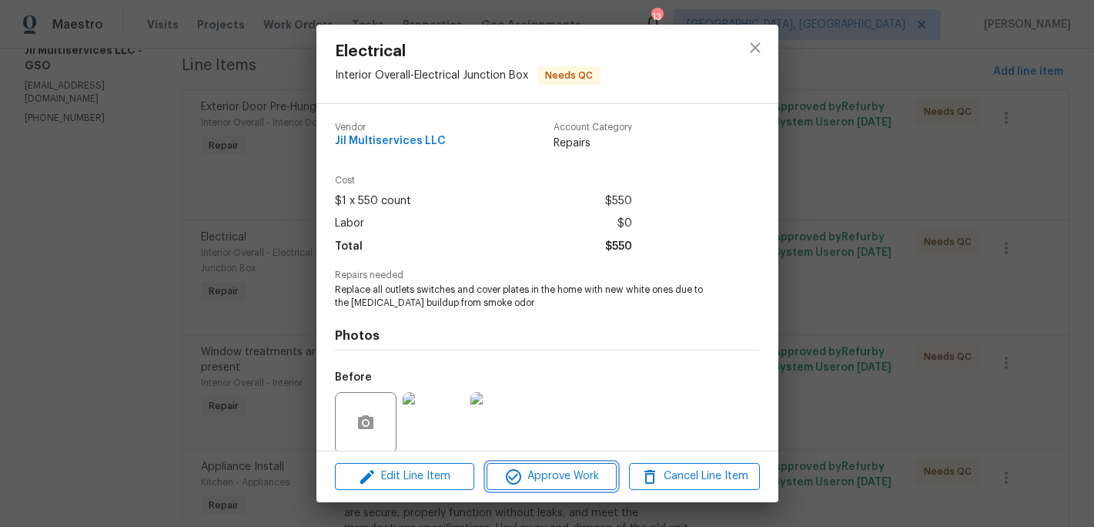
click at [576, 480] on span "Approve Work" at bounding box center [551, 476] width 121 height 19
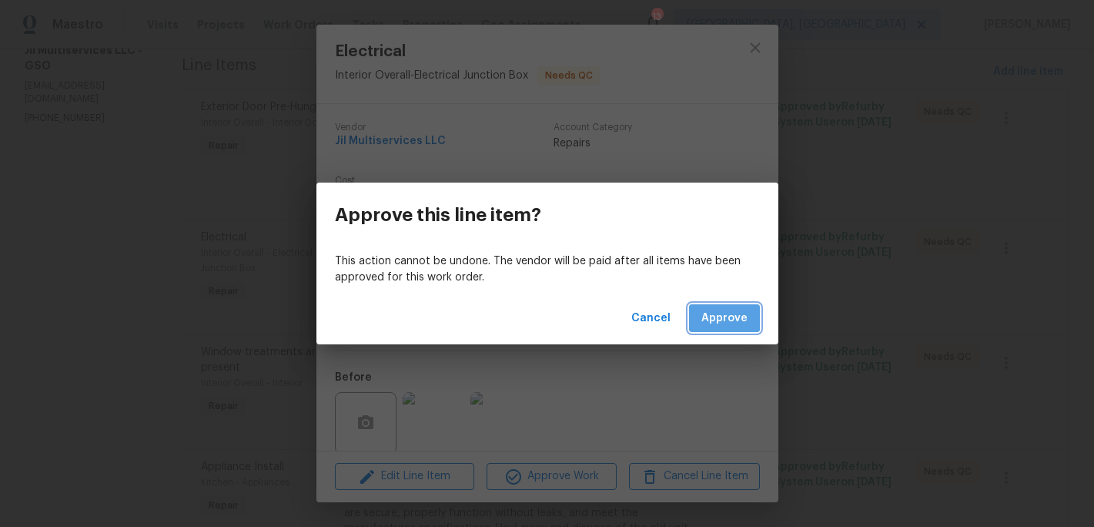
click at [720, 312] on span "Approve" at bounding box center [724, 318] width 46 height 19
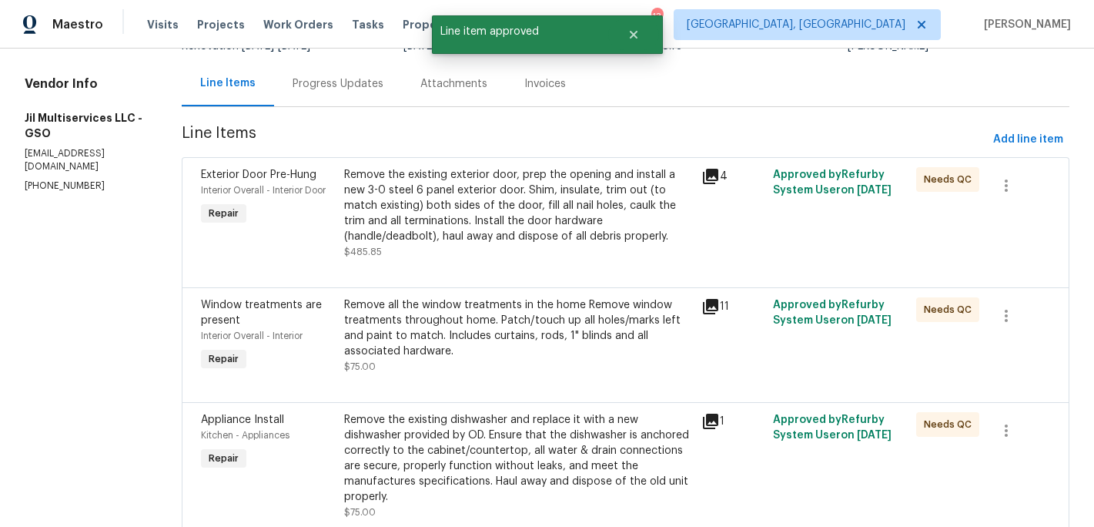
scroll to position [141, 0]
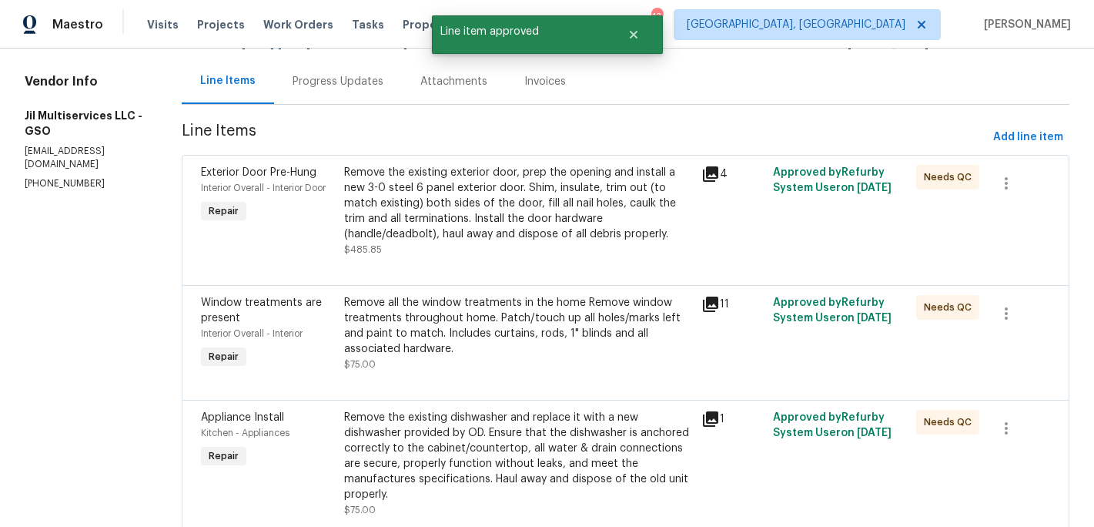
click at [519, 330] on div "Remove all the window treatments in the home Remove window treatments throughou…" at bounding box center [518, 326] width 349 height 62
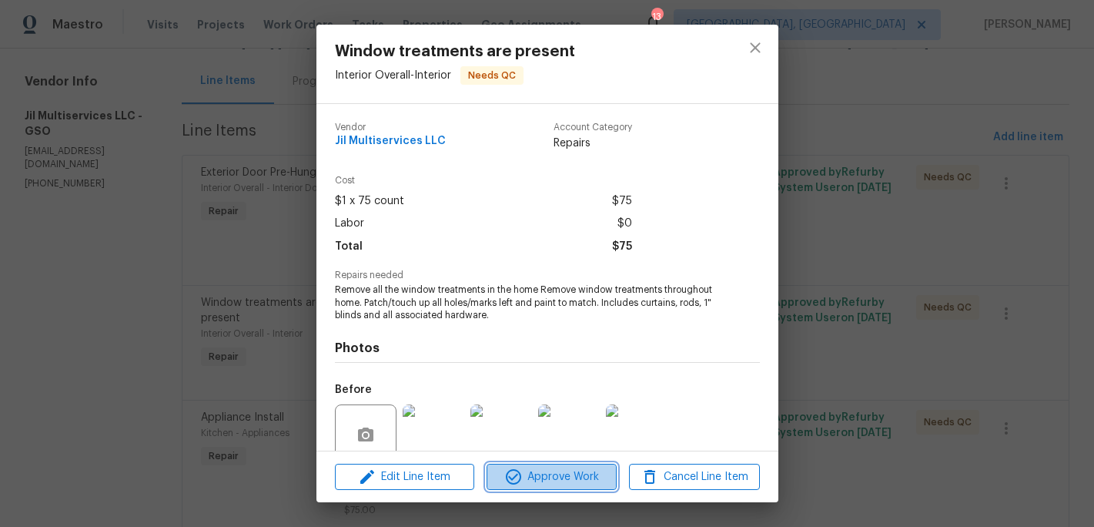
click at [558, 477] on span "Approve Work" at bounding box center [551, 476] width 121 height 19
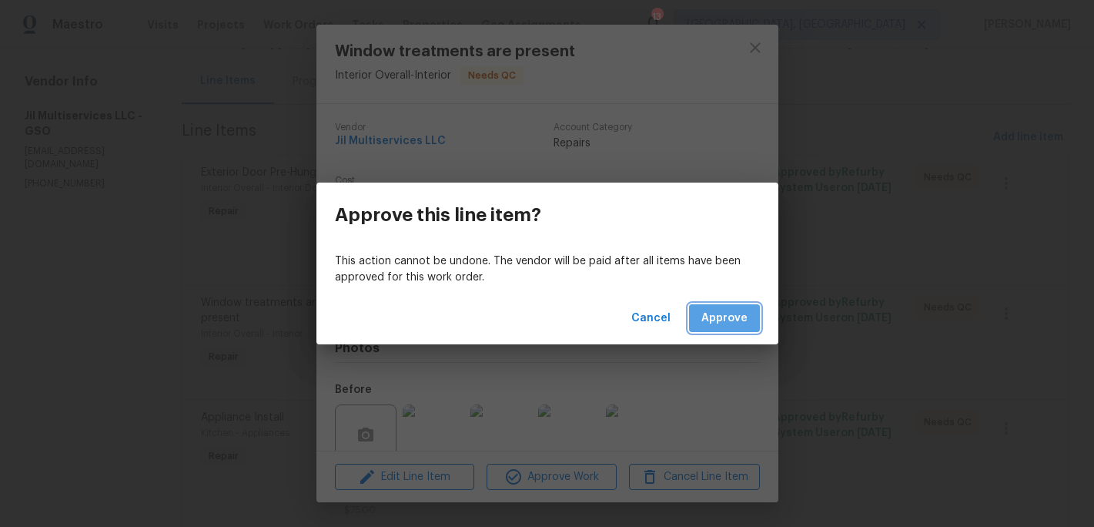
click at [722, 310] on span "Approve" at bounding box center [724, 318] width 46 height 19
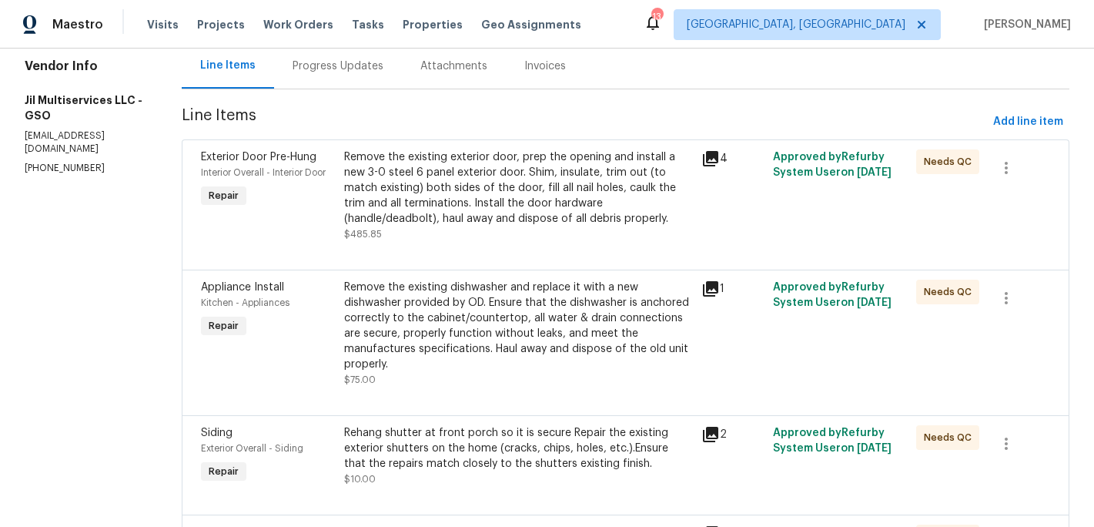
scroll to position [204, 0]
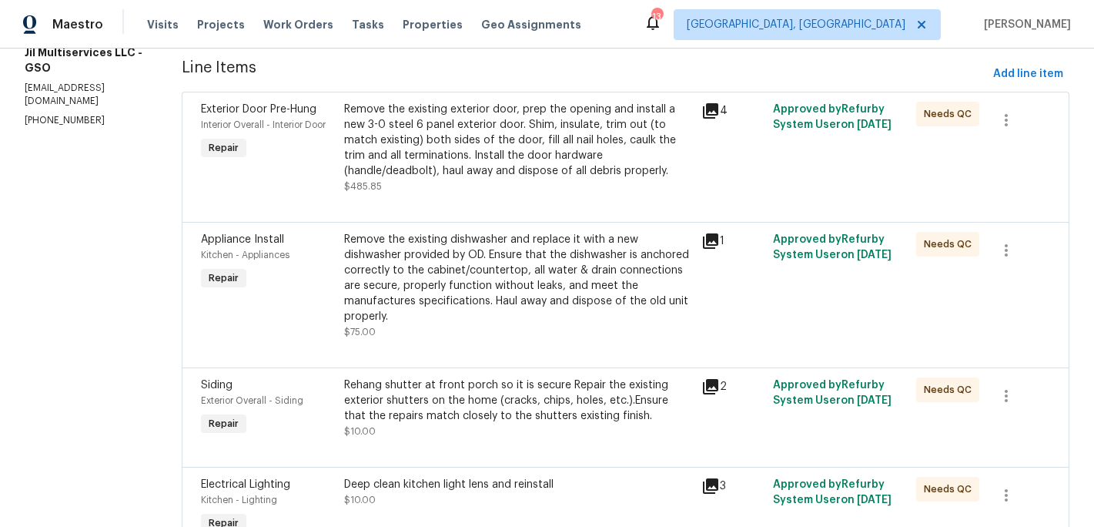
click at [520, 298] on div "Remove the existing dishwasher and replace it with a new dishwasher provided by…" at bounding box center [518, 278] width 349 height 92
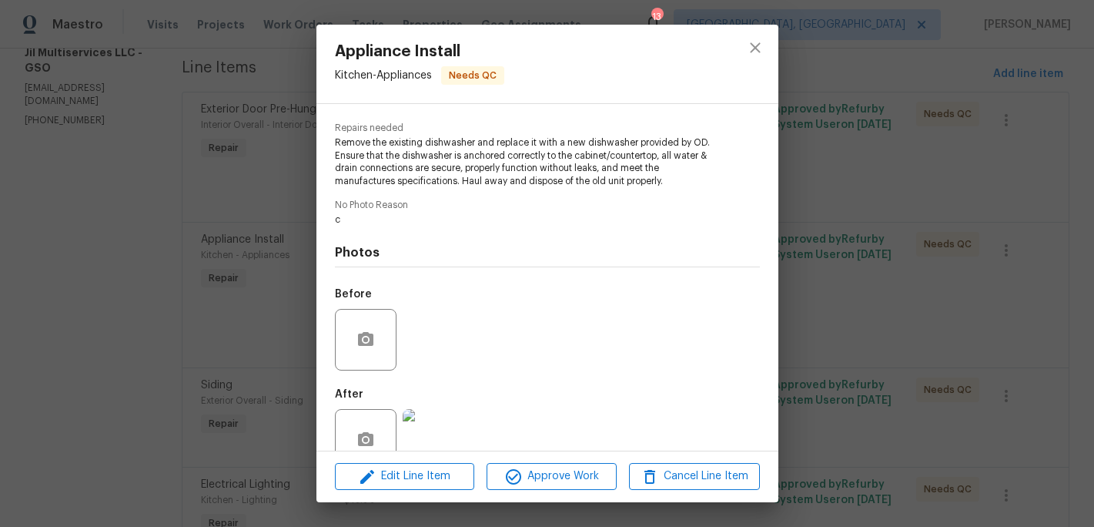
scroll to position [182, 0]
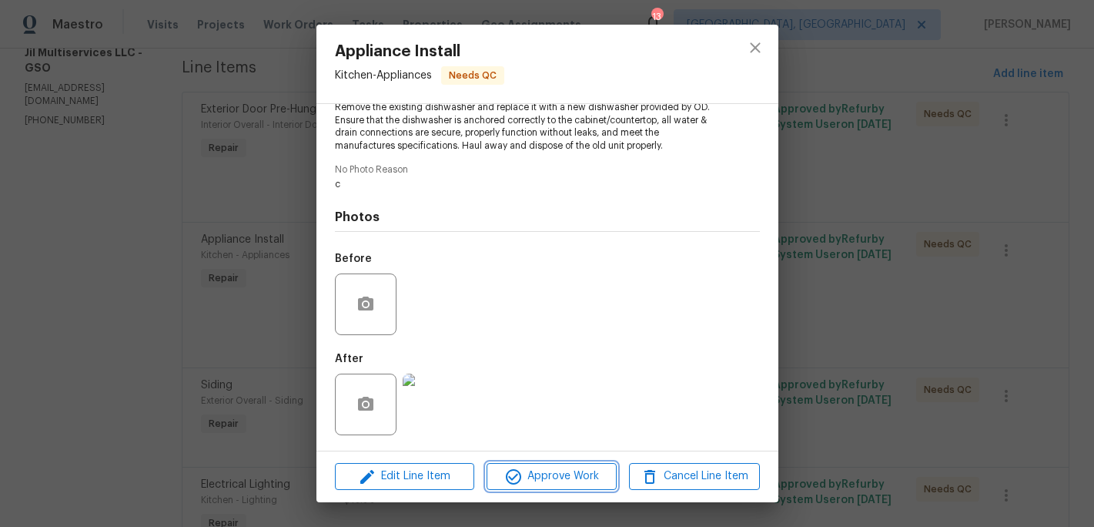
click at [567, 479] on span "Approve Work" at bounding box center [551, 476] width 121 height 19
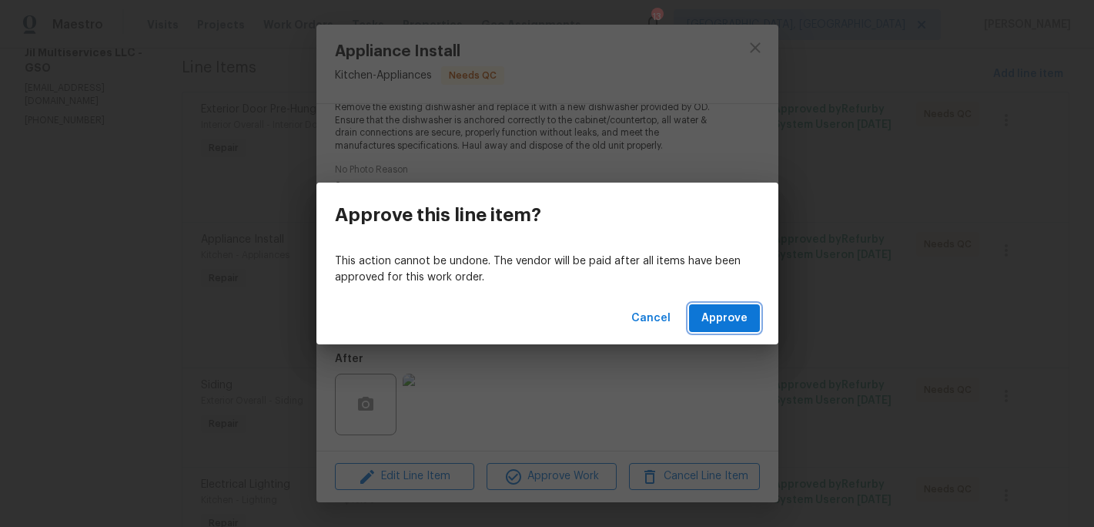
click at [704, 314] on span "Approve" at bounding box center [724, 318] width 46 height 19
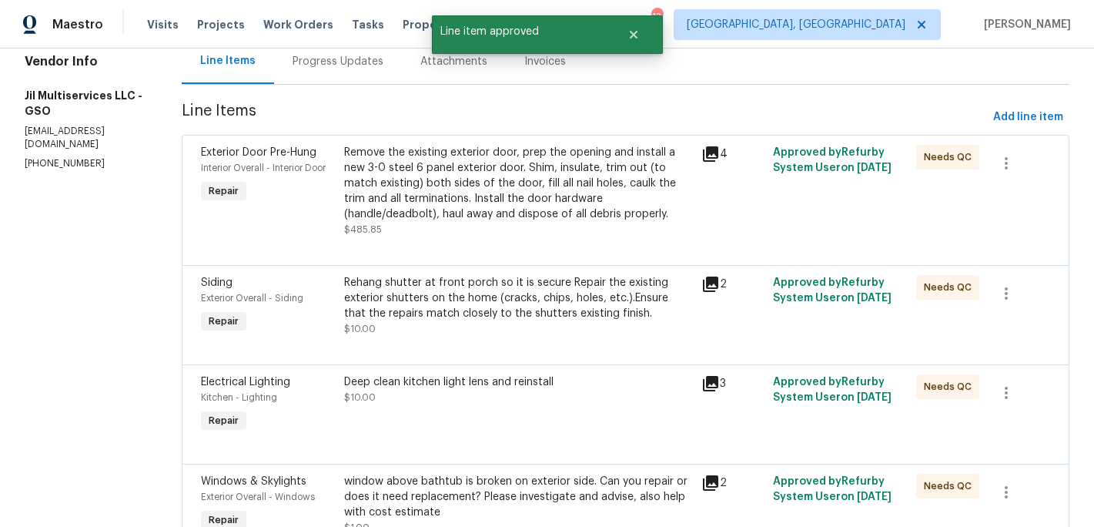
scroll to position [172, 0]
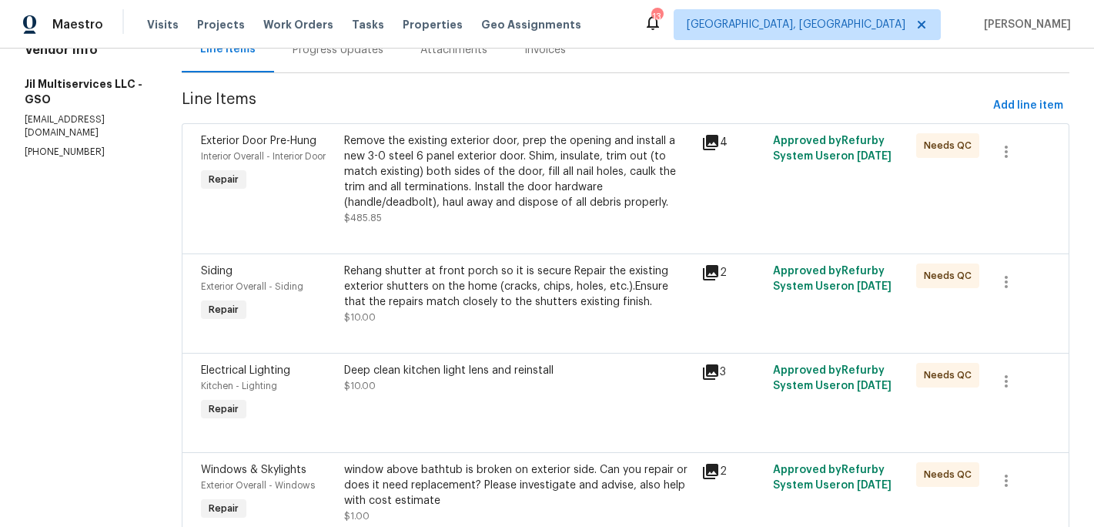
click at [504, 299] on div "Rehang shutter at front porch so it is secure Repair the existing exterior shut…" at bounding box center [518, 286] width 349 height 46
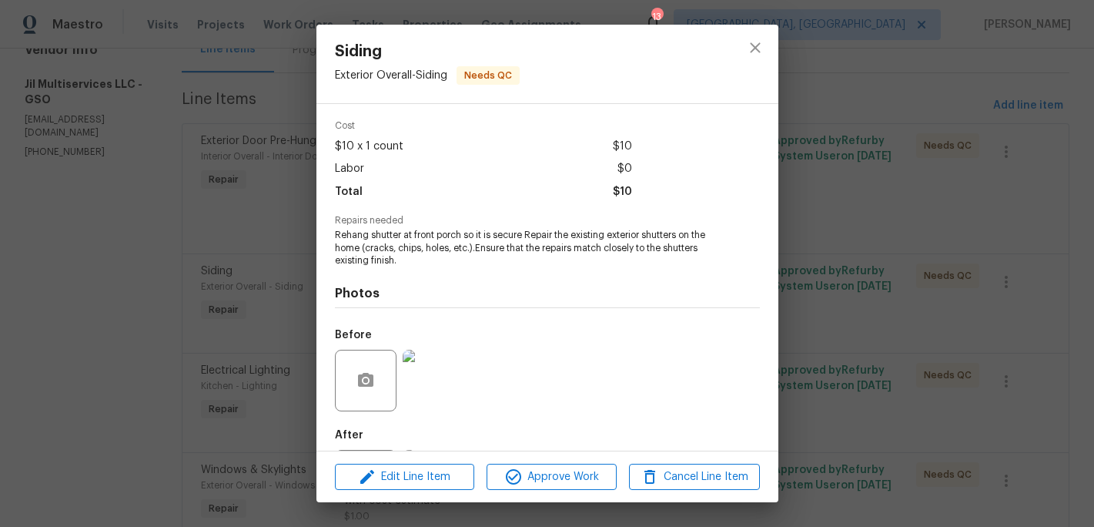
scroll to position [56, 0]
click at [553, 474] on span "Approve Work" at bounding box center [551, 476] width 121 height 19
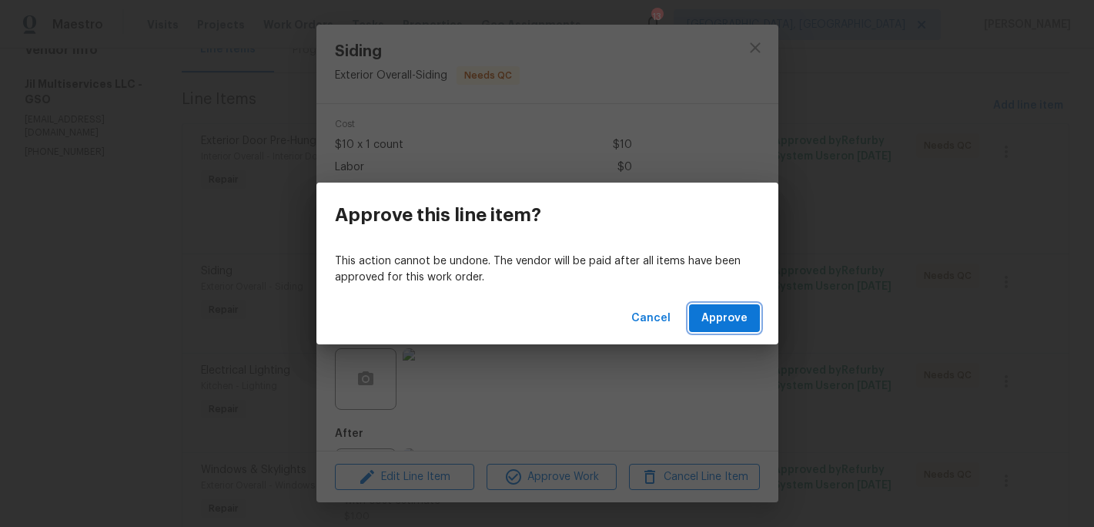
click at [714, 310] on span "Approve" at bounding box center [724, 318] width 46 height 19
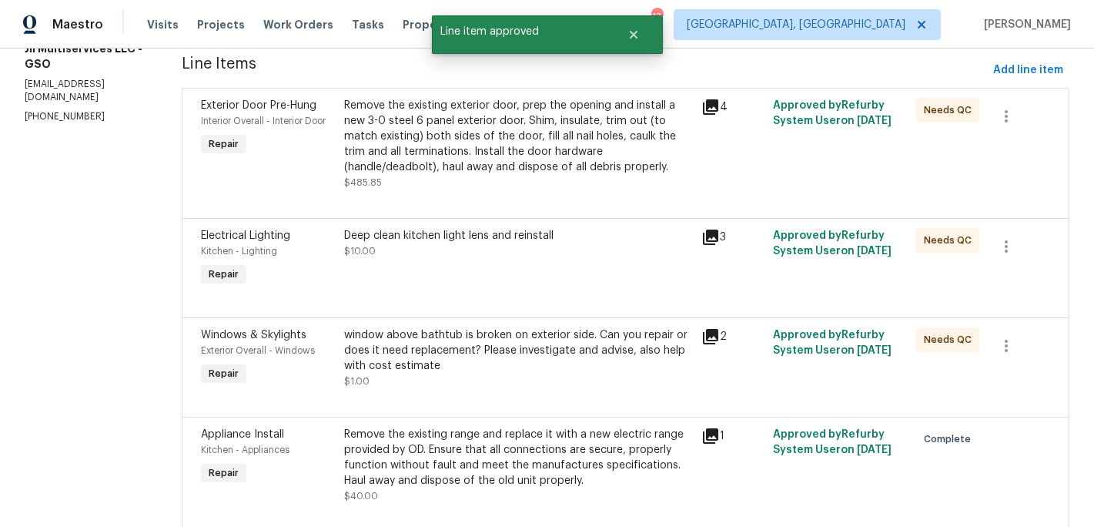
scroll to position [211, 0]
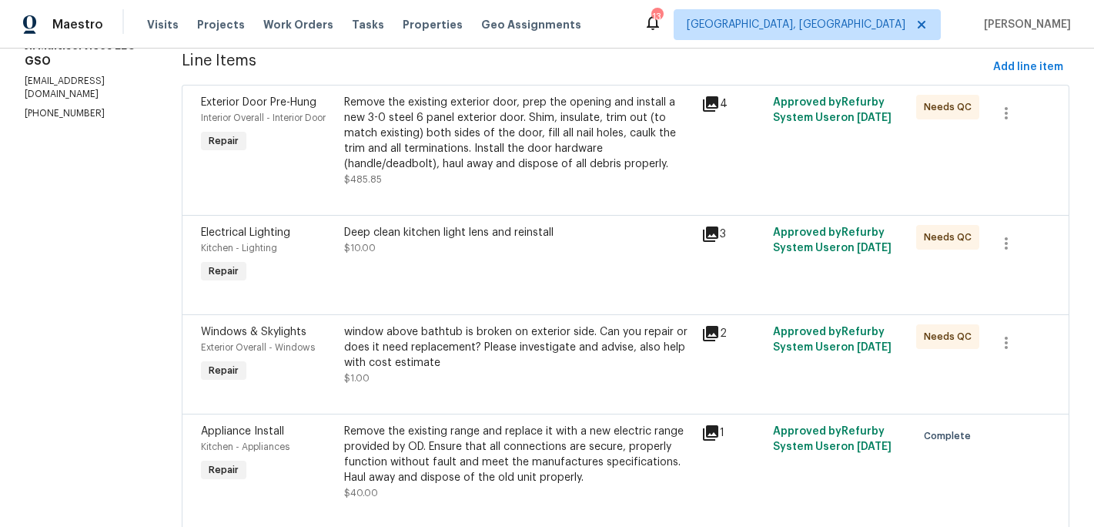
click at [520, 242] on div "Deep clean kitchen light lens and reinstall $10.00" at bounding box center [518, 240] width 349 height 31
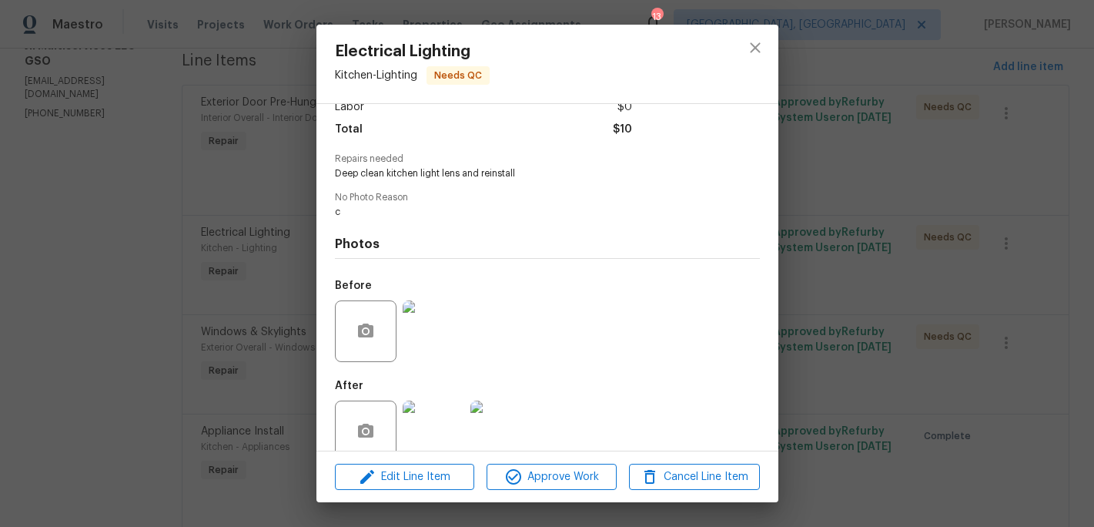
scroll to position [143, 0]
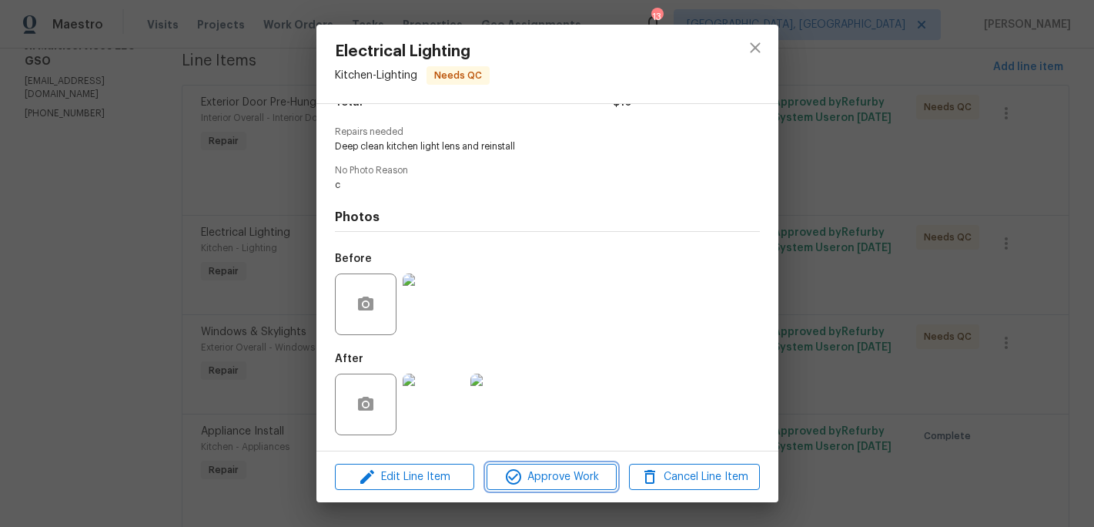
click at [542, 476] on span "Approve Work" at bounding box center [551, 476] width 121 height 19
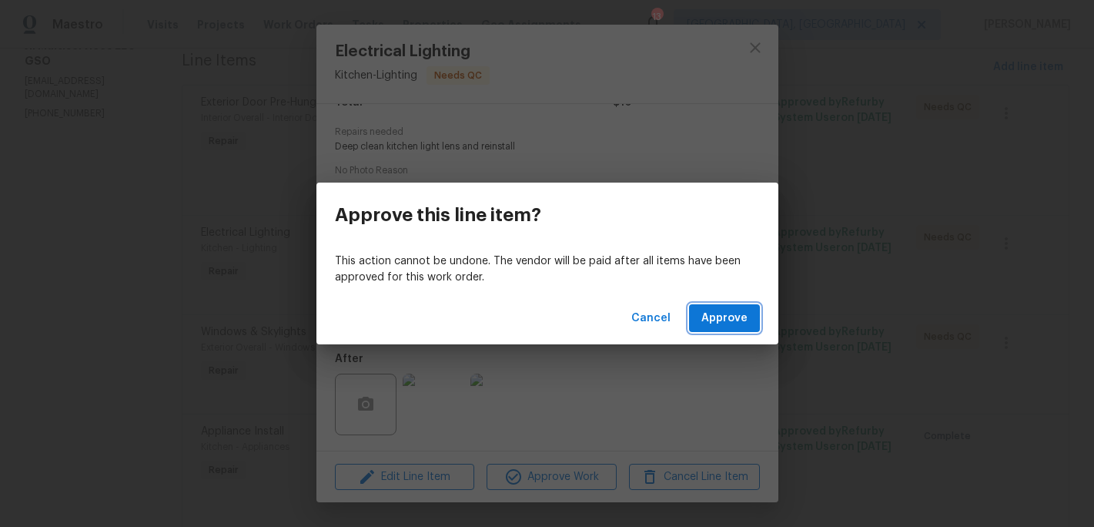
click at [698, 320] on button "Approve" at bounding box center [724, 318] width 71 height 28
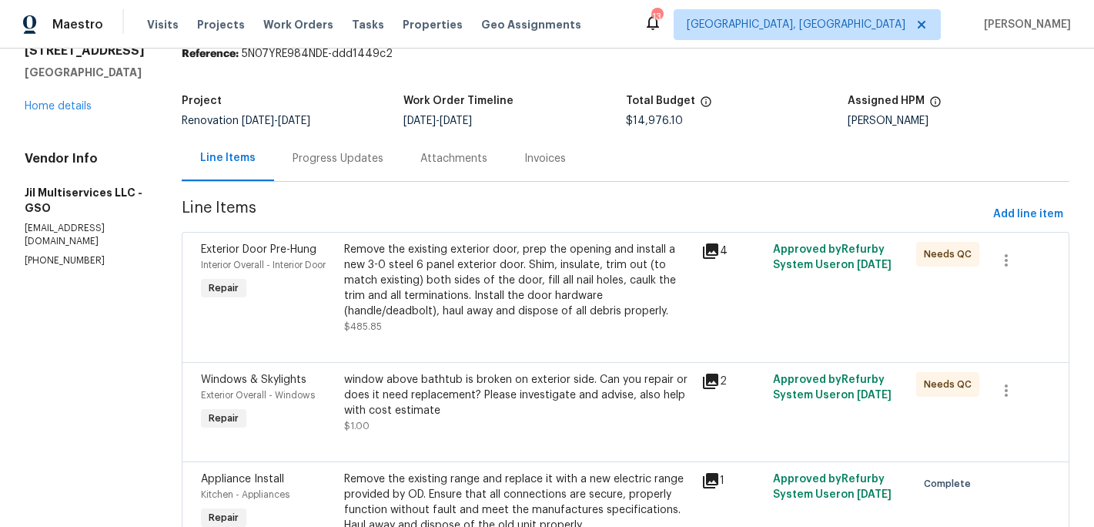
scroll to position [63, 0]
click at [535, 294] on div "Remove the existing exterior door, prep the opening and install a new 3-0 steel…" at bounding box center [518, 281] width 349 height 77
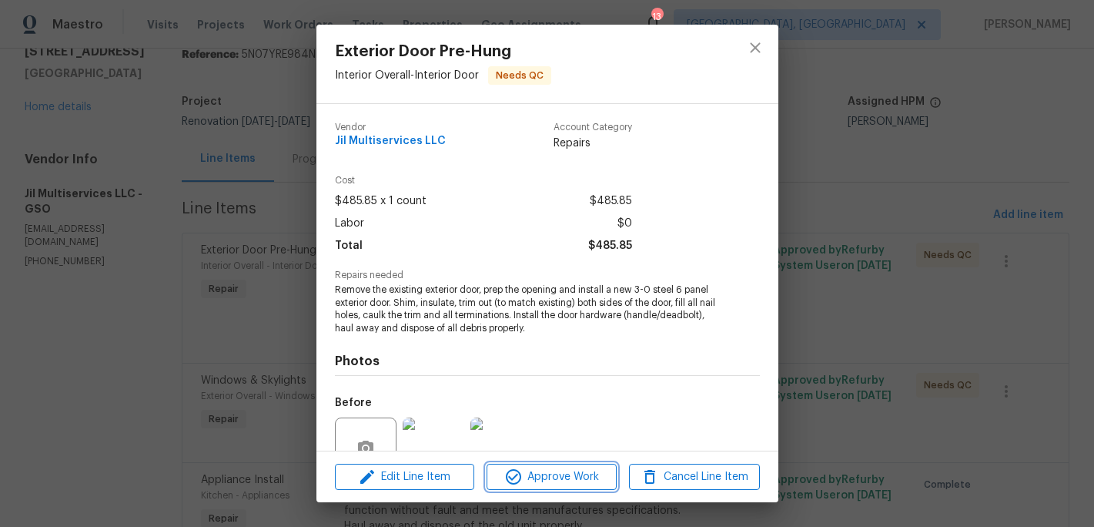
click at [564, 482] on span "Approve Work" at bounding box center [551, 476] width 121 height 19
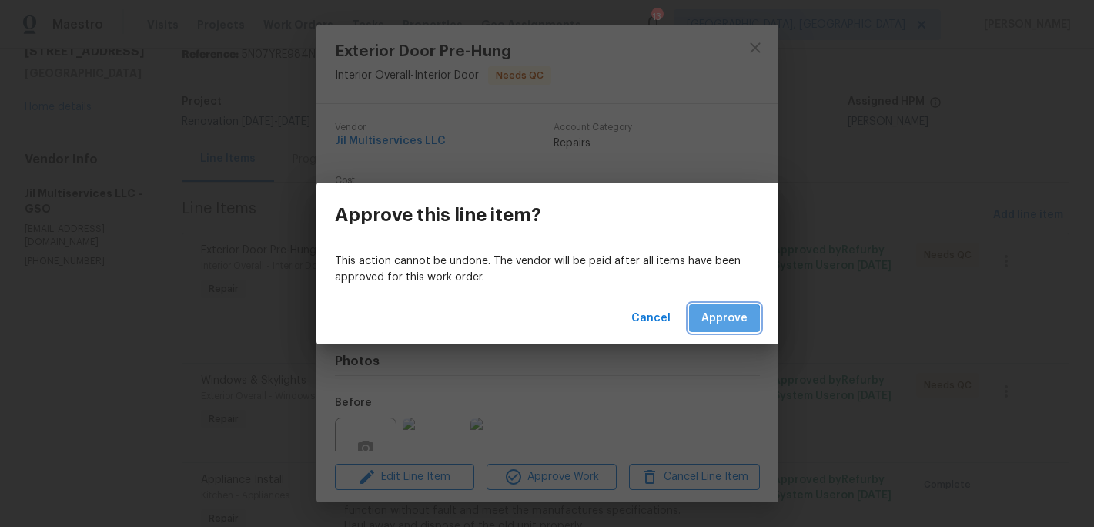
click at [704, 328] on button "Approve" at bounding box center [724, 318] width 71 height 28
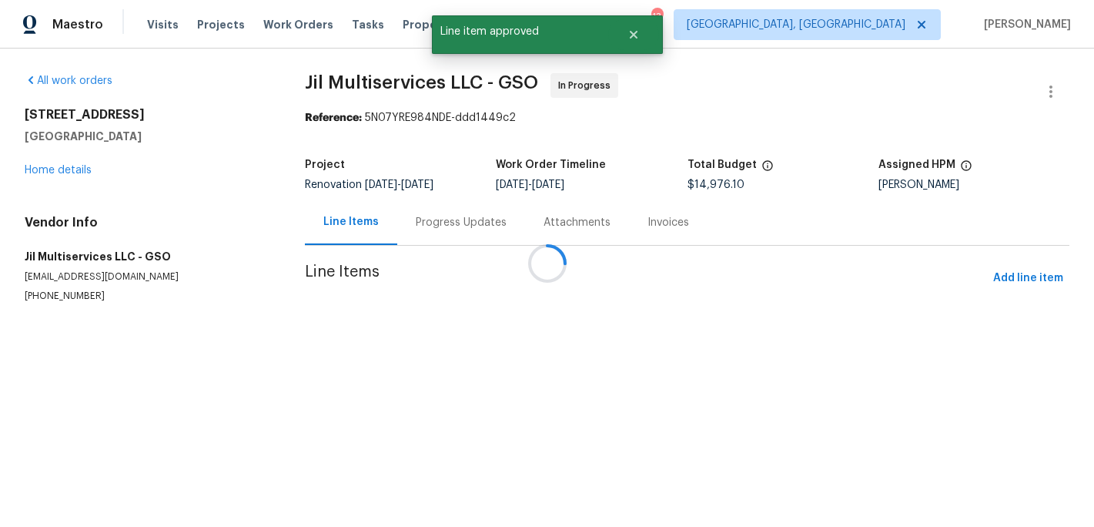
scroll to position [0, 0]
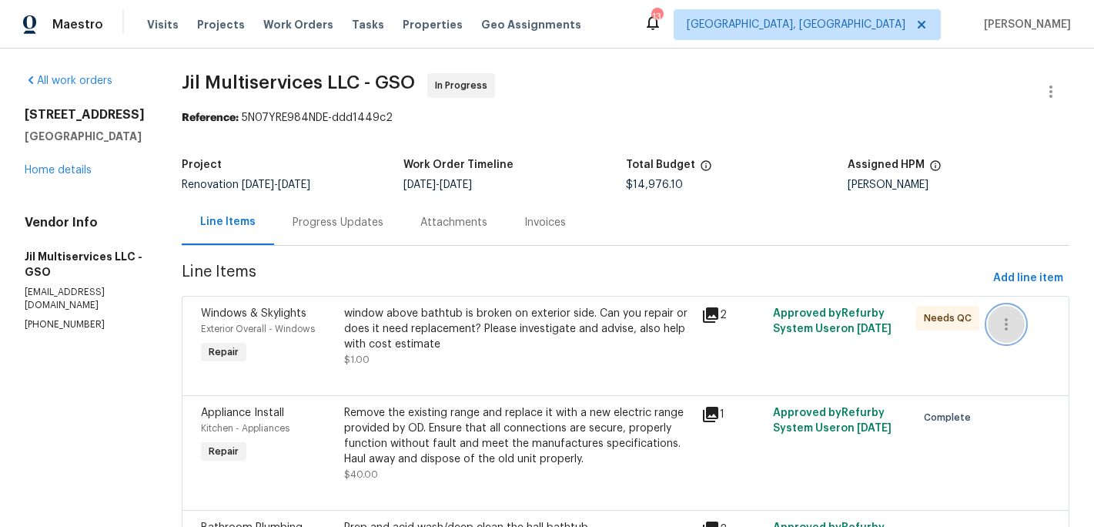
click at [1011, 327] on icon "button" at bounding box center [1006, 324] width 18 height 18
click at [1011, 327] on li "Cancel" at bounding box center [1018, 324] width 59 height 25
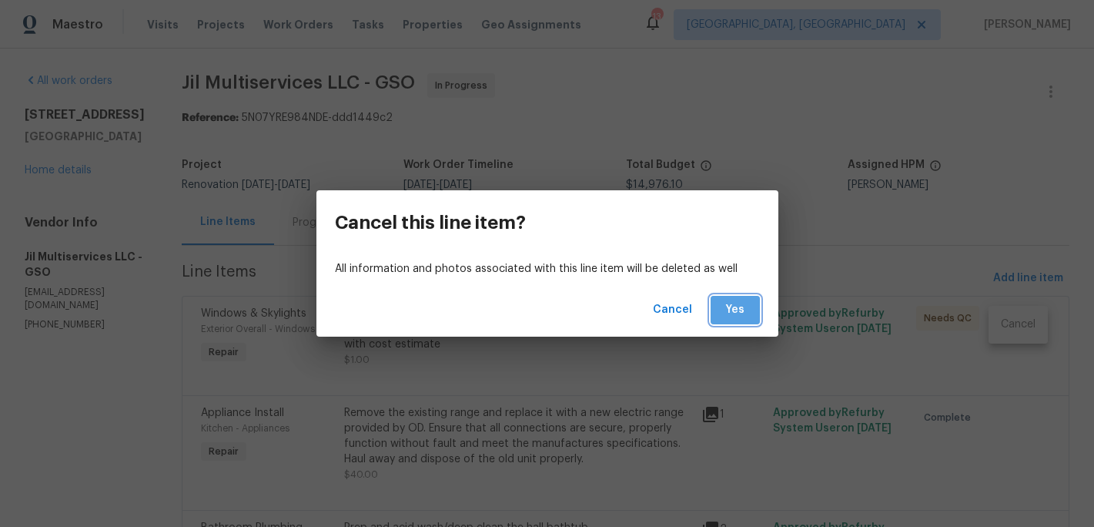
click at [737, 316] on span "Yes" at bounding box center [735, 309] width 25 height 19
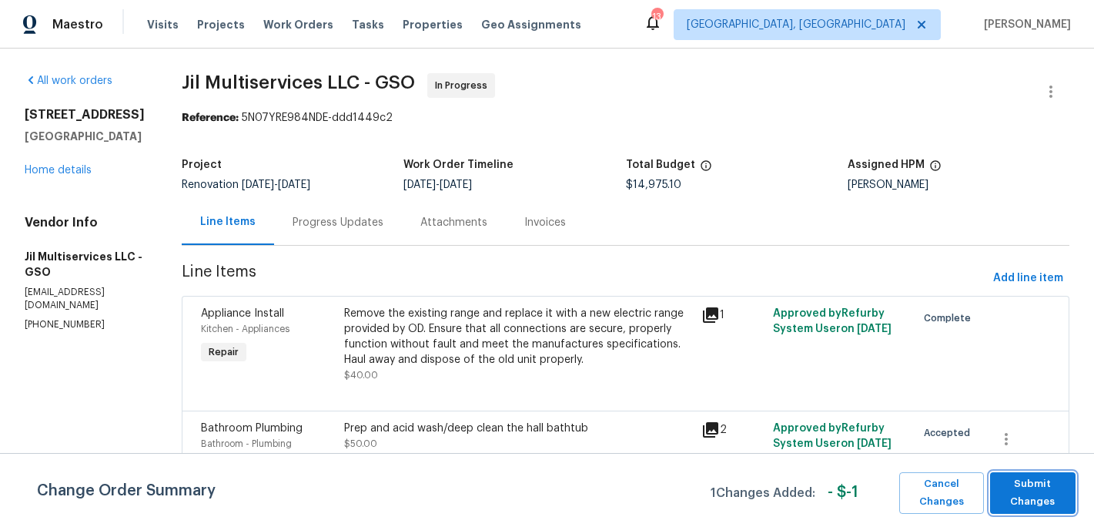
click at [1013, 490] on span "Submit Changes" at bounding box center [1033, 492] width 70 height 35
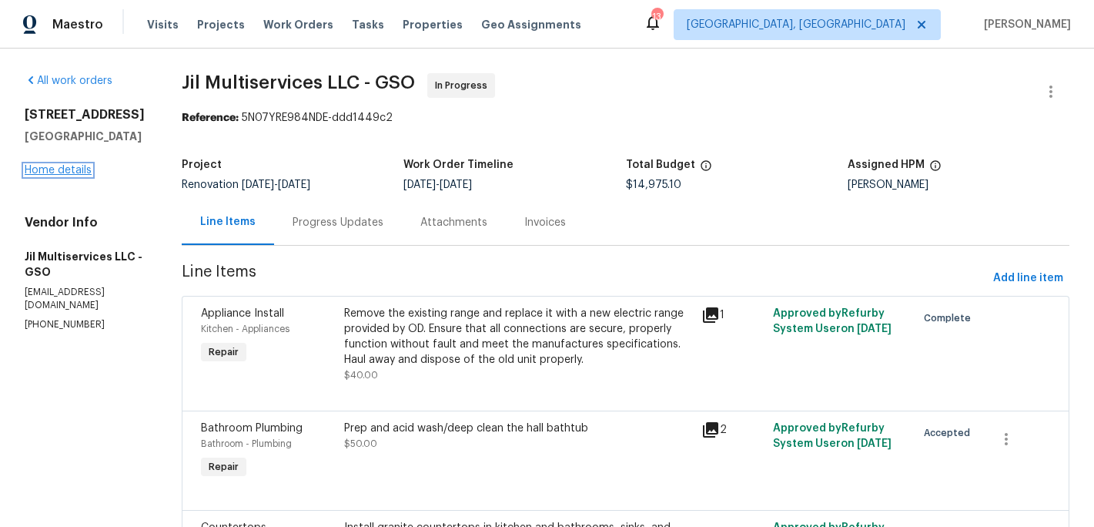
click at [80, 172] on link "Home details" at bounding box center [58, 170] width 67 height 11
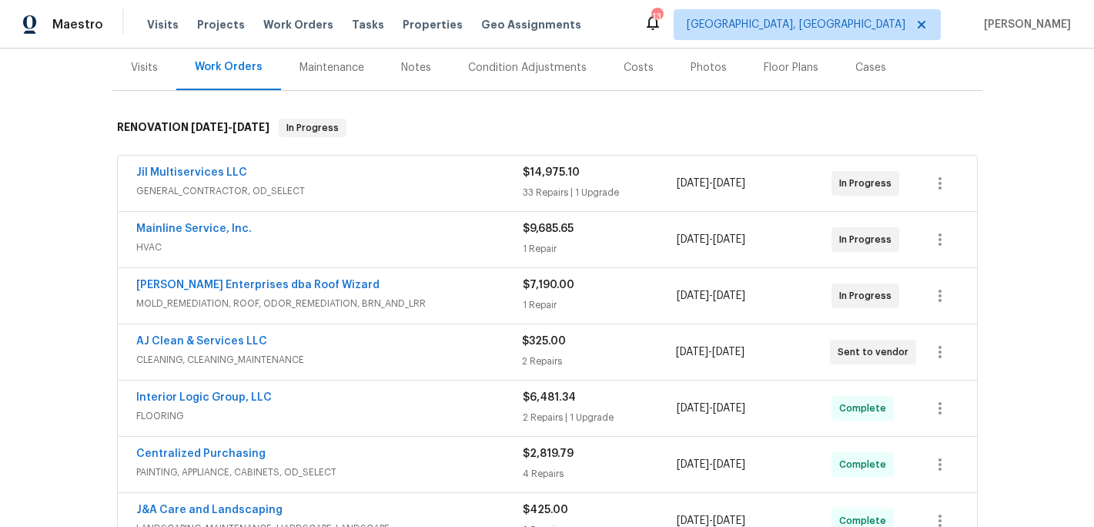
scroll to position [142, 0]
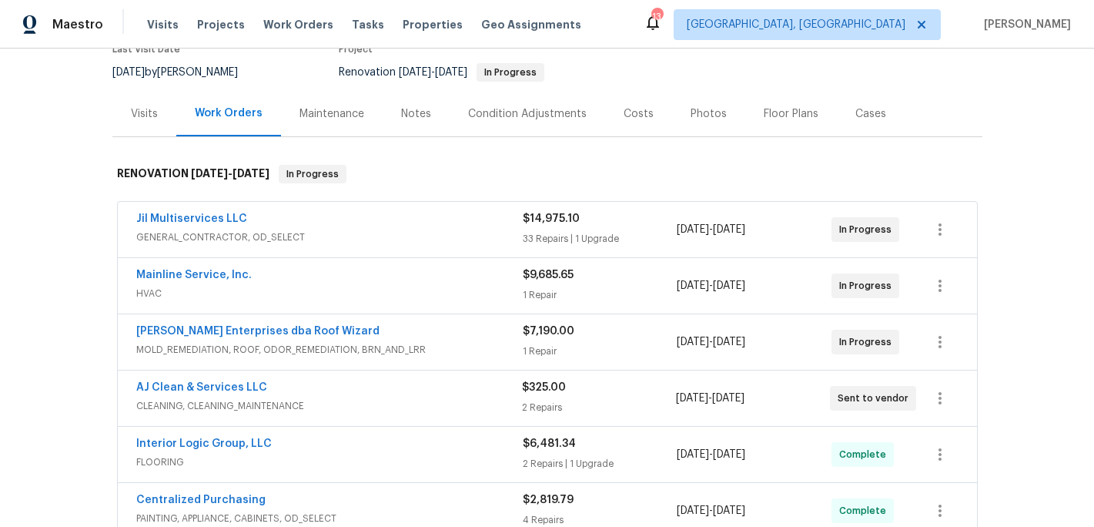
click at [551, 220] on span "$14,975.10" at bounding box center [551, 218] width 57 height 11
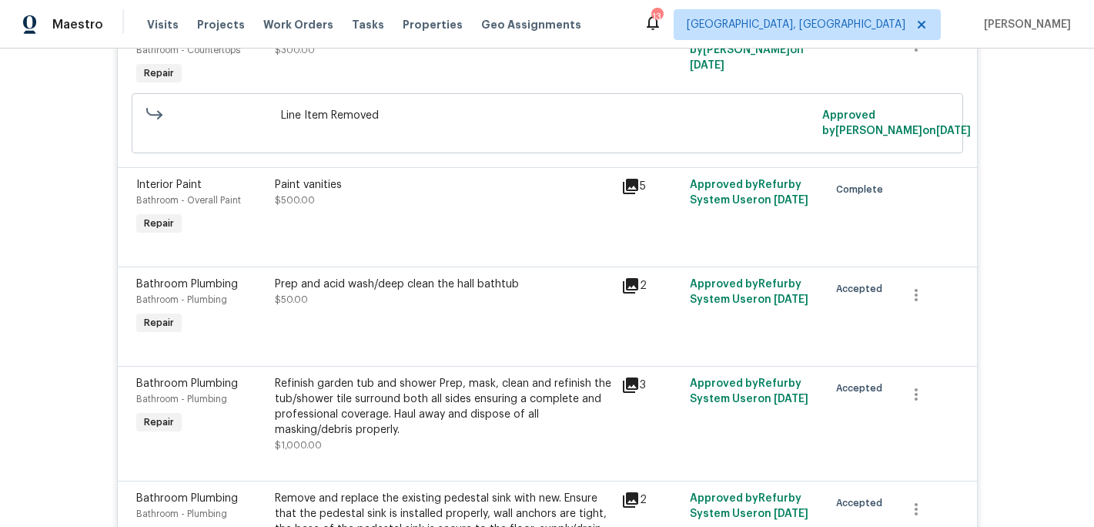
scroll to position [0, 0]
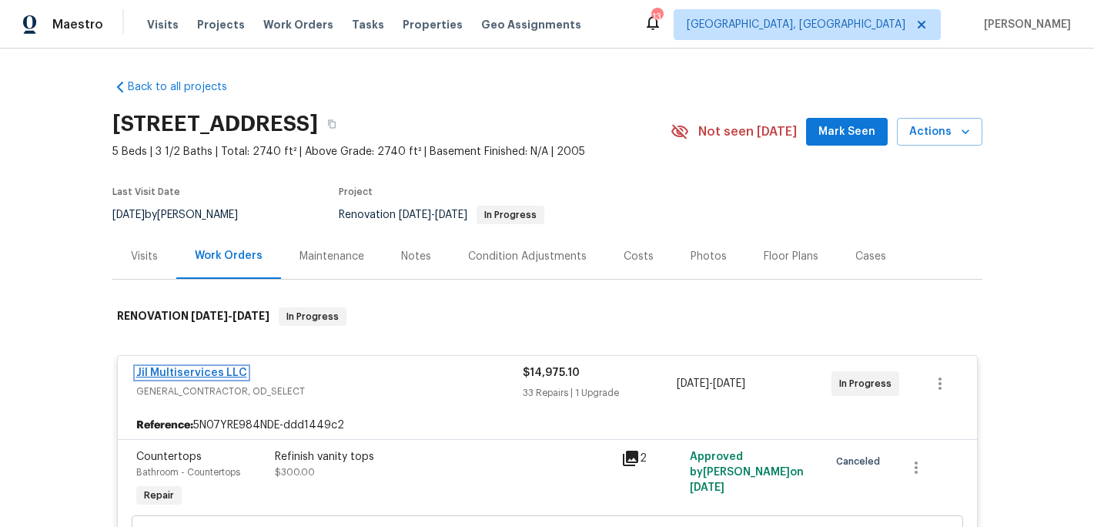
click at [192, 367] on link "Jil Multiservices LLC" at bounding box center [191, 372] width 111 height 11
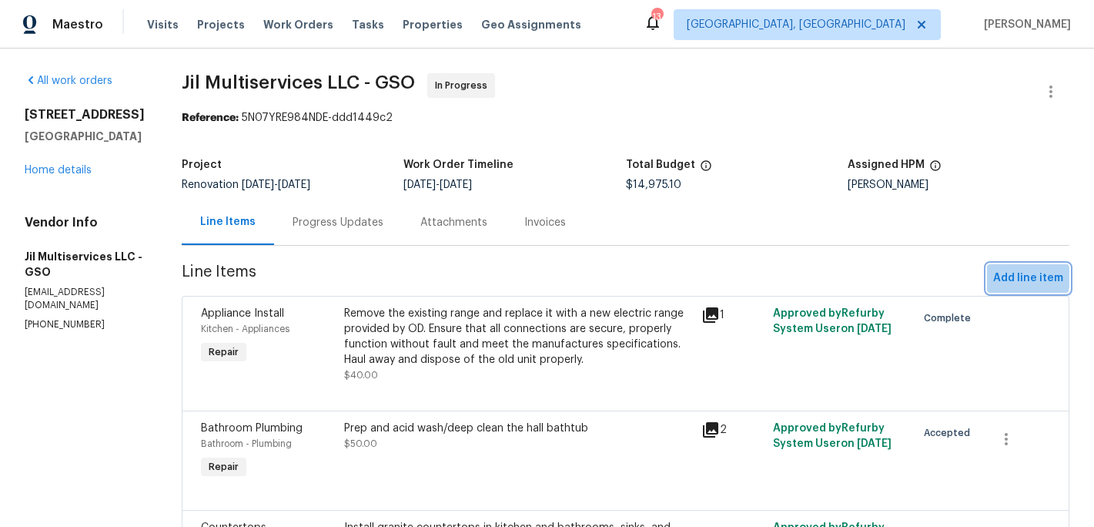
click at [1014, 277] on span "Add line item" at bounding box center [1028, 278] width 70 height 19
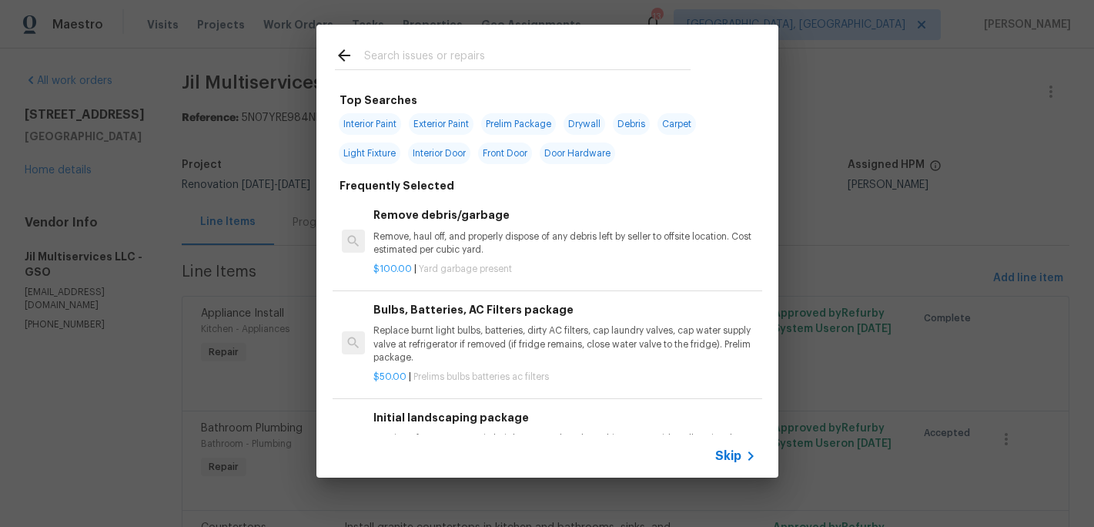
click at [401, 48] on input "text" at bounding box center [527, 57] width 326 height 23
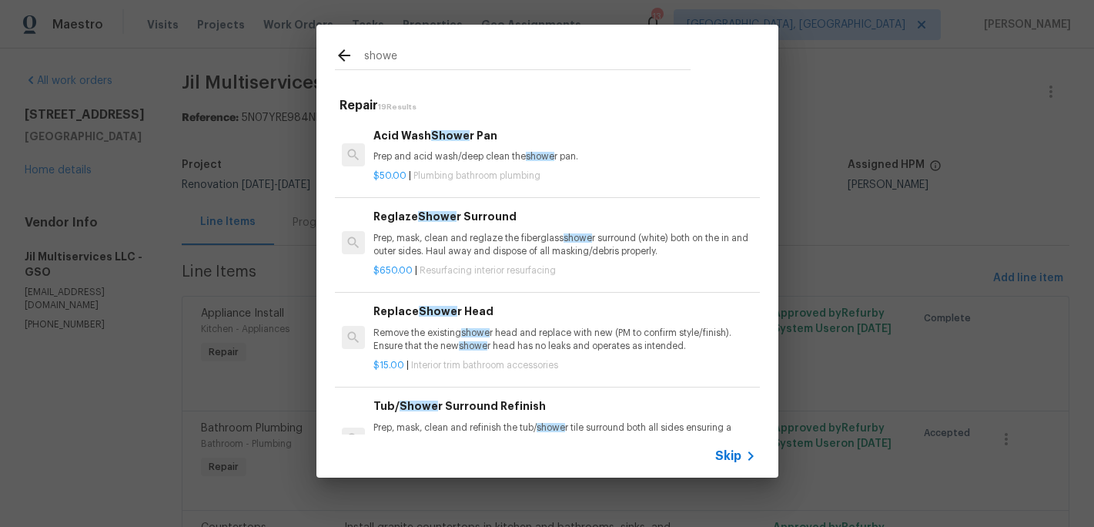
type input "showe"
click at [448, 240] on p "Prep, mask, clean and reglaze the fiberglass showe r surround (white) both on t…" at bounding box center [564, 245] width 382 height 26
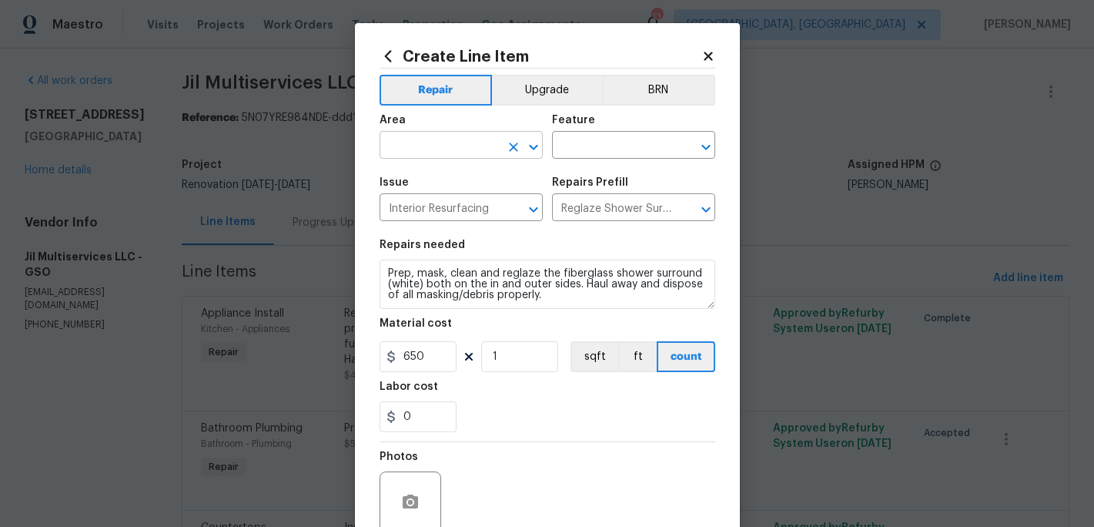
click at [423, 142] on input "text" at bounding box center [440, 147] width 120 height 24
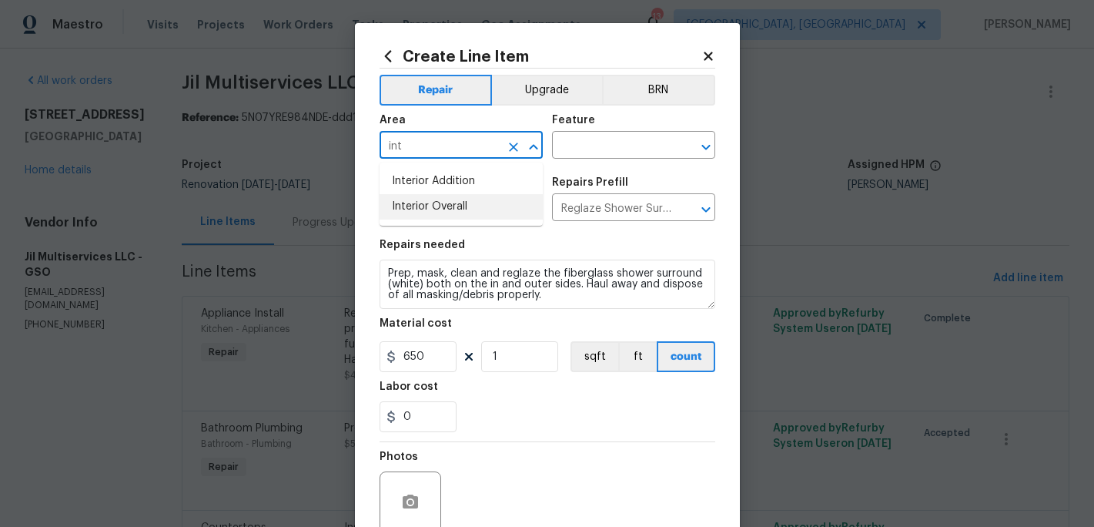
click at [434, 201] on li "Interior Overall" at bounding box center [461, 206] width 163 height 25
type input "Interior Overall"
click at [566, 149] on input "text" at bounding box center [612, 147] width 120 height 24
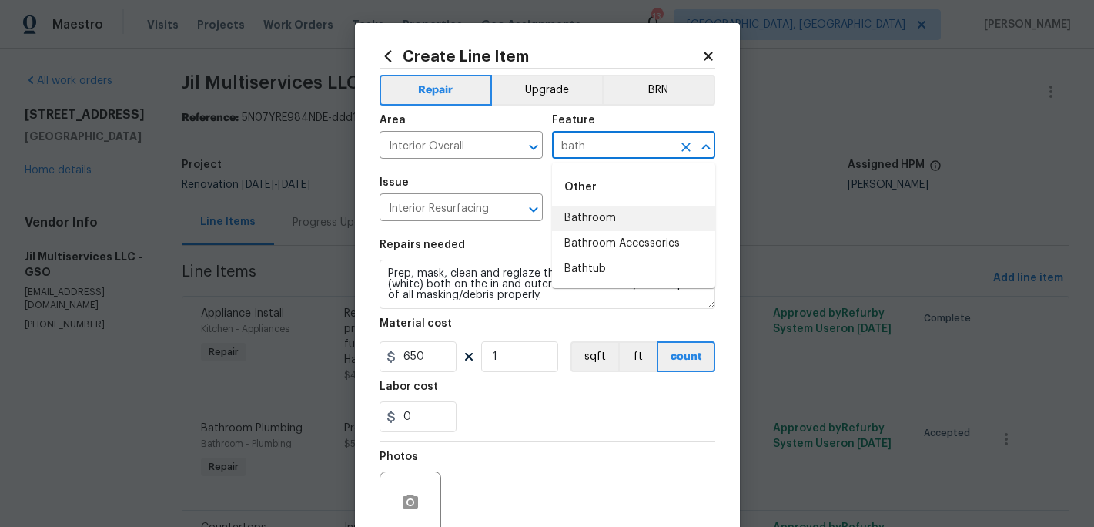
click at [578, 225] on li "Bathroom" at bounding box center [633, 218] width 163 height 25
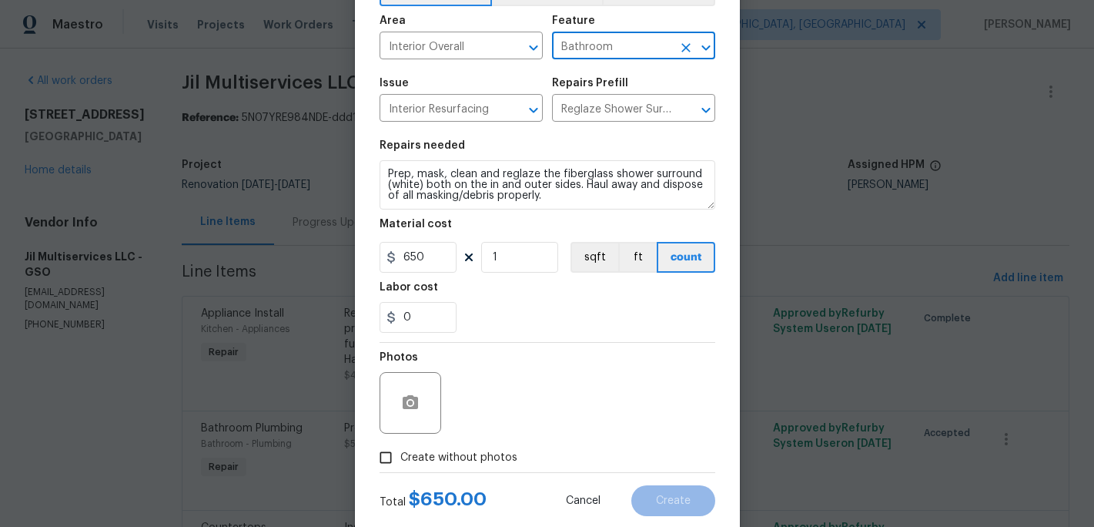
scroll to position [120, 0]
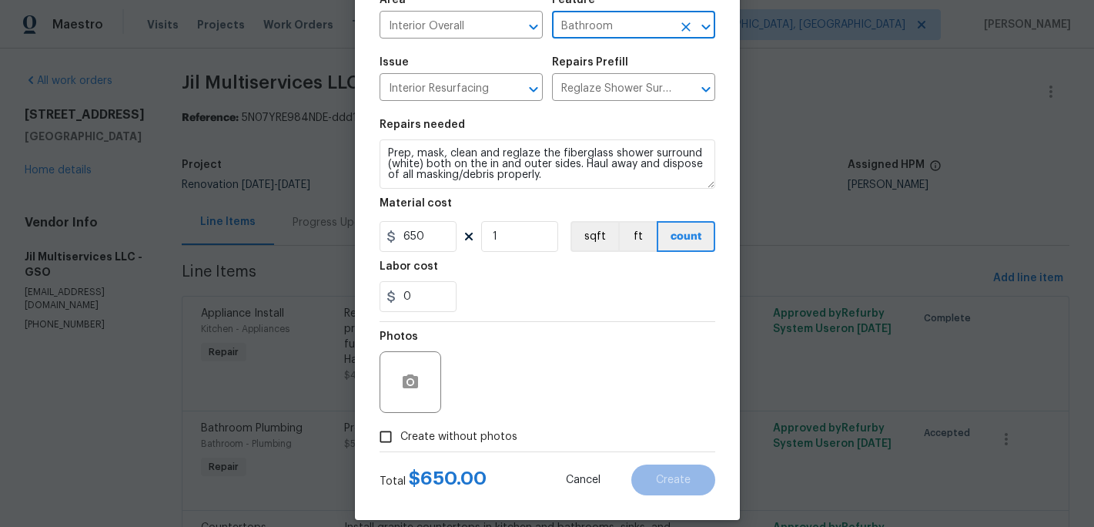
type input "Bathroom"
click at [391, 440] on input "Create without photos" at bounding box center [385, 436] width 29 height 29
checkbox input "true"
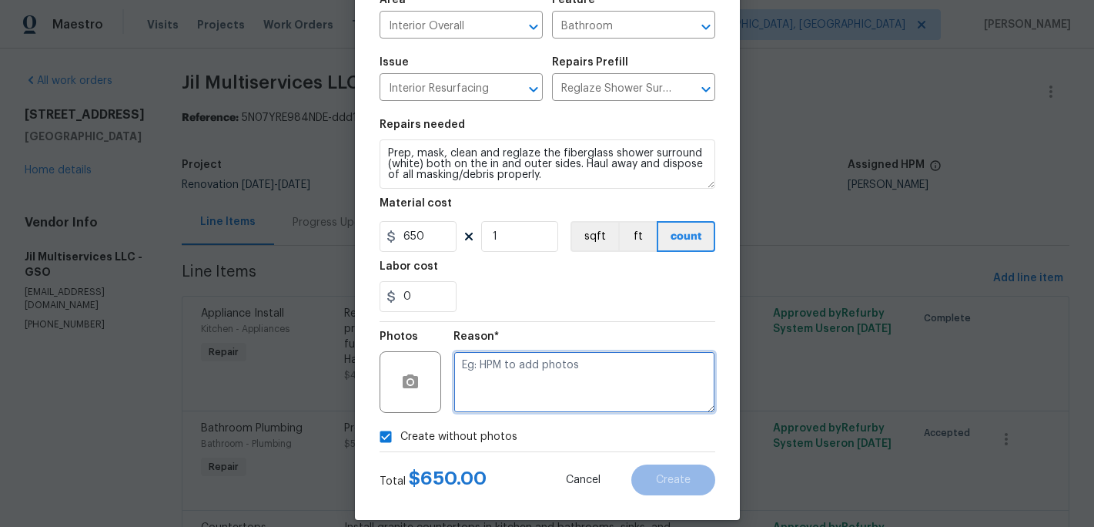
click at [491, 407] on textarea at bounding box center [584, 382] width 262 height 62
type textarea "c"
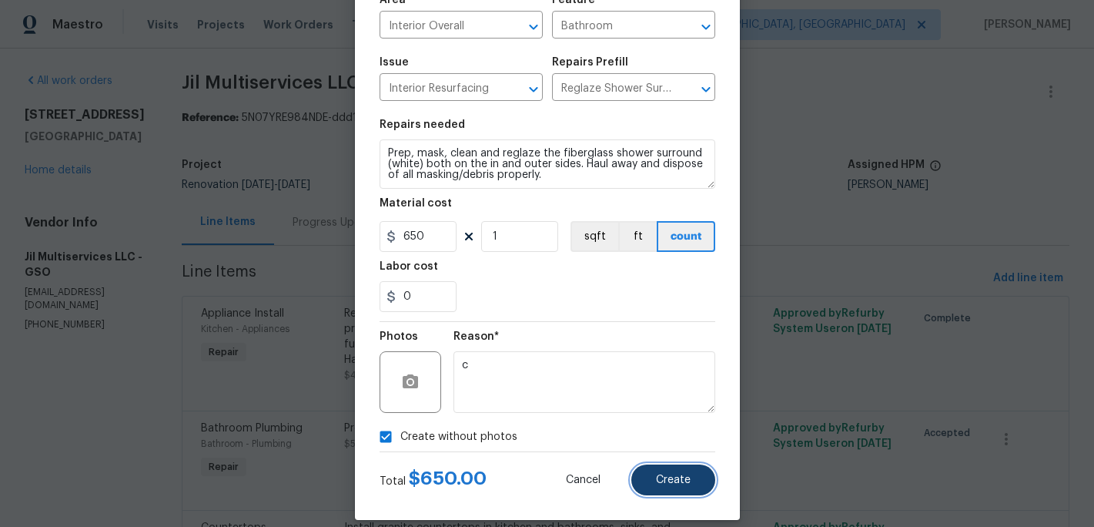
click at [673, 480] on span "Create" at bounding box center [673, 480] width 35 height 12
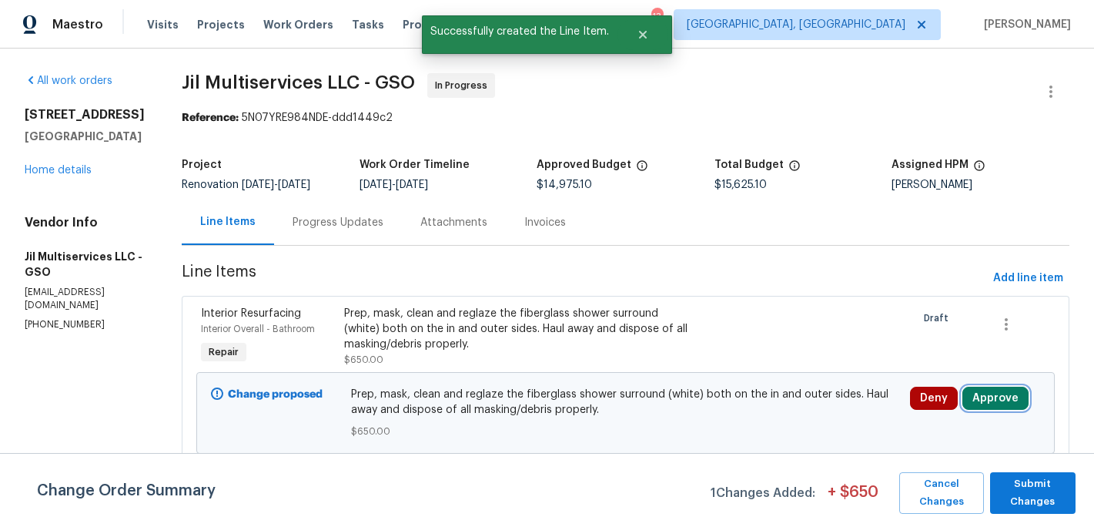
click at [991, 405] on button "Approve" at bounding box center [995, 397] width 66 height 23
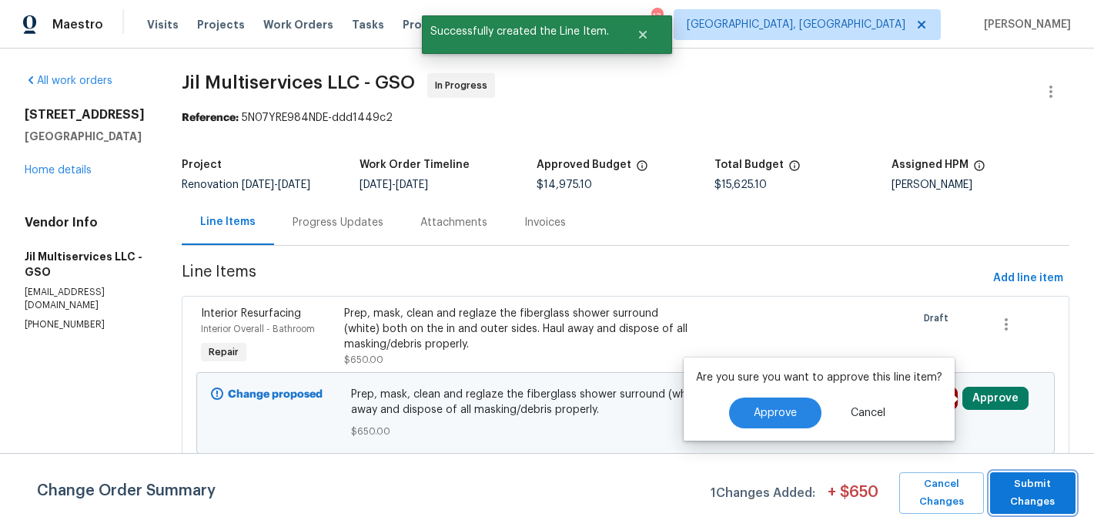
click at [1033, 487] on span "Submit Changes" at bounding box center [1033, 492] width 70 height 35
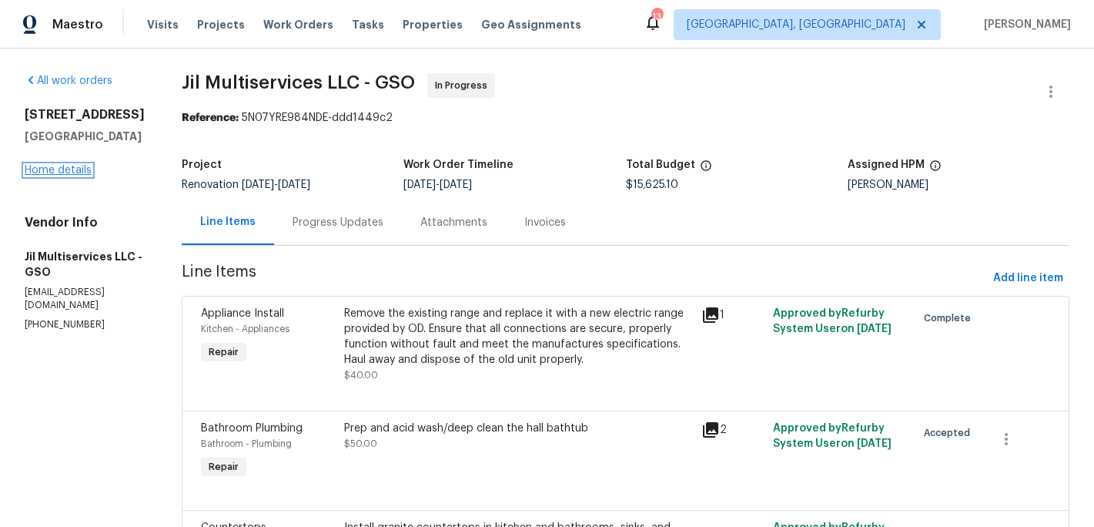
click at [72, 173] on link "Home details" at bounding box center [58, 170] width 67 height 11
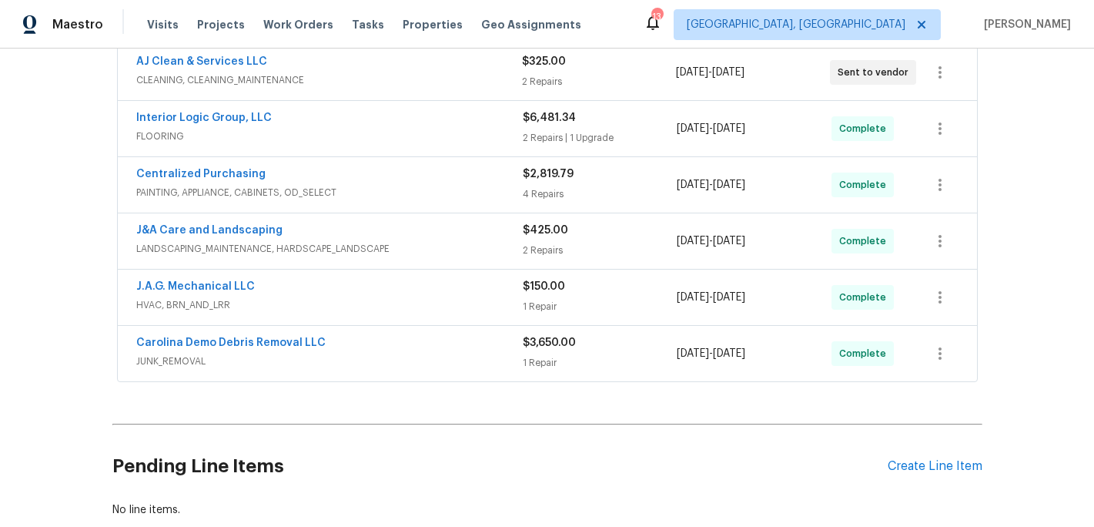
scroll to position [564, 0]
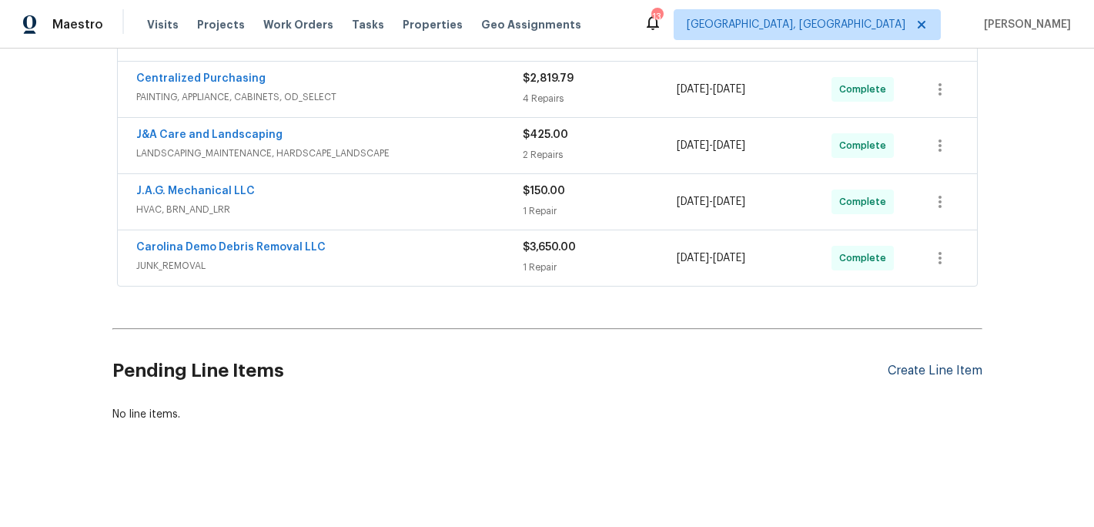
click at [931, 376] on div "Create Line Item" at bounding box center [935, 370] width 95 height 15
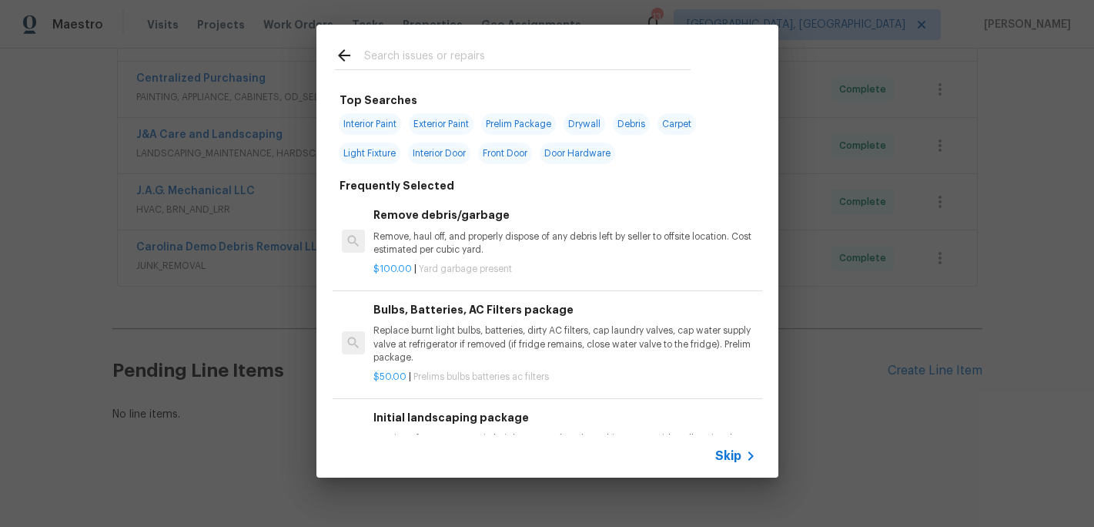
click at [384, 61] on input "text" at bounding box center [527, 57] width 326 height 23
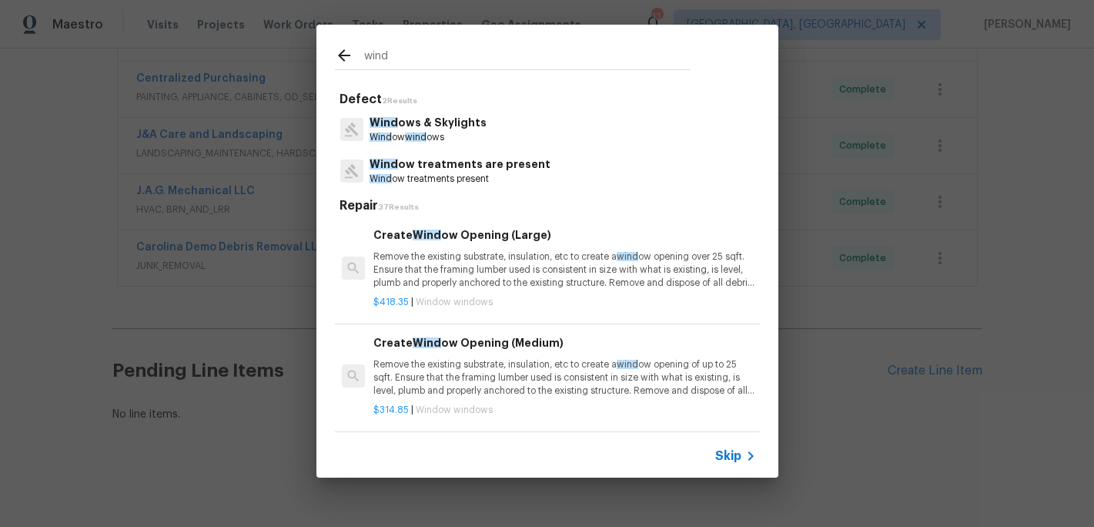
type input "wind"
click at [419, 125] on p "Wind ows & Skylights" at bounding box center [428, 123] width 117 height 16
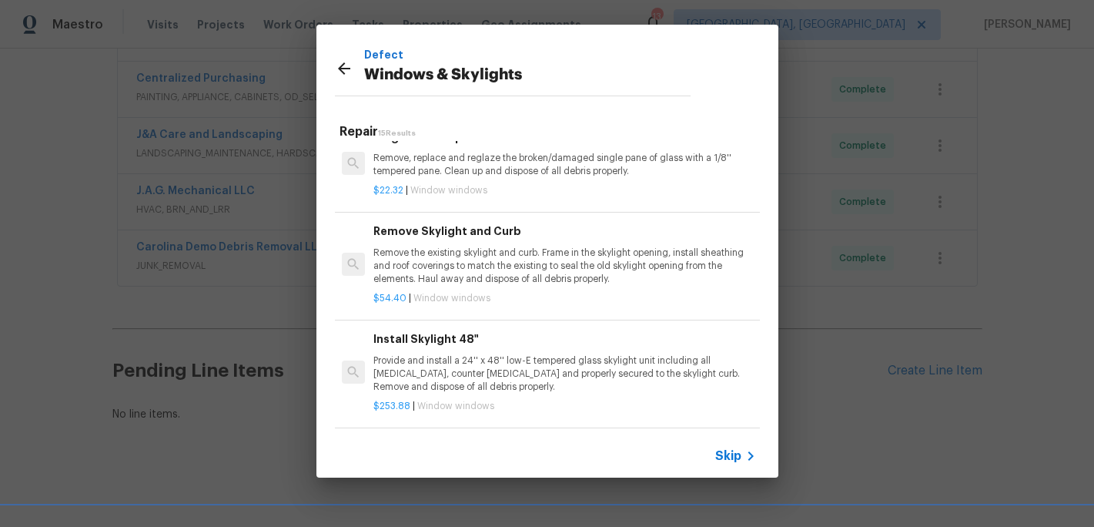
scroll to position [1105, 0]
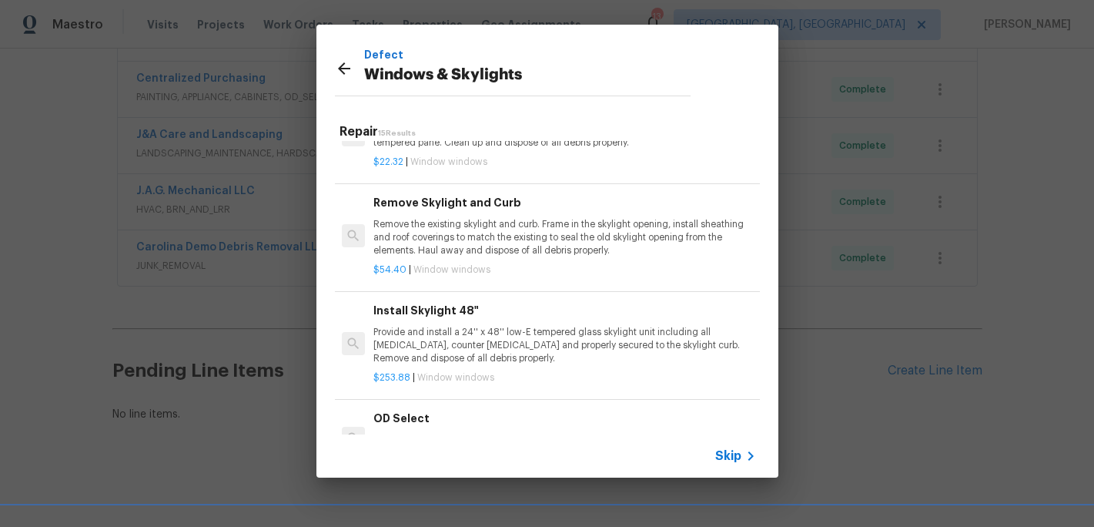
click at [443, 338] on p "Provide and install a 24'' x 48'' low-E tempered glass skylight unit including …" at bounding box center [564, 345] width 382 height 39
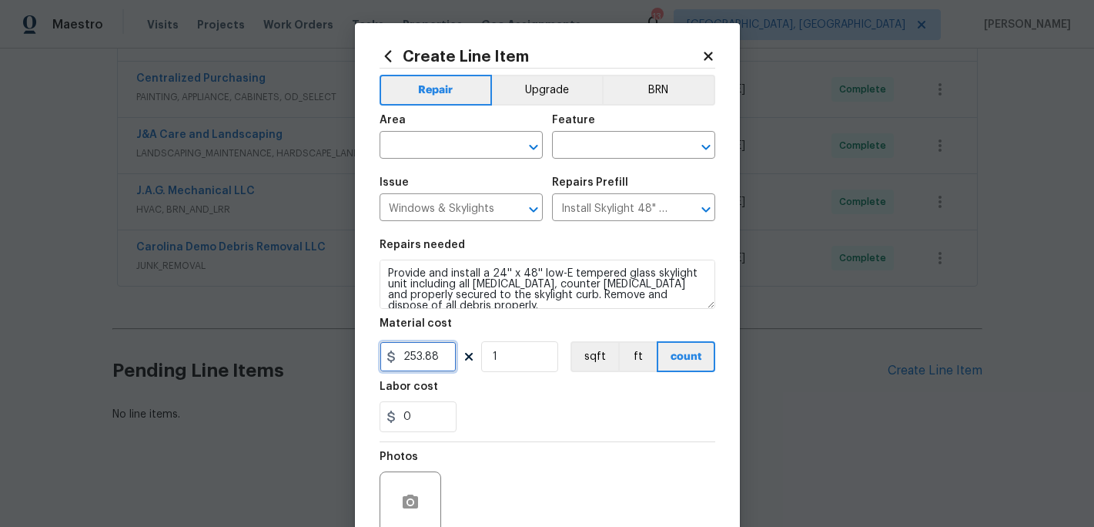
click at [442, 360] on input "253.88" at bounding box center [418, 356] width 77 height 31
type input "1"
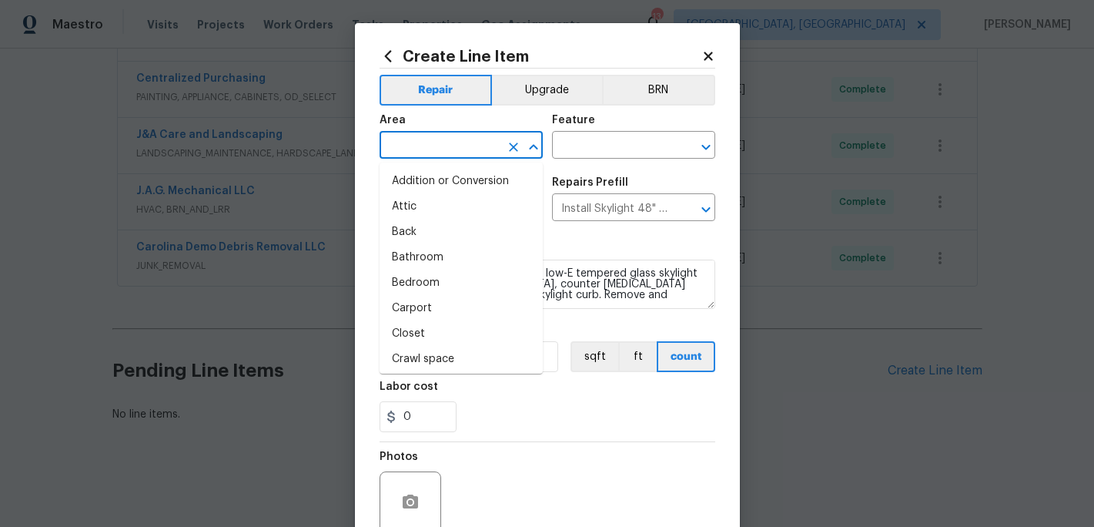
click at [418, 139] on input "text" at bounding box center [440, 147] width 120 height 24
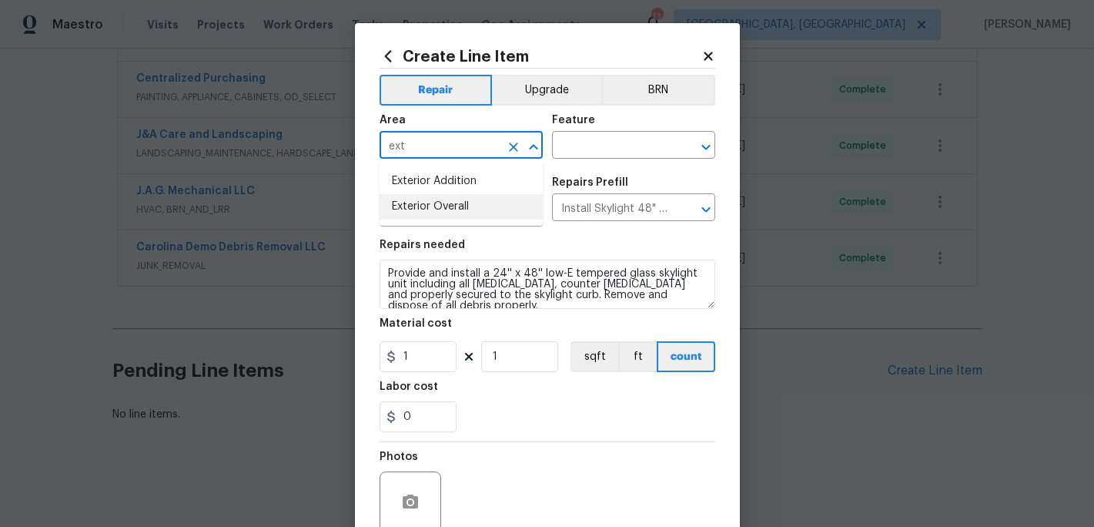
click at [440, 209] on li "Exterior Overall" at bounding box center [461, 206] width 163 height 25
type input "Exterior Overall"
click at [570, 146] on input "text" at bounding box center [612, 147] width 120 height 24
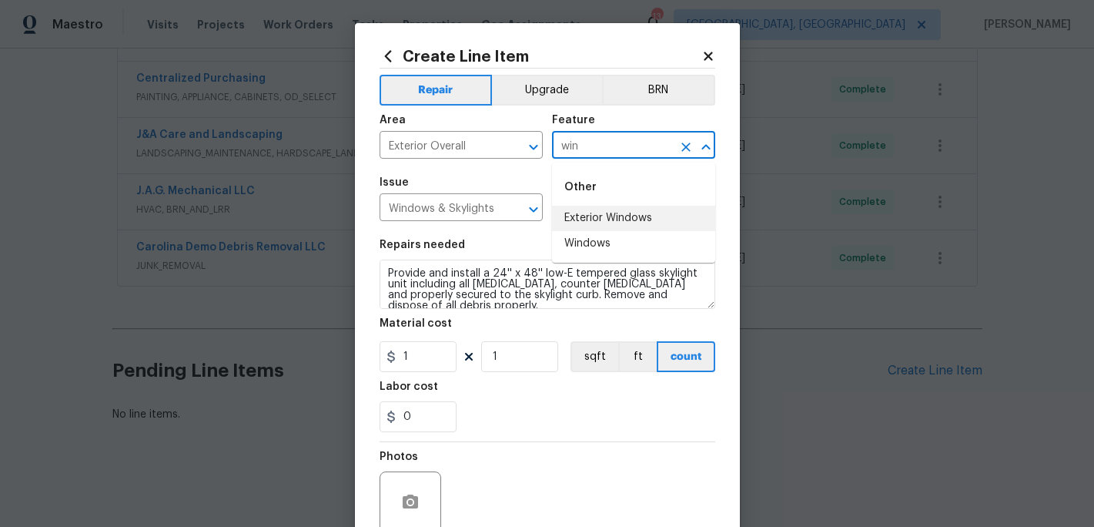
click at [602, 206] on li "Exterior Windows" at bounding box center [633, 218] width 163 height 25
type input "Exterior Windows"
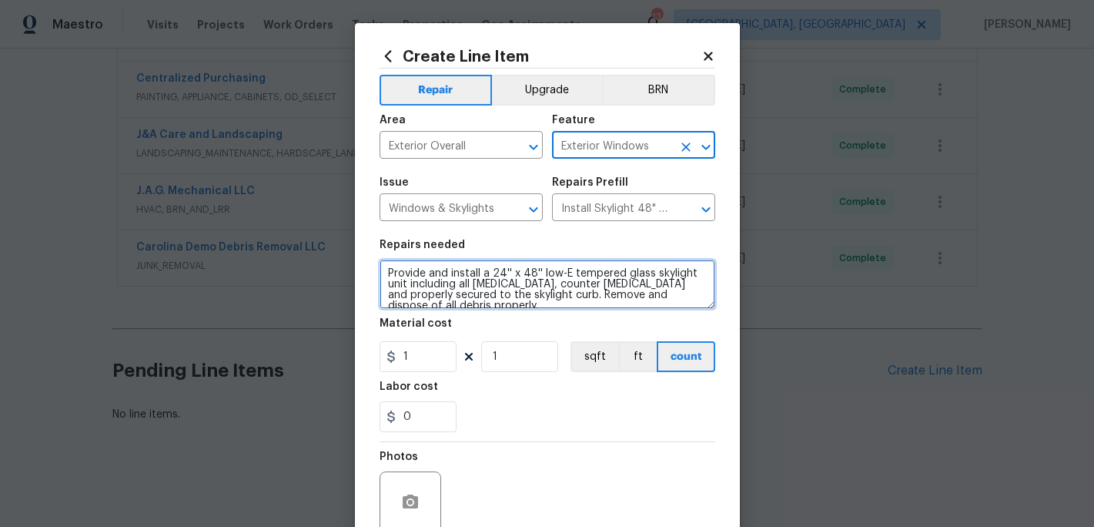
click at [456, 303] on textarea "Provide and install a 24'' x 48'' low-E tempered glass skylight unit including …" at bounding box center [548, 283] width 336 height 49
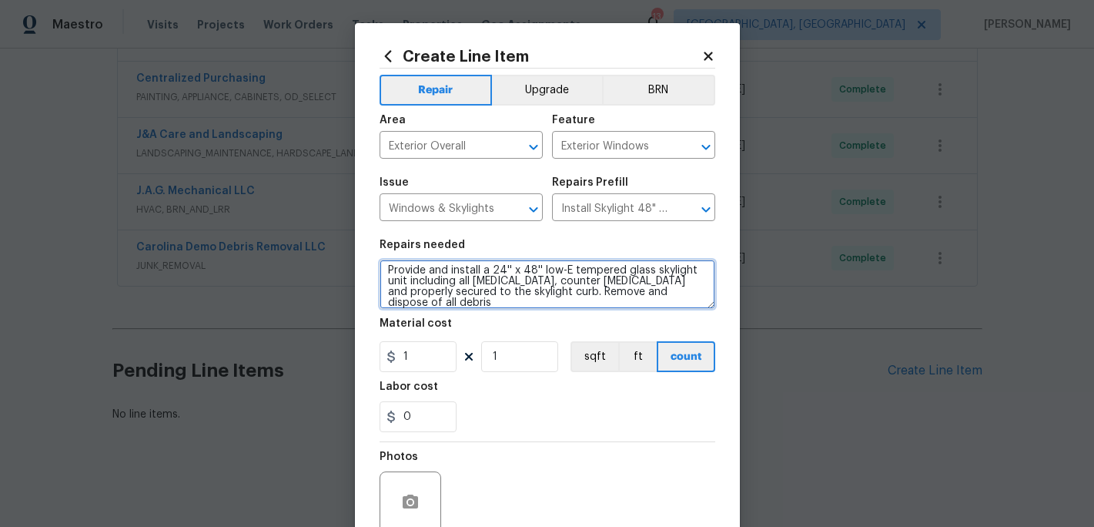
scroll to position [0, 0]
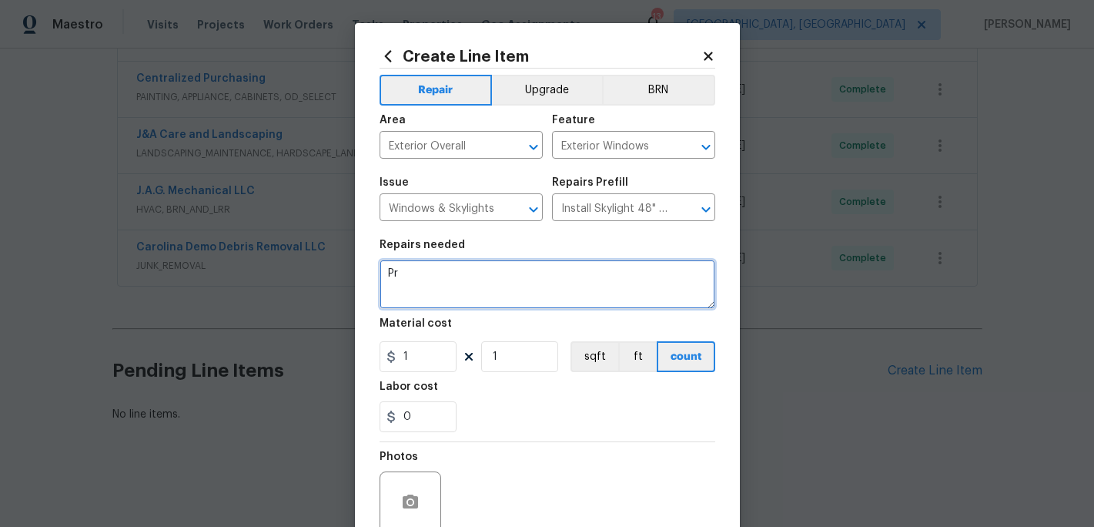
type textarea "P"
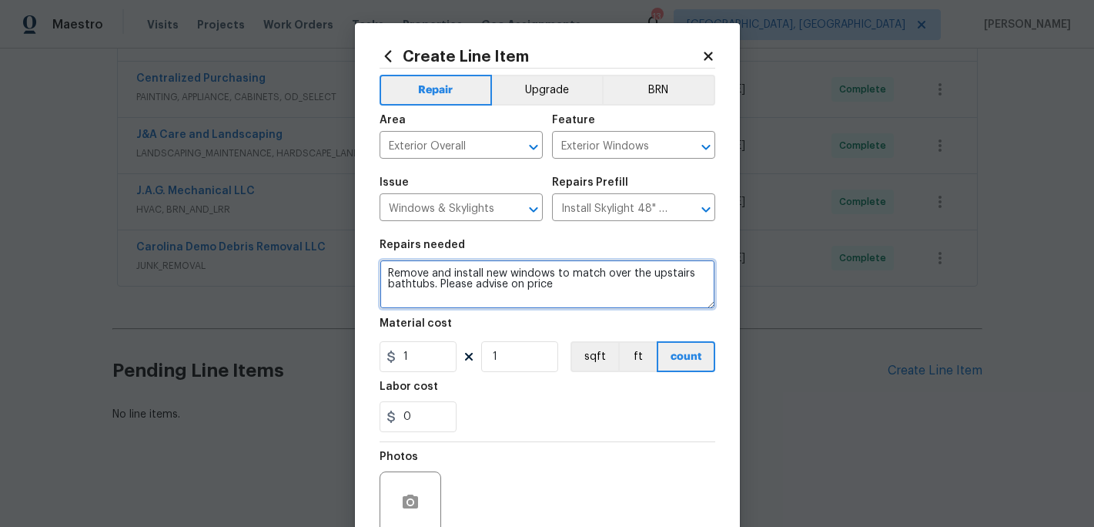
type textarea "Remove and install new windows to match over the upstairs bathtubs. Please advi…"
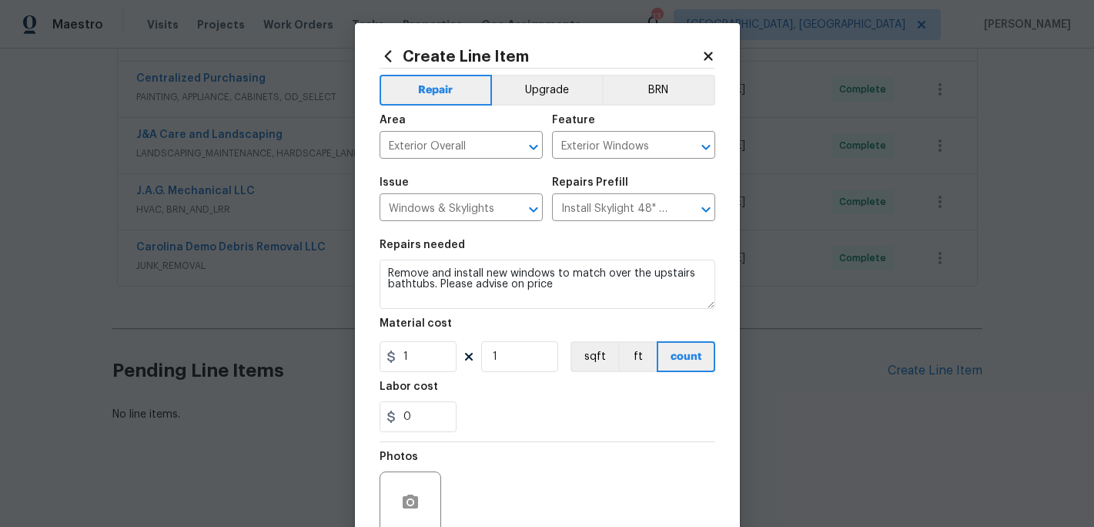
click at [495, 469] on div "Photos" at bounding box center [548, 492] width 336 height 100
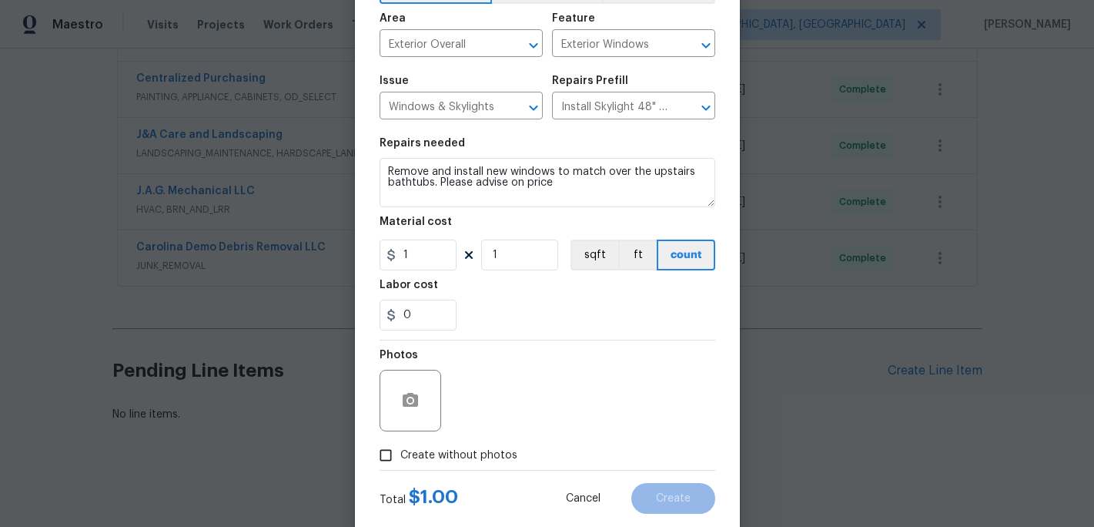
scroll to position [137, 0]
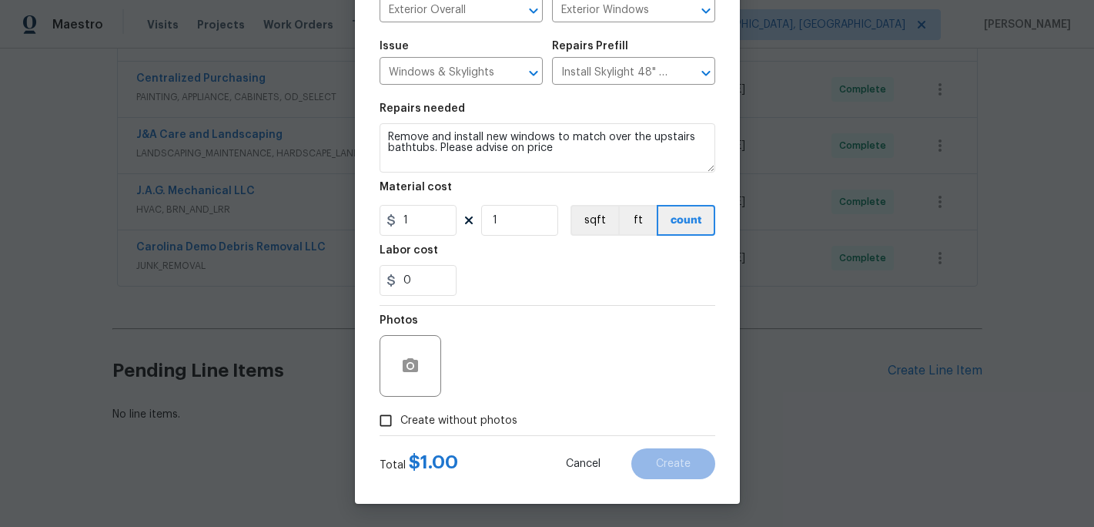
click at [402, 428] on span "Create without photos" at bounding box center [458, 421] width 117 height 16
click at [400, 428] on input "Create without photos" at bounding box center [385, 420] width 29 height 29
checkbox input "true"
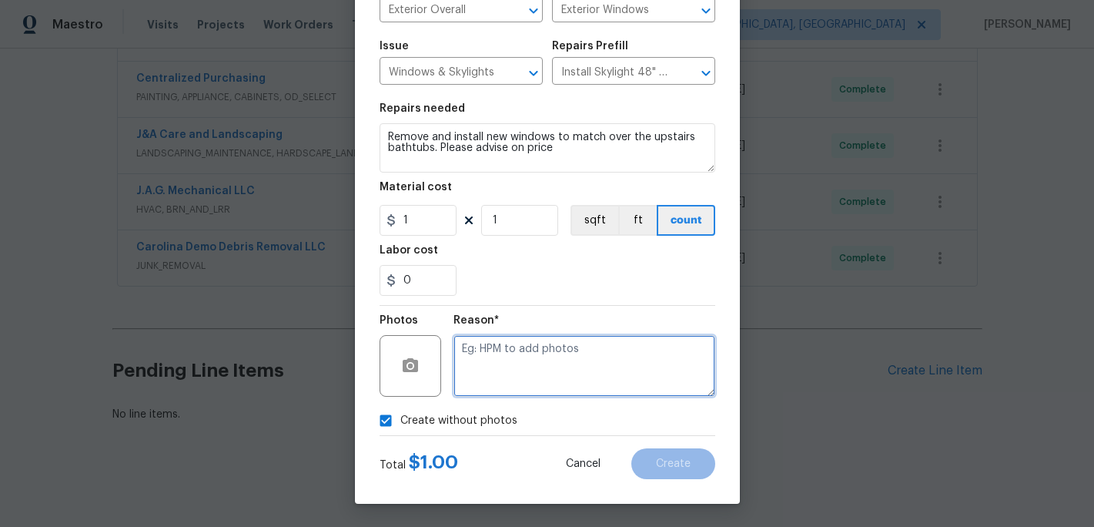
click at [474, 387] on textarea at bounding box center [584, 366] width 262 height 62
type textarea "c"
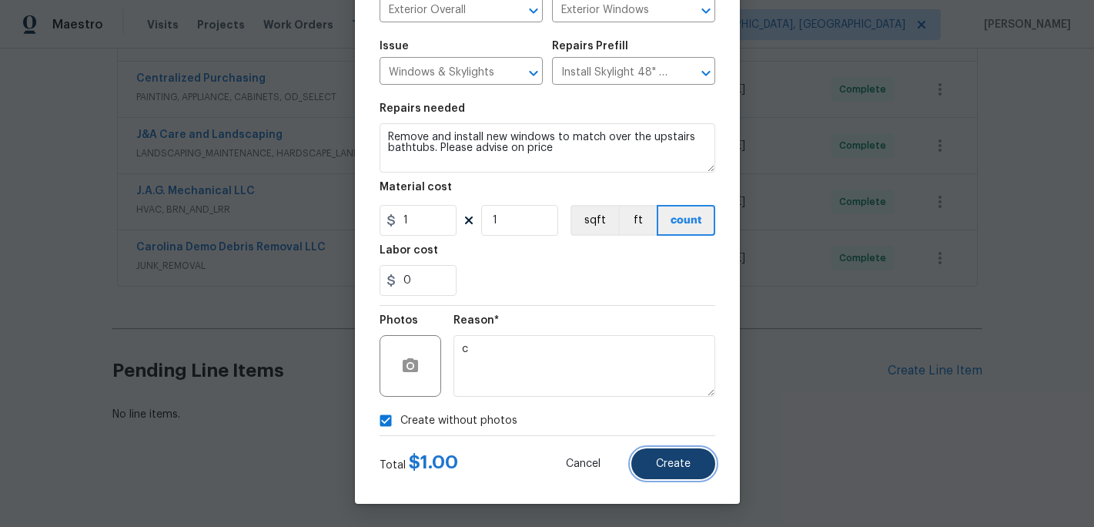
click at [661, 459] on span "Create" at bounding box center [673, 464] width 35 height 12
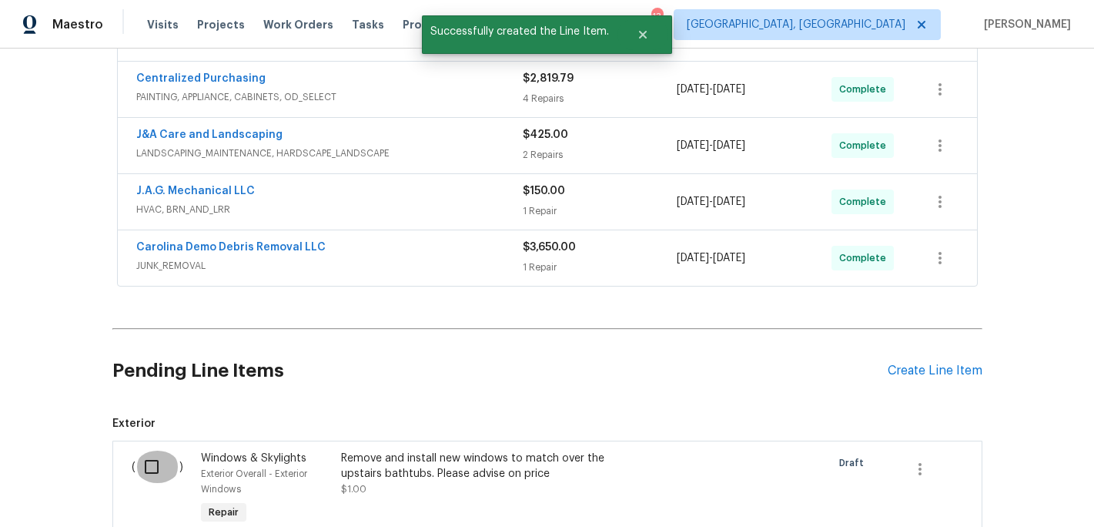
click at [156, 466] on input "checkbox" at bounding box center [158, 466] width 44 height 32
checkbox input "true"
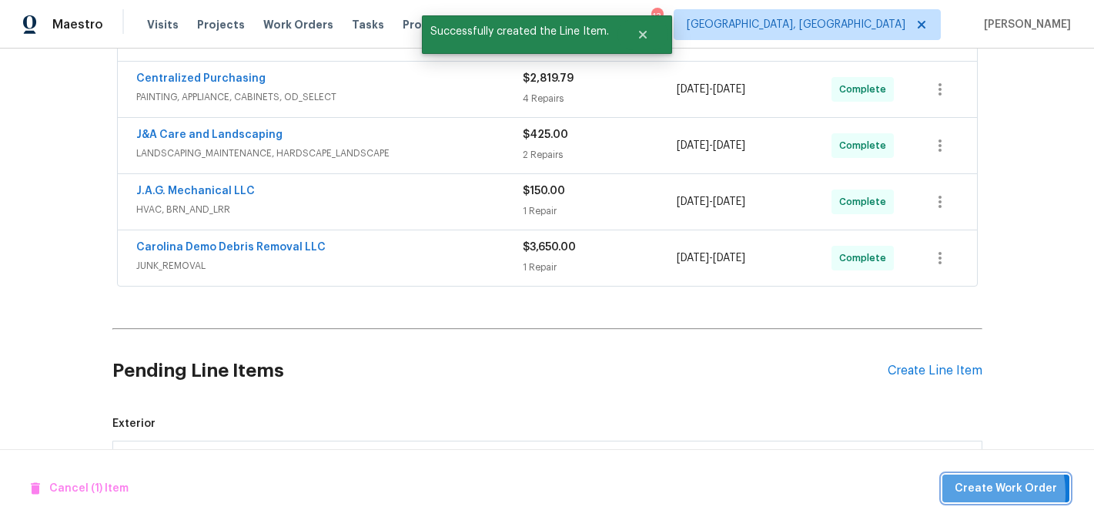
click at [962, 493] on span "Create Work Order" at bounding box center [1006, 488] width 102 height 19
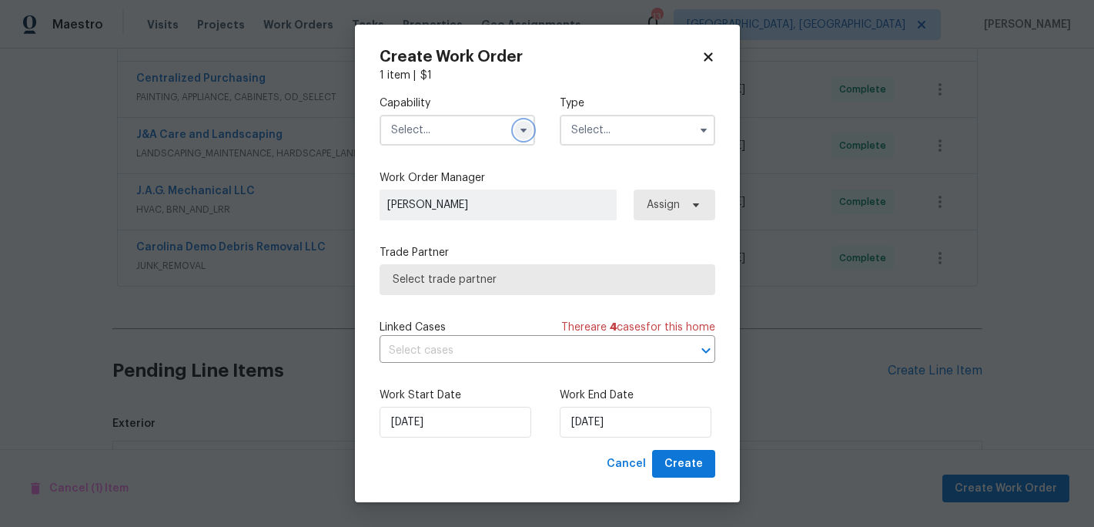
click at [521, 131] on icon "button" at bounding box center [523, 130] width 12 height 12
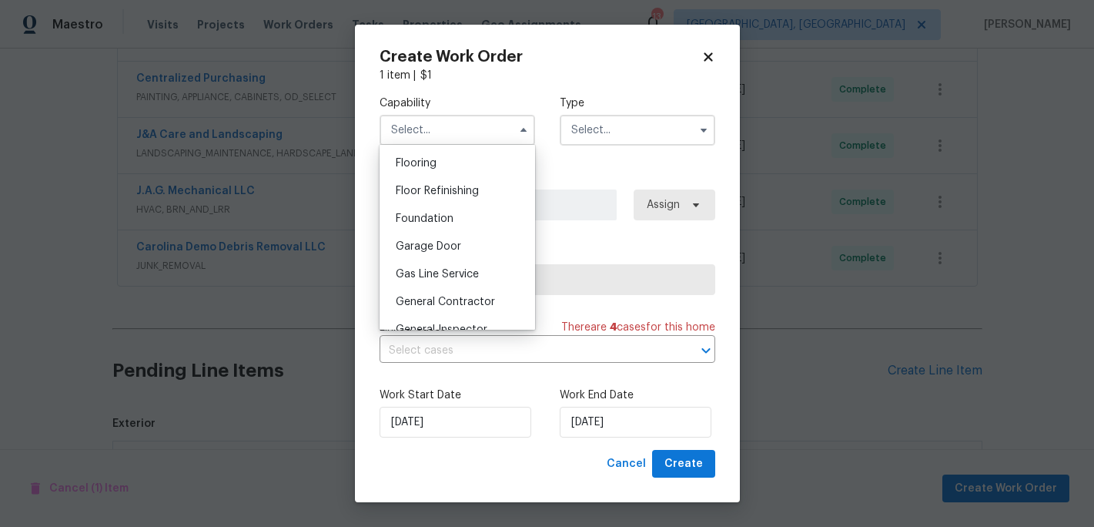
scroll to position [600, 0]
click at [453, 301] on span "General Contractor" at bounding box center [445, 298] width 99 height 11
type input "General Contractor"
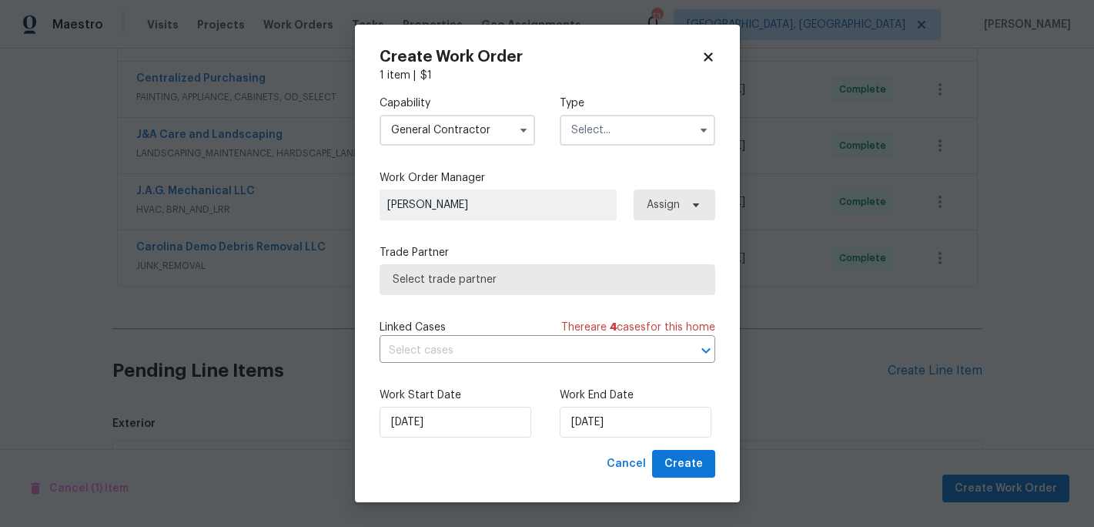
click at [620, 132] on input "text" at bounding box center [638, 130] width 156 height 31
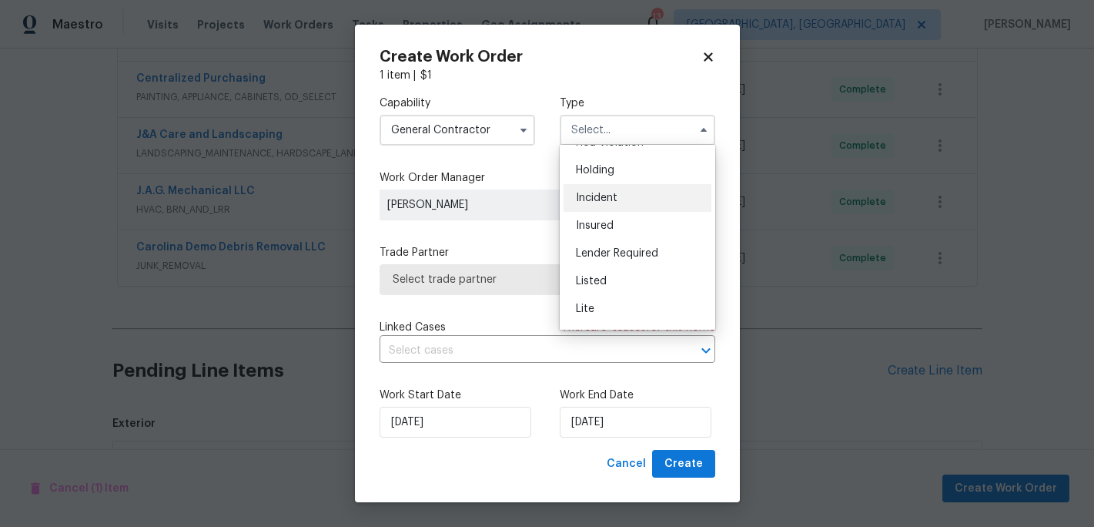
scroll to position [55, 0]
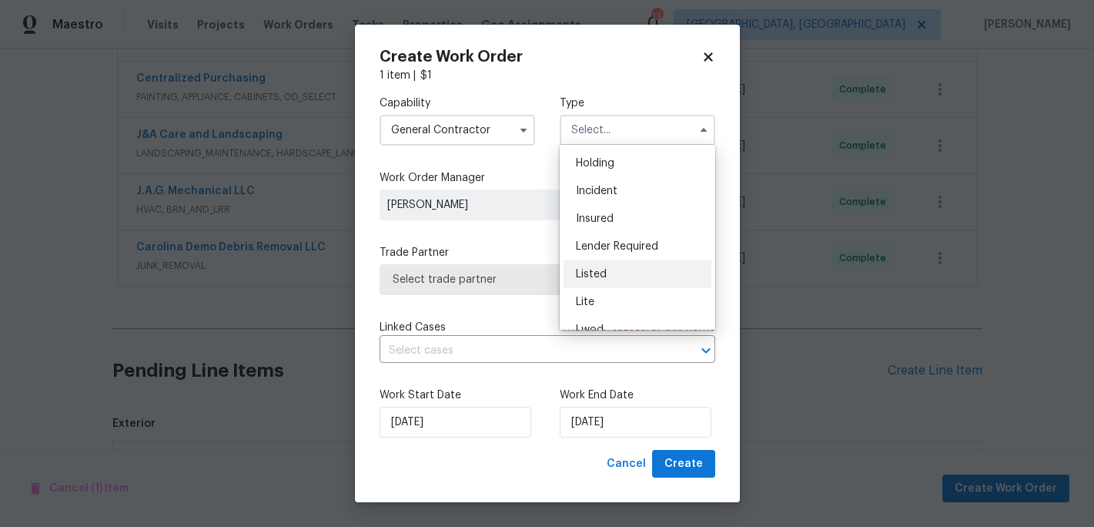
click at [616, 266] on div "Listed" at bounding box center [638, 274] width 148 height 28
type input "Listed"
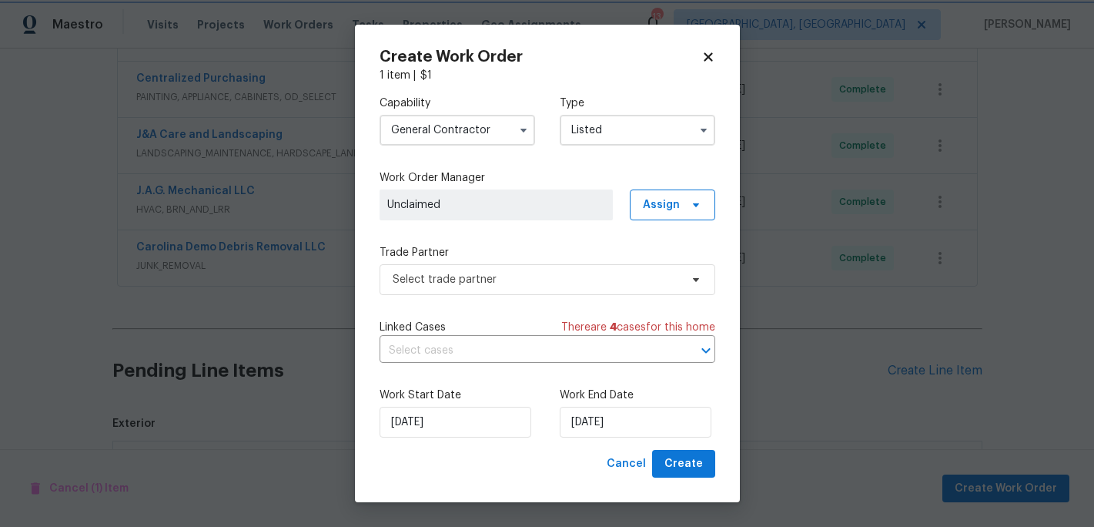
scroll to position [0, 0]
click at [673, 279] on span "Select trade partner" at bounding box center [536, 279] width 287 height 15
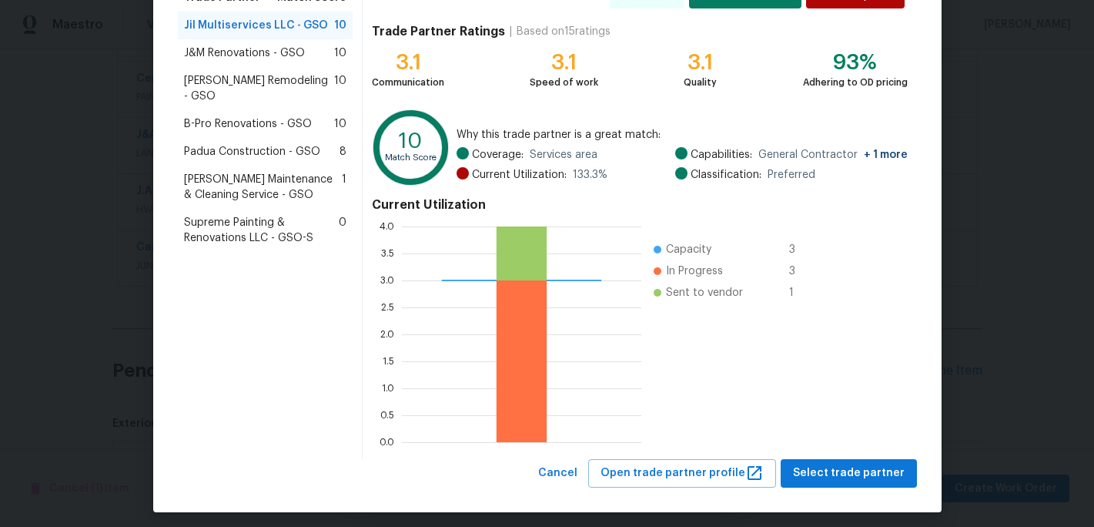
scroll to position [152, 0]
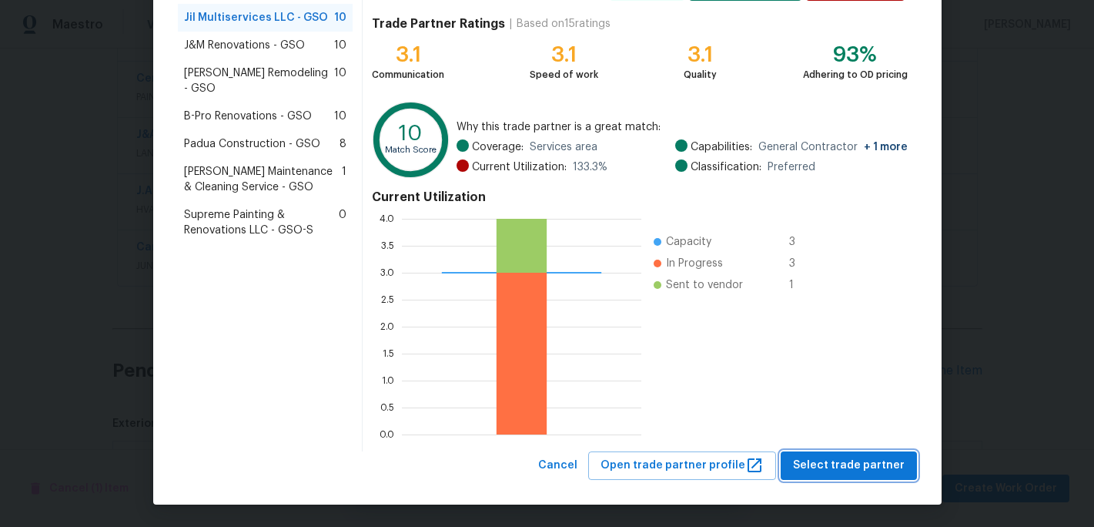
click at [851, 460] on span "Select trade partner" at bounding box center [849, 465] width 112 height 19
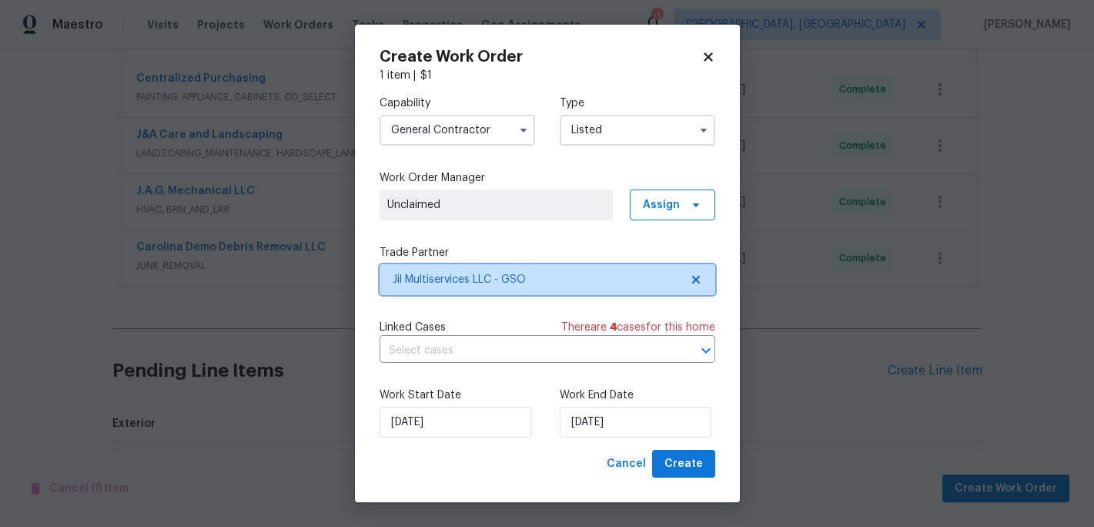
scroll to position [0, 0]
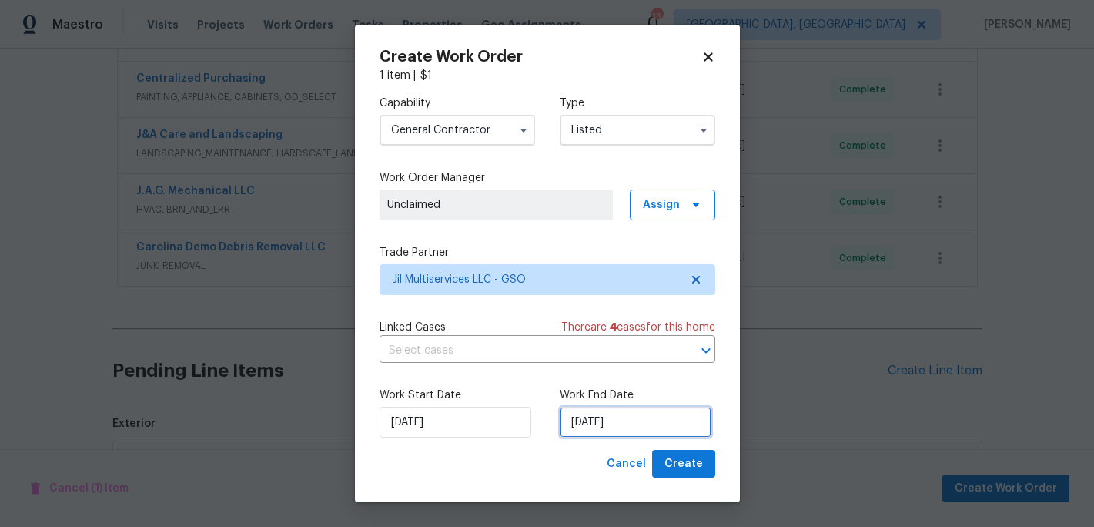
click at [637, 424] on input "[DATE]" at bounding box center [636, 422] width 152 height 31
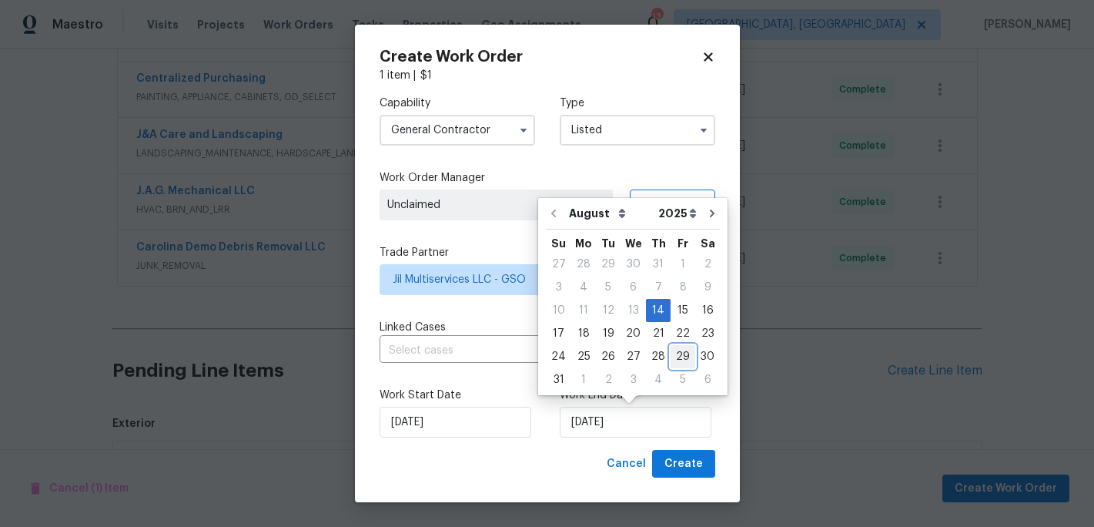
click at [680, 351] on div "29" at bounding box center [683, 357] width 25 height 22
type input "[DATE]"
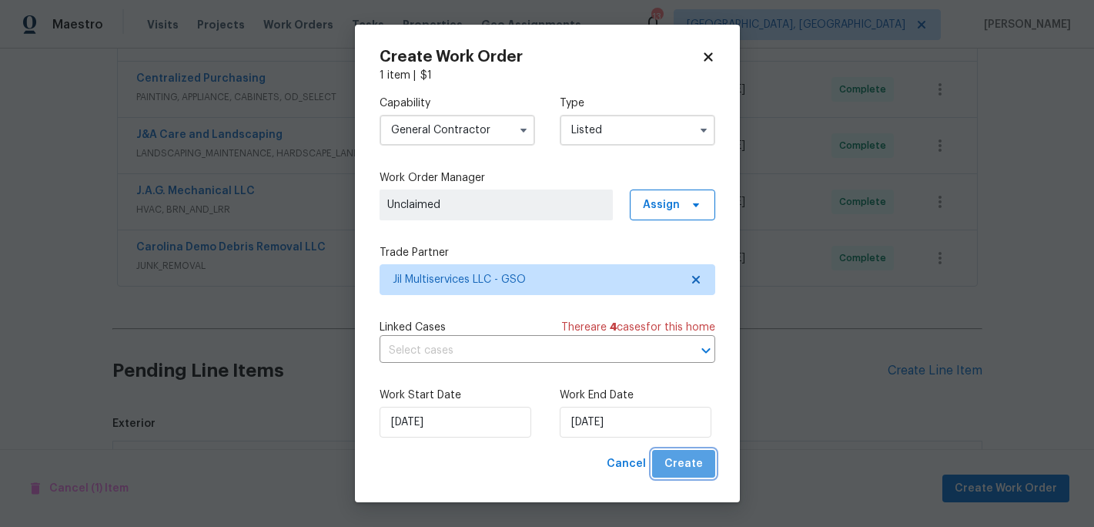
click at [700, 467] on span "Create" at bounding box center [683, 463] width 38 height 19
checkbox input "false"
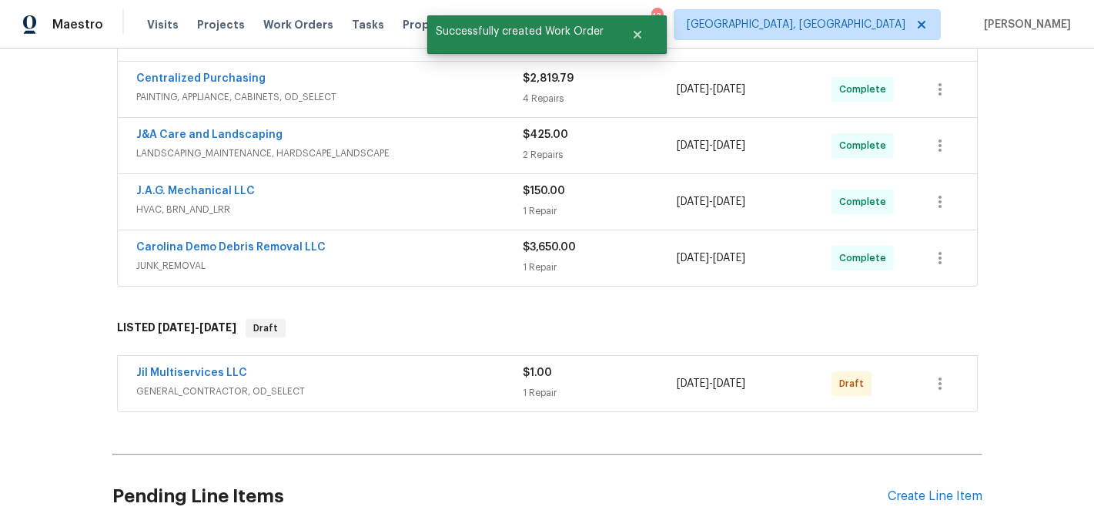
click at [204, 380] on span "Jil Multiservices LLC" at bounding box center [191, 372] width 111 height 15
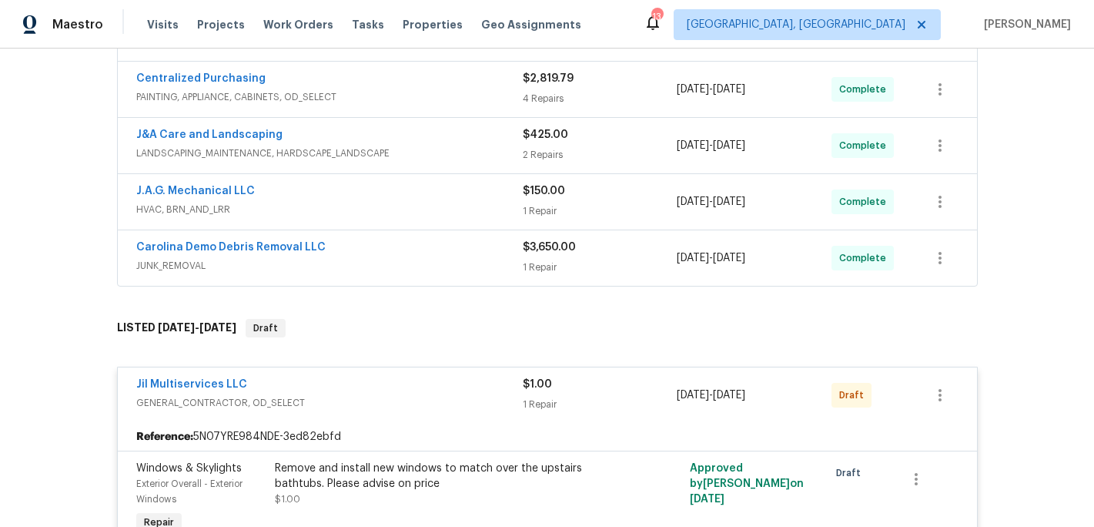
click at [212, 390] on span "Jil Multiservices LLC" at bounding box center [191, 383] width 111 height 15
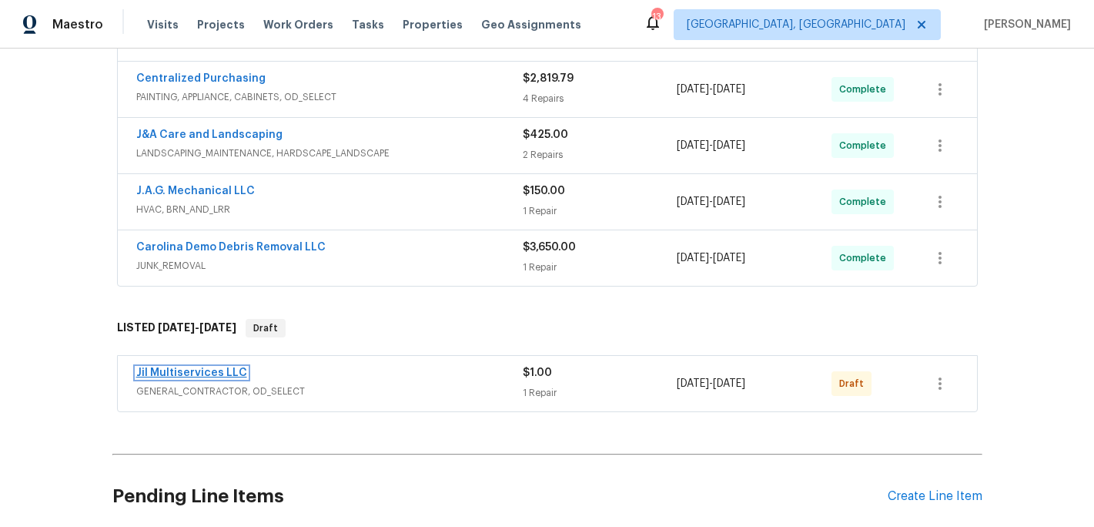
click at [202, 377] on link "Jil Multiservices LLC" at bounding box center [191, 372] width 111 height 11
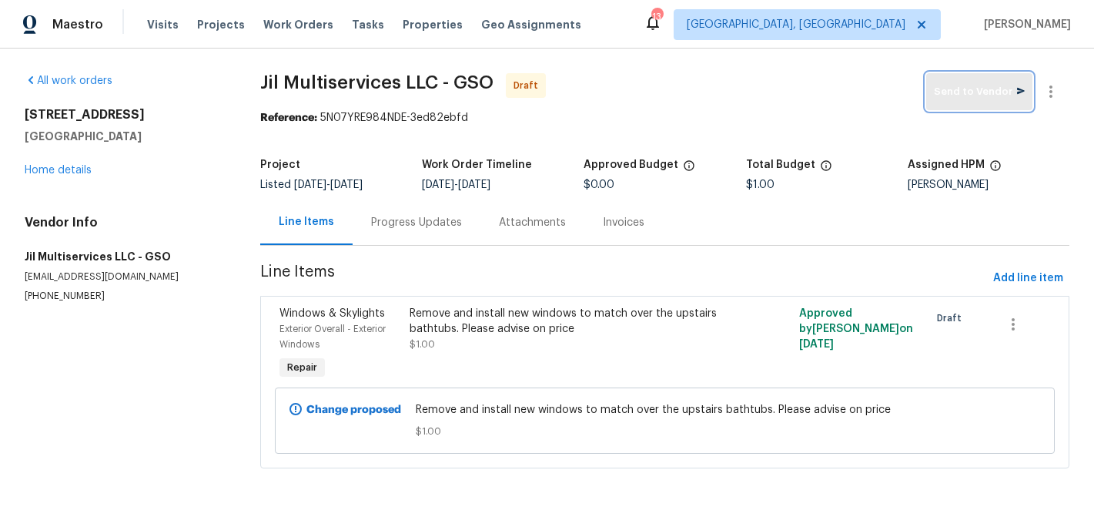
click at [962, 105] on button "Send to Vendor" at bounding box center [979, 91] width 106 height 37
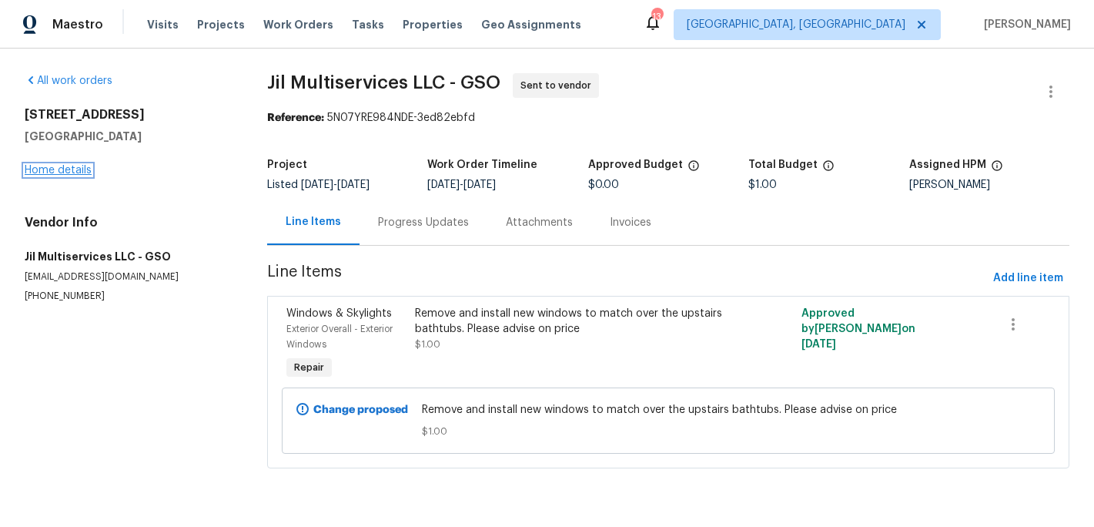
click at [84, 170] on link "Home details" at bounding box center [58, 170] width 67 height 11
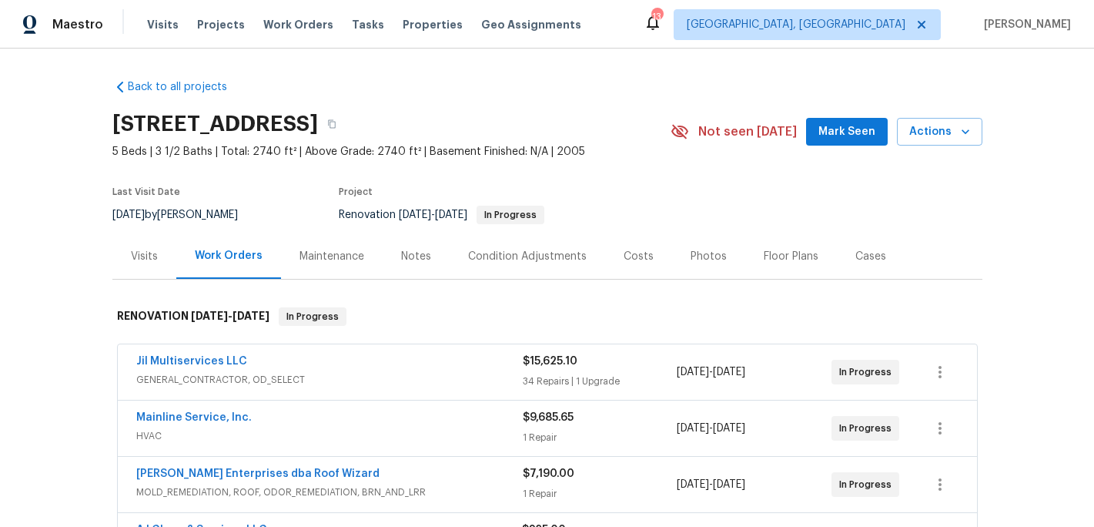
click at [410, 256] on div "Notes" at bounding box center [416, 256] width 30 height 15
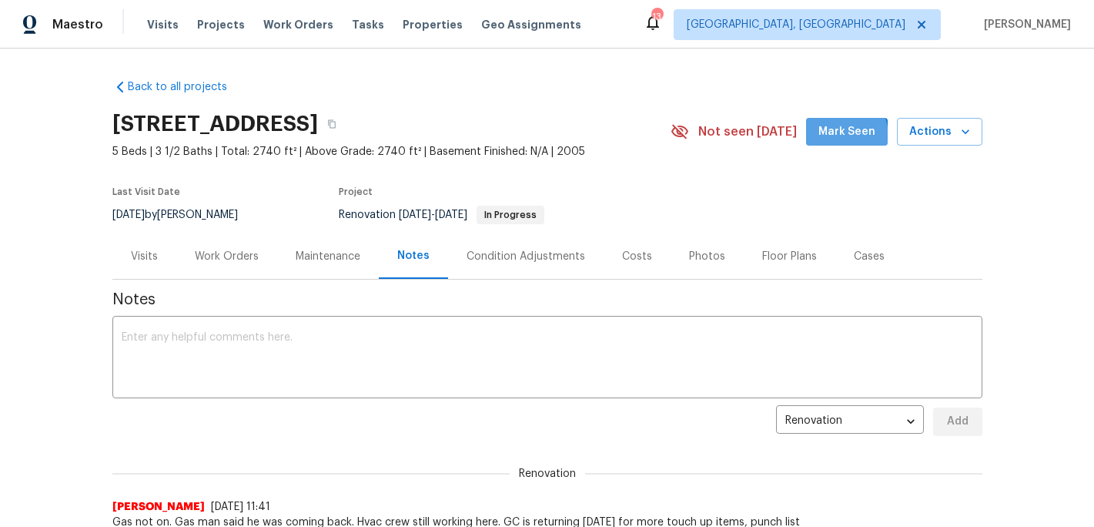
click at [827, 138] on span "Mark Seen" at bounding box center [846, 131] width 57 height 19
click at [405, 27] on span "Properties" at bounding box center [433, 24] width 60 height 15
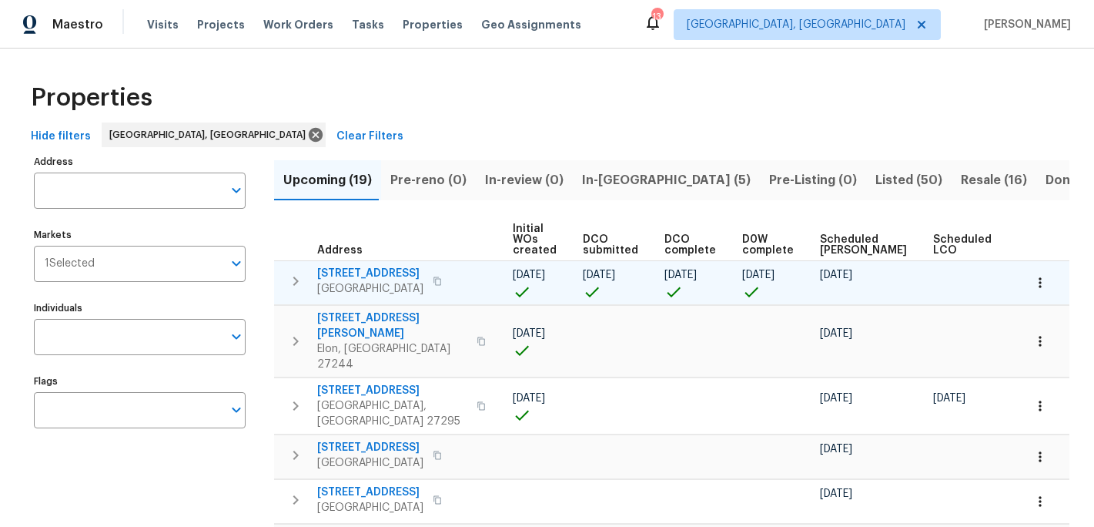
scroll to position [0, 184]
